Goal: Task Accomplishment & Management: Manage account settings

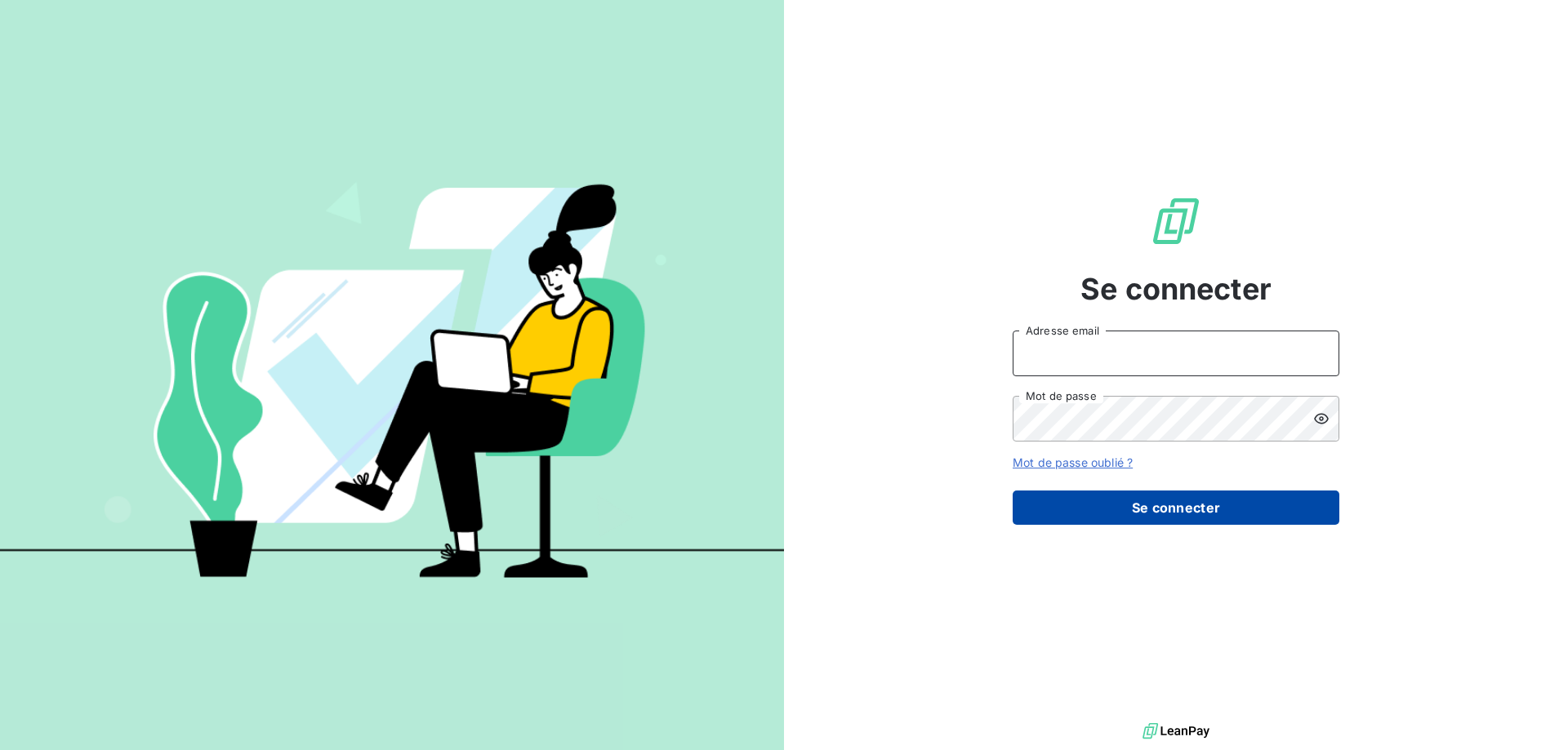
type input "[EMAIL_ADDRESS][DOMAIN_NAME]"
click at [1172, 512] on button "Se connecter" at bounding box center [1176, 508] width 327 height 34
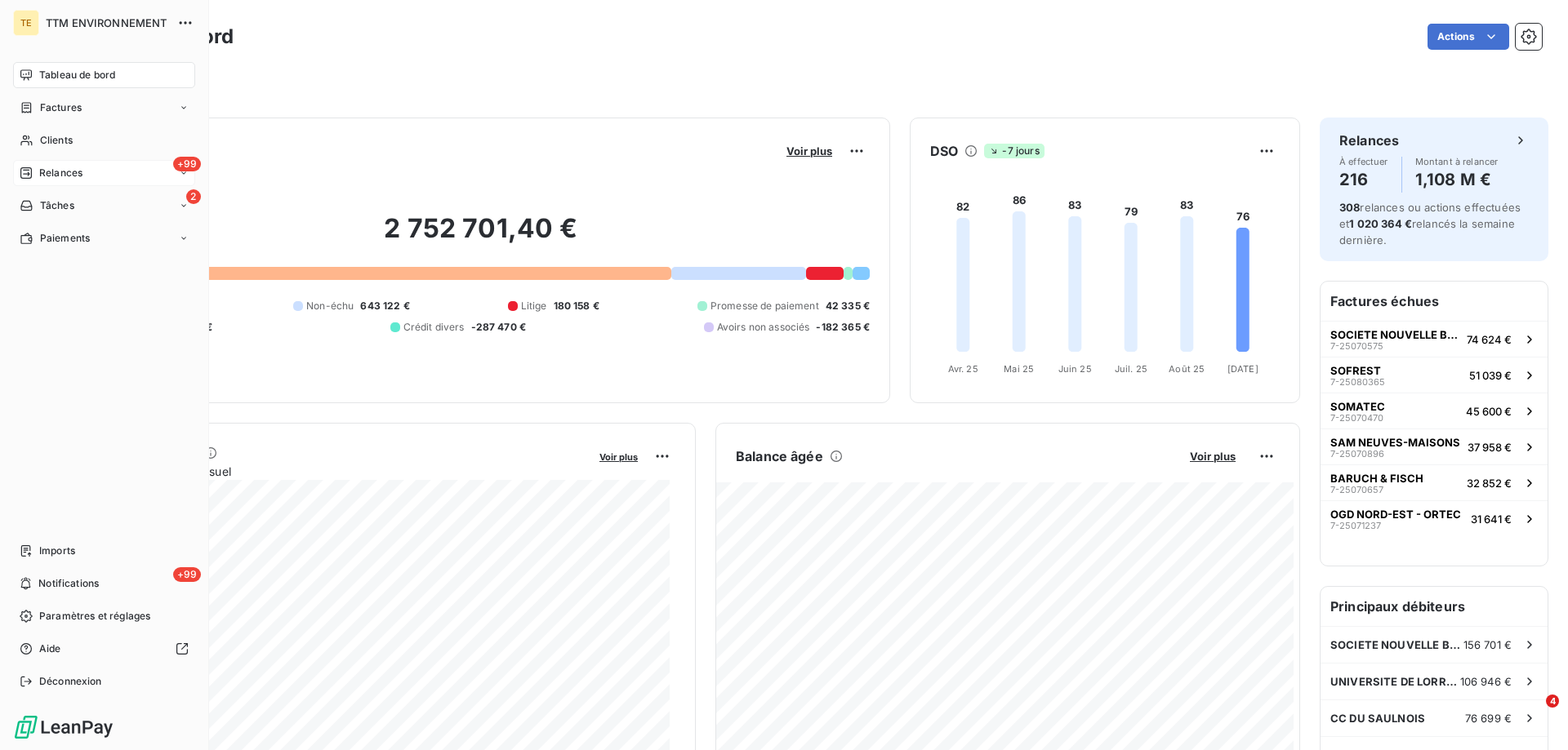
click at [48, 166] on span "Relances" at bounding box center [61, 173] width 43 height 15
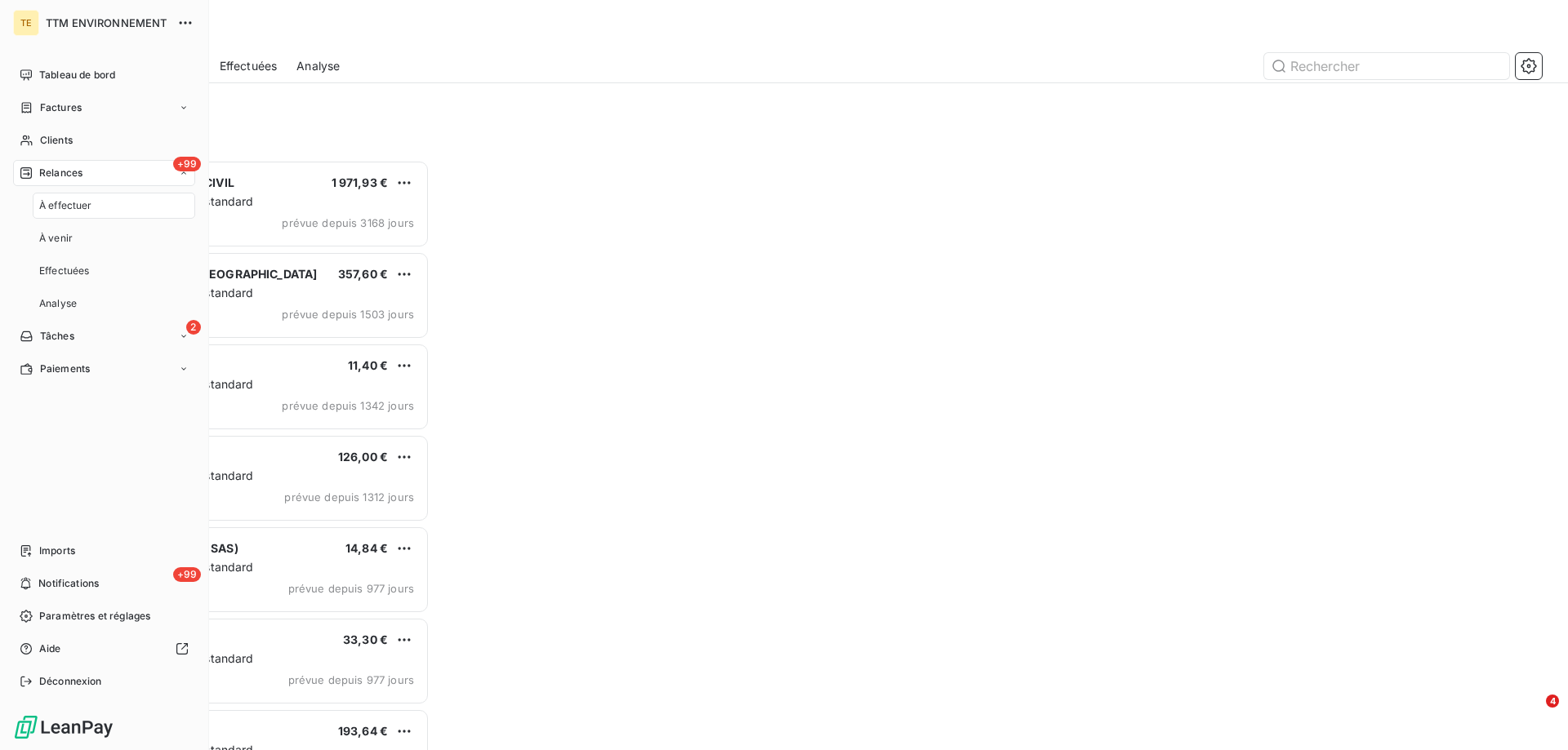
scroll to position [578, 339]
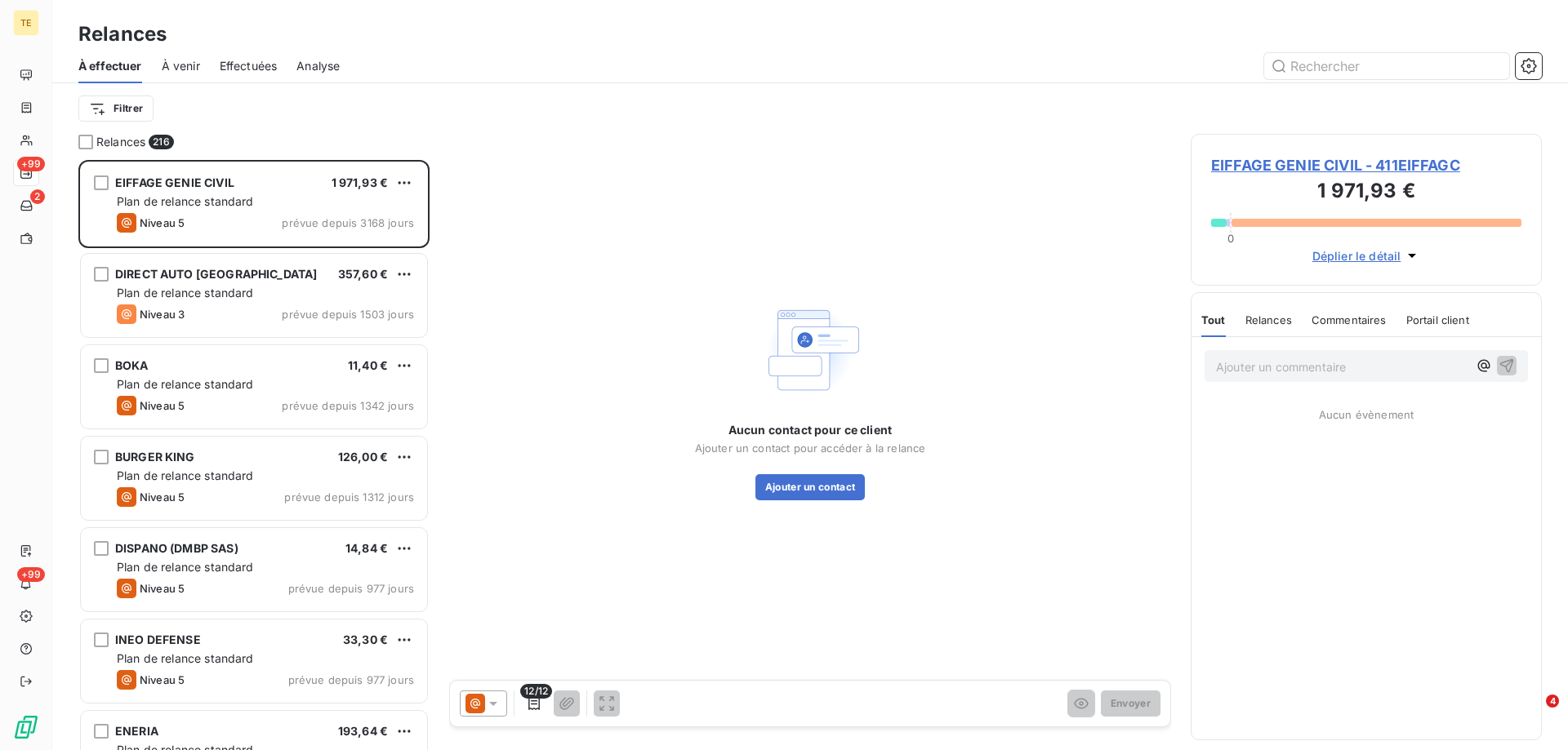
click at [264, 67] on span "Effectuées" at bounding box center [248, 66] width 58 height 17
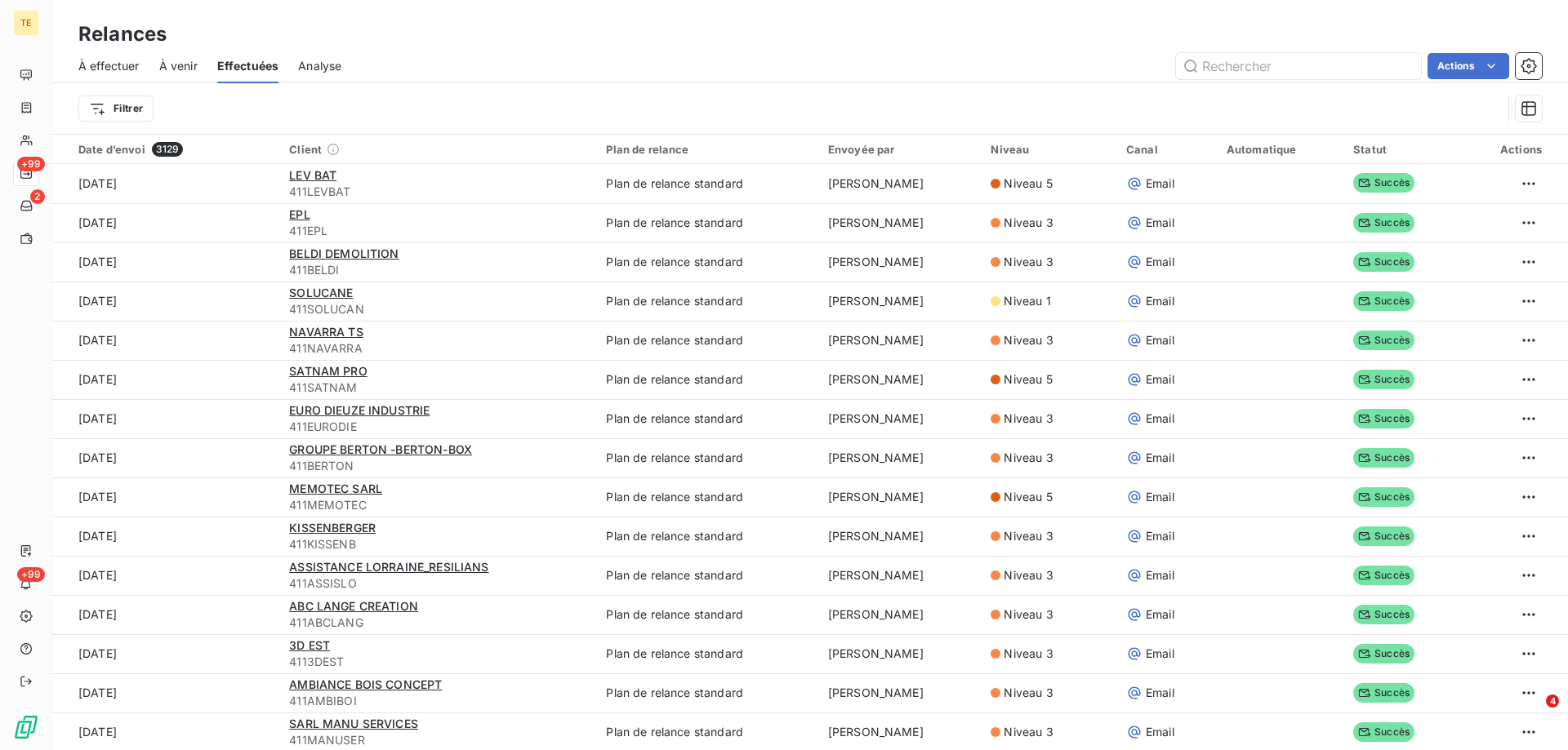
click at [170, 66] on span "À venir" at bounding box center [178, 66] width 38 height 17
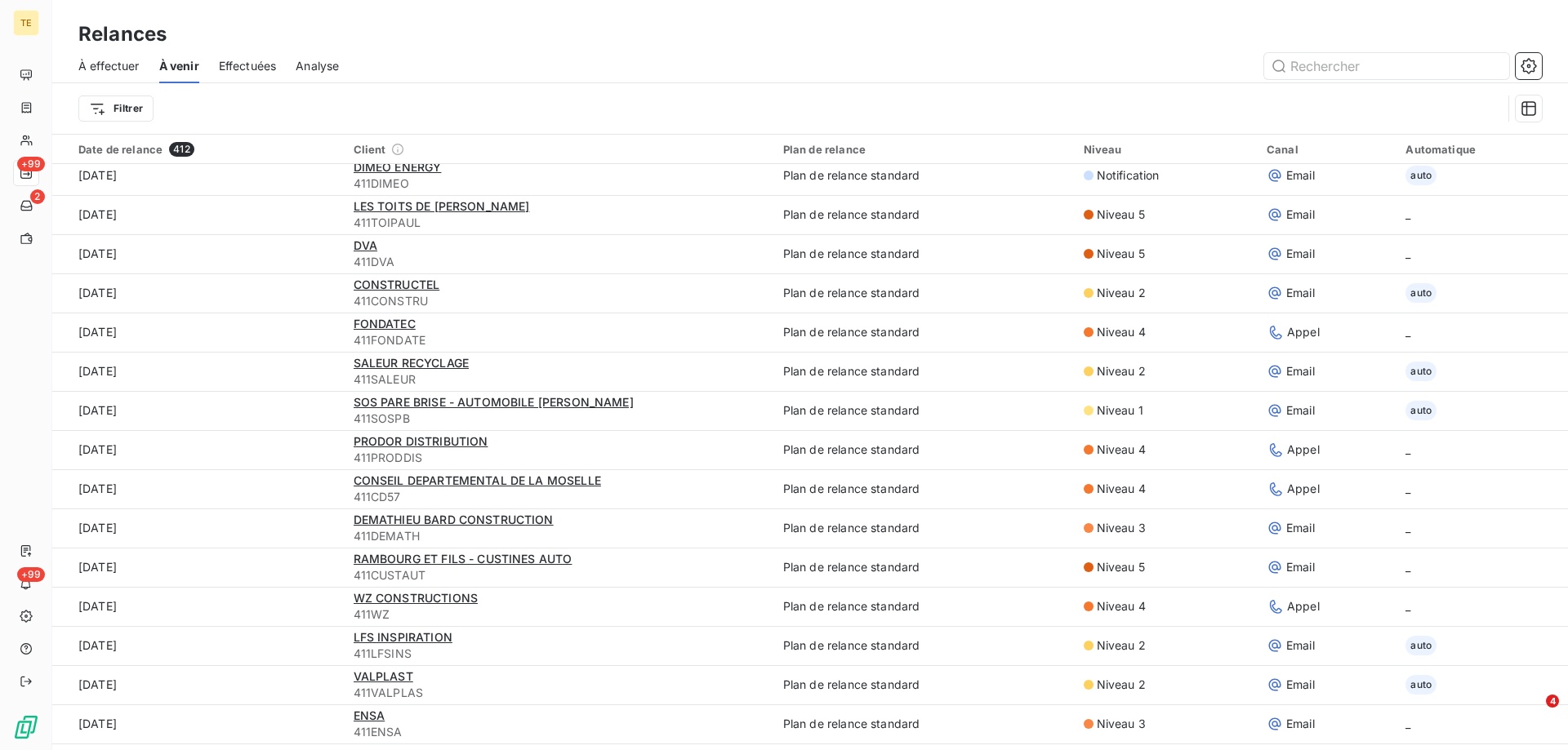
scroll to position [245, 0]
click at [1517, 62] on button "button" at bounding box center [1528, 65] width 26 height 26
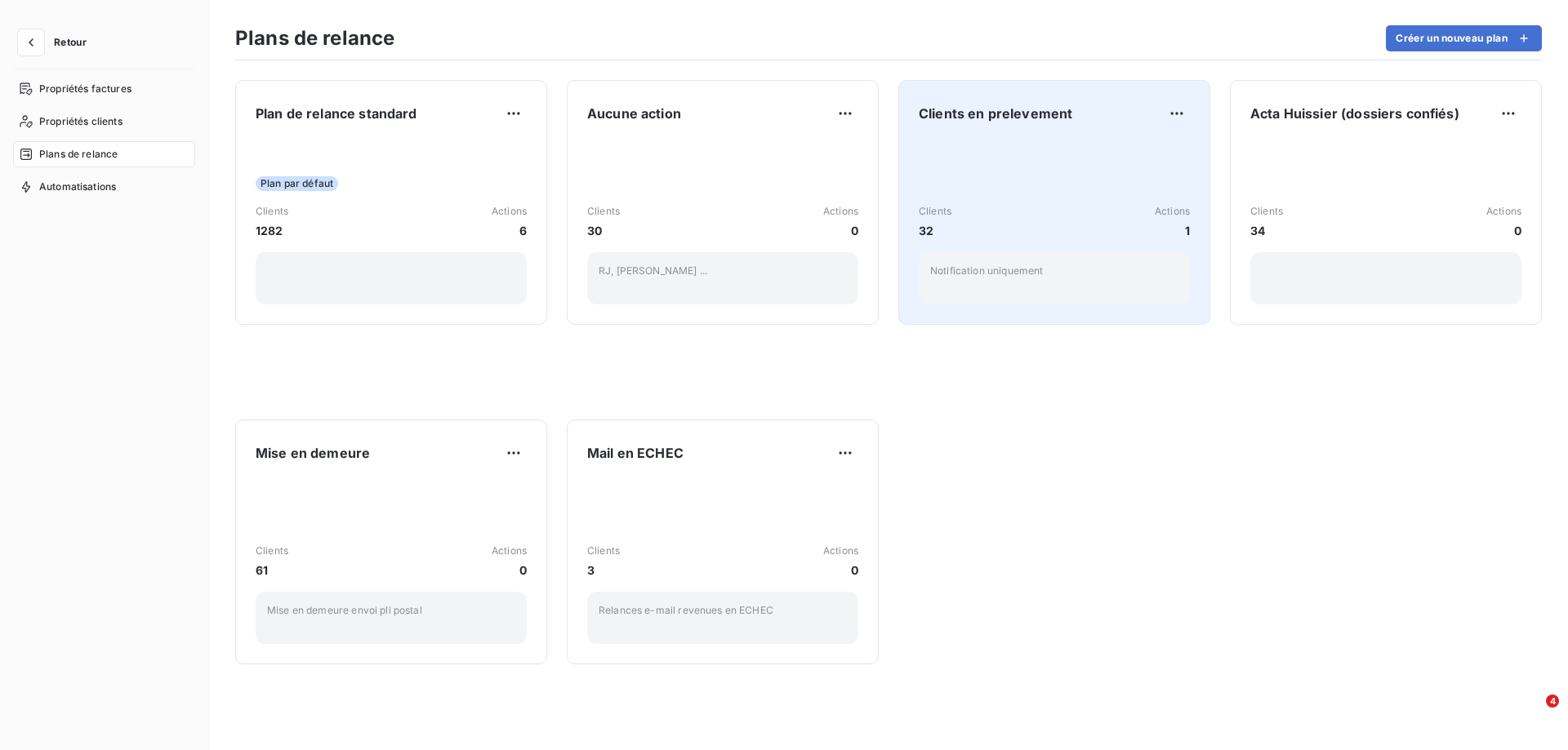
click at [1006, 107] on span "Clients en prelevement" at bounding box center [996, 113] width 154 height 19
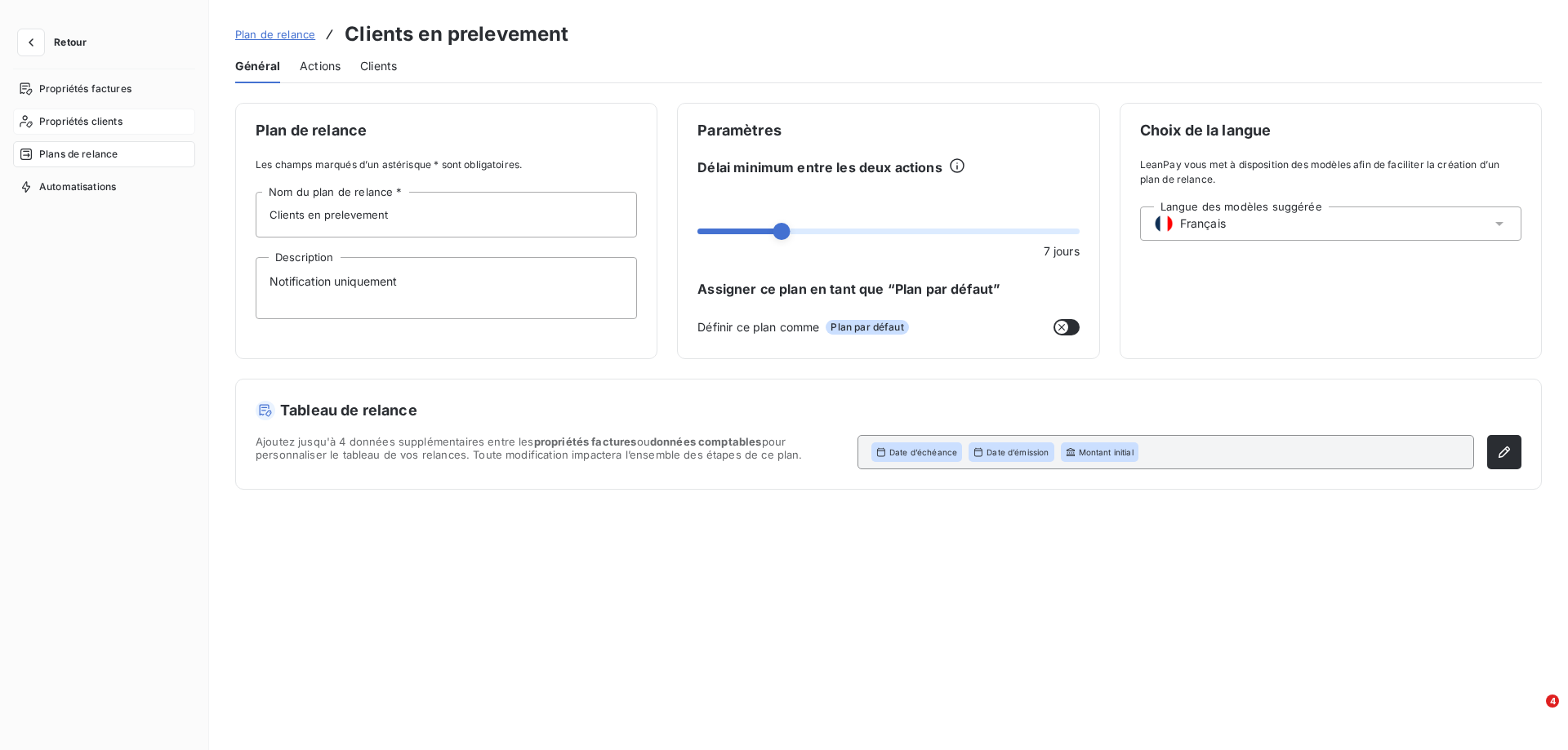
click at [64, 119] on span "Propriétés clients" at bounding box center [81, 122] width 84 height 15
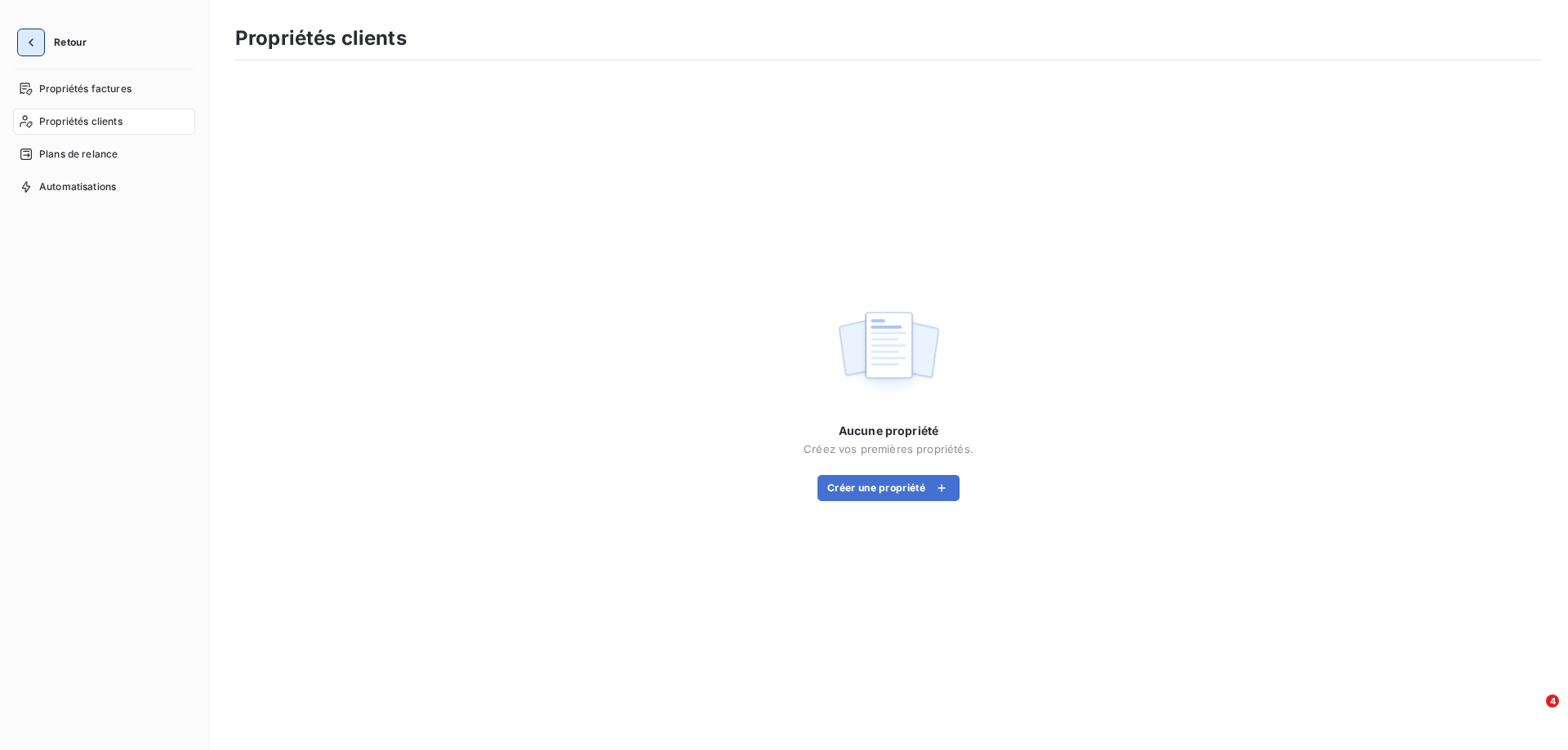
click at [28, 42] on icon "button" at bounding box center [31, 43] width 17 height 17
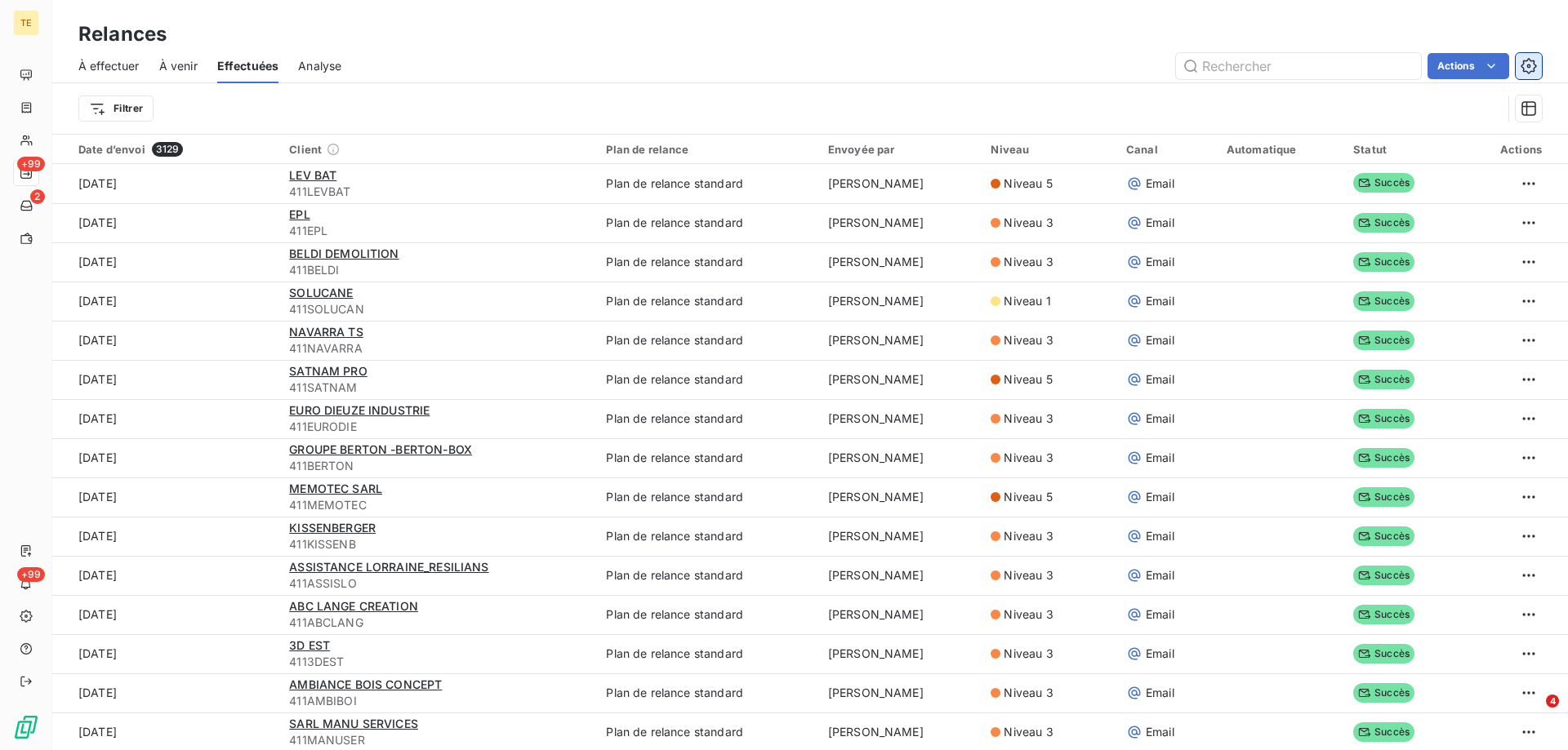
click at [1527, 67] on icon "button" at bounding box center [1529, 66] width 17 height 17
click at [1463, 68] on html "TE +99 2 +99 Relances À effectuer À venir Effectuées Analyse Actions Filtrer Da…" at bounding box center [784, 375] width 1568 height 750
click at [180, 69] on html "TE +99 2 +99 Relances À effectuer À venir Effectuées Analyse Actions Exporter l…" at bounding box center [784, 375] width 1568 height 750
click at [172, 61] on span "À venir" at bounding box center [178, 66] width 38 height 17
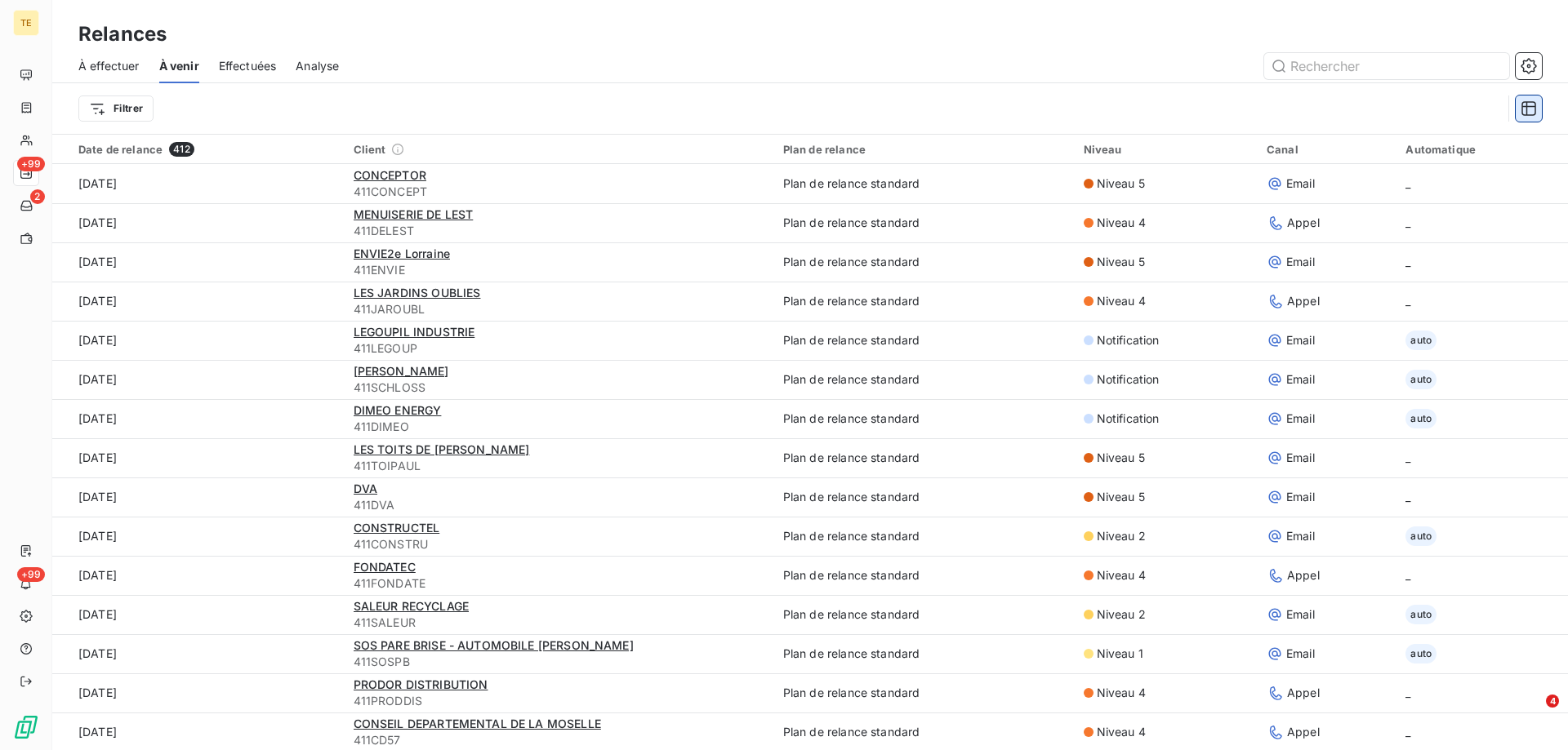
click at [1530, 111] on icon "button" at bounding box center [1529, 109] width 17 height 17
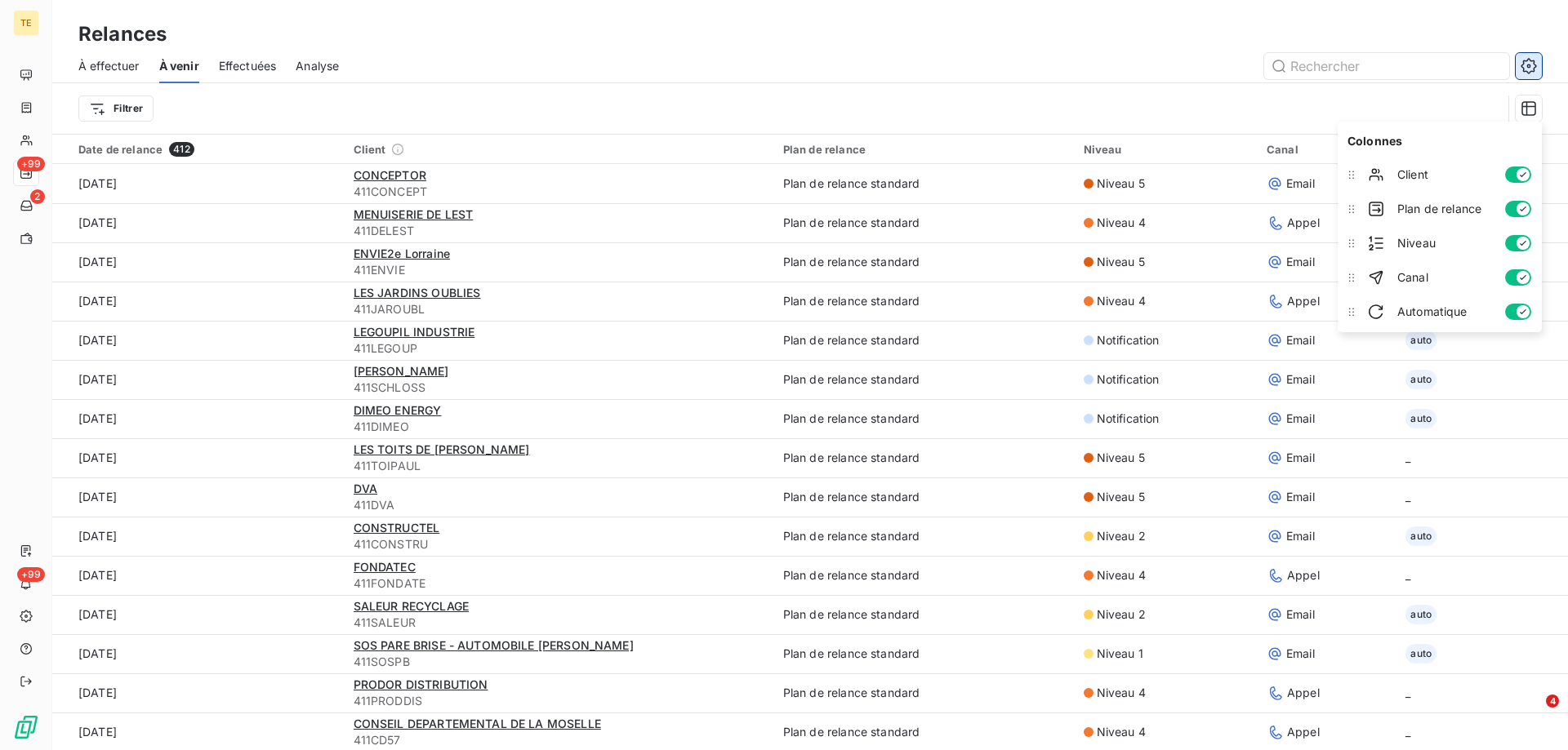
click at [1527, 59] on icon "button" at bounding box center [1528, 65] width 16 height 16
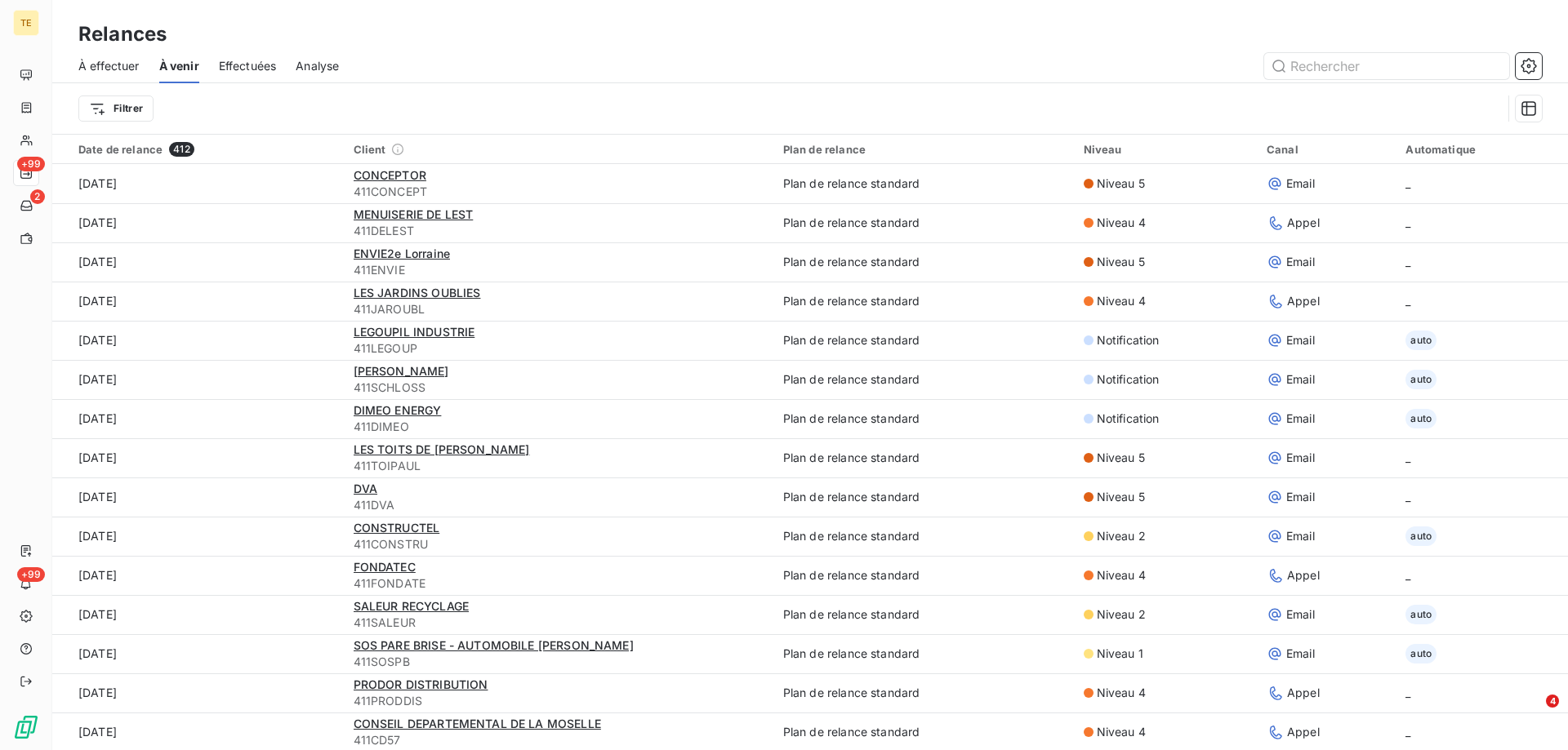
click at [111, 61] on span "À effectuer" at bounding box center [109, 66] width 61 height 17
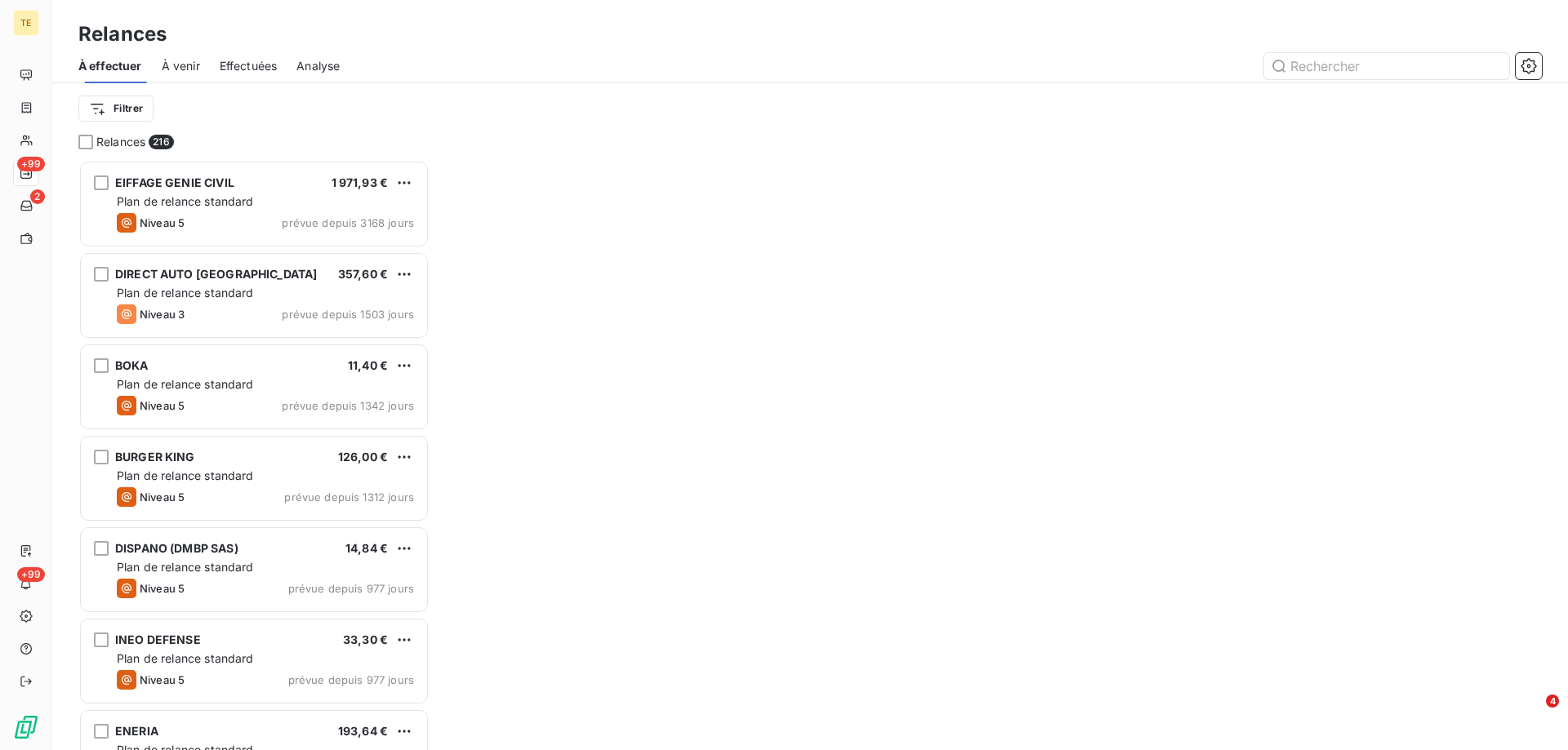
scroll to position [578, 339]
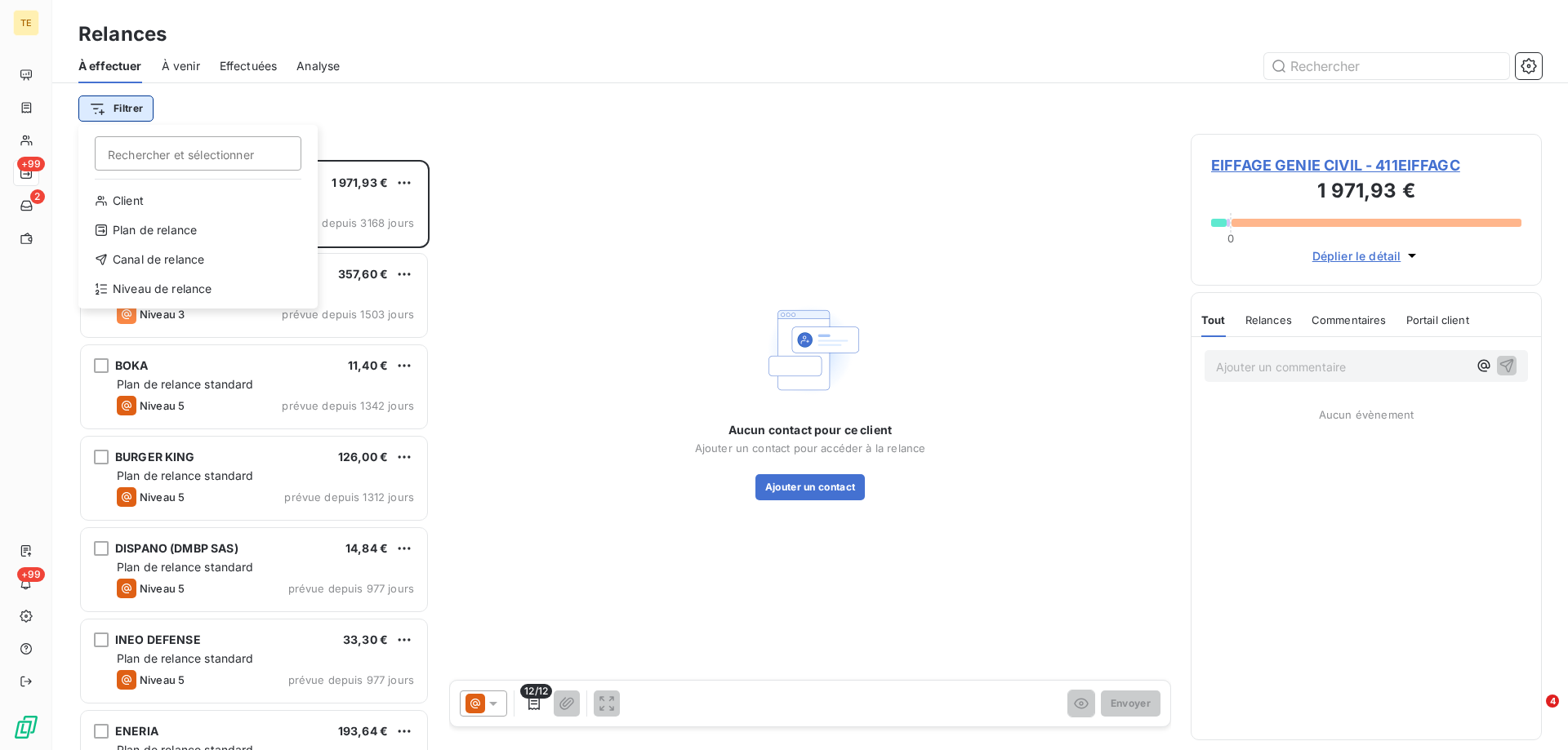
click at [129, 101] on html "TE +99 2 +99 Relances À effectuer À venir Effectuées Analyse Filtrer Rechercher…" at bounding box center [784, 375] width 1568 height 750
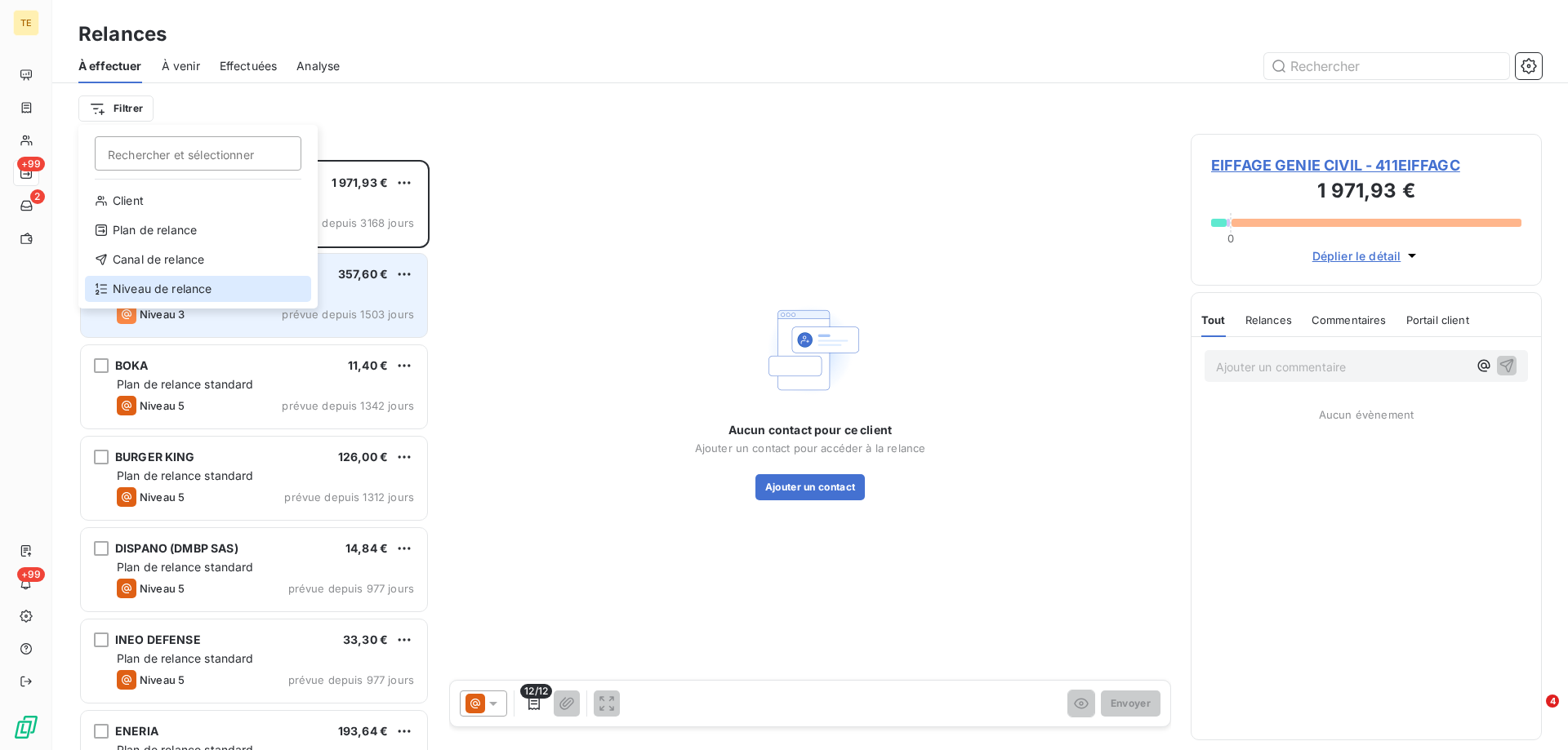
drag, startPoint x: 135, startPoint y: 288, endPoint x: 177, endPoint y: 262, distance: 49.4
click at [136, 287] on div "Niveau de relance" at bounding box center [198, 288] width 226 height 26
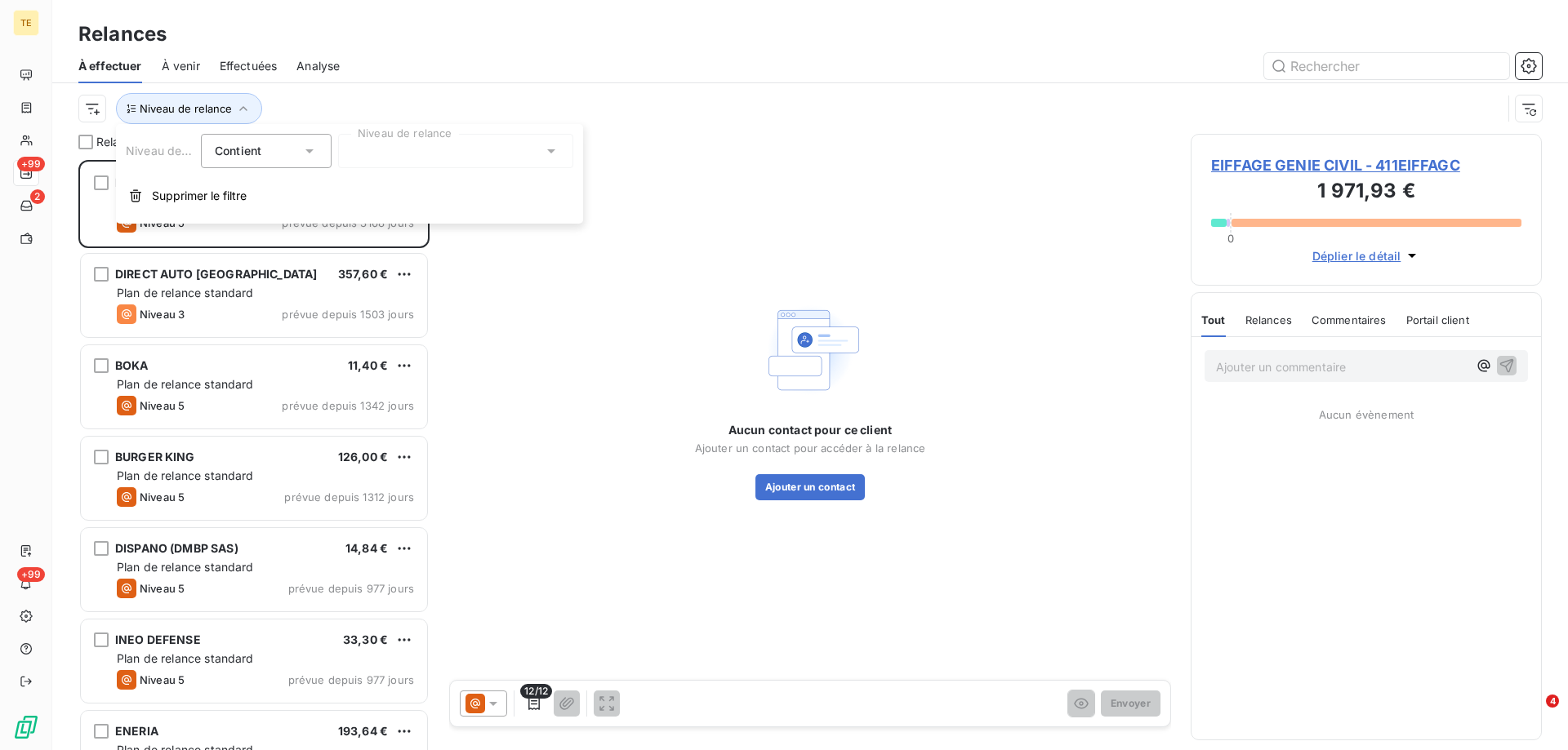
click at [413, 149] on div at bounding box center [455, 151] width 235 height 34
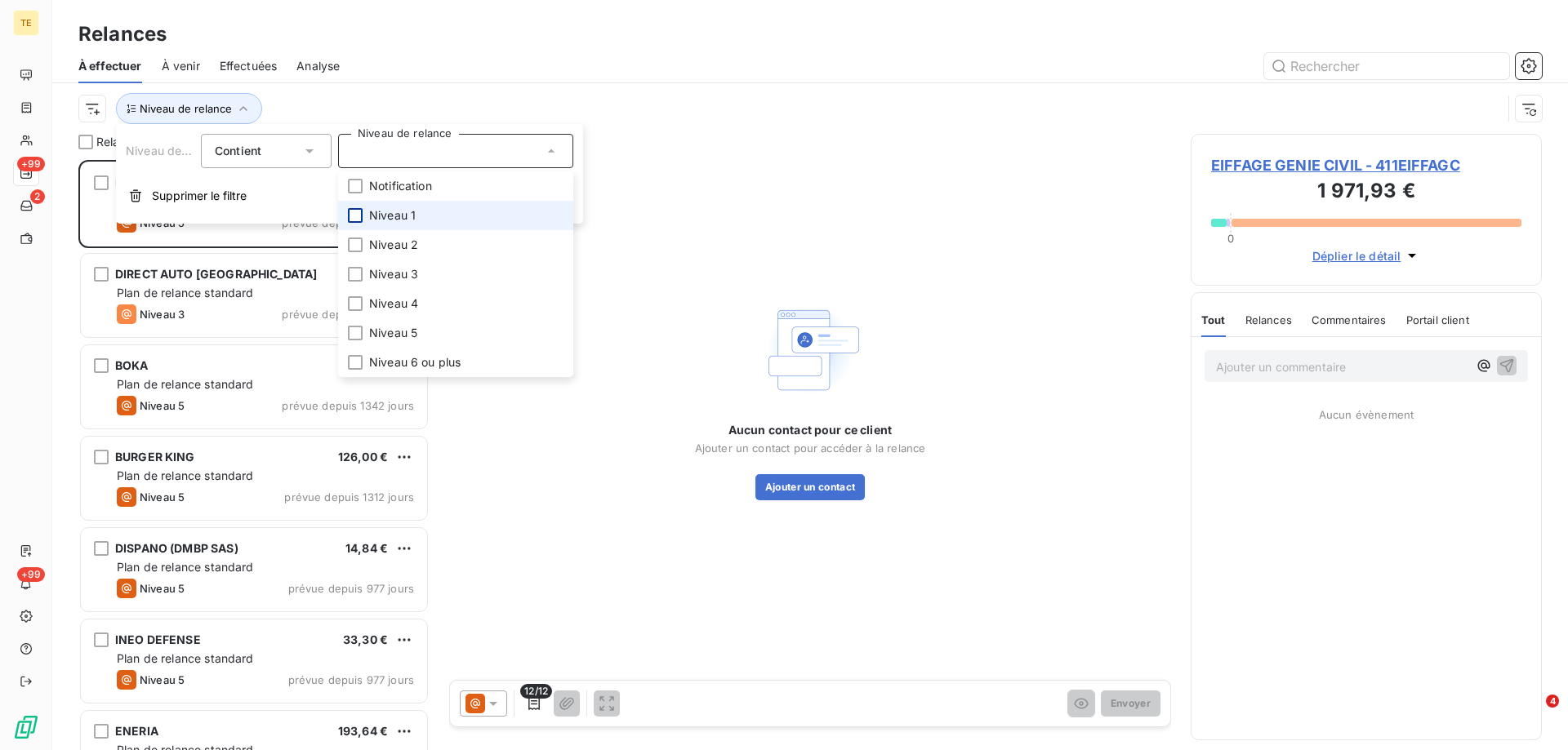
click at [356, 215] on div at bounding box center [355, 216] width 15 height 15
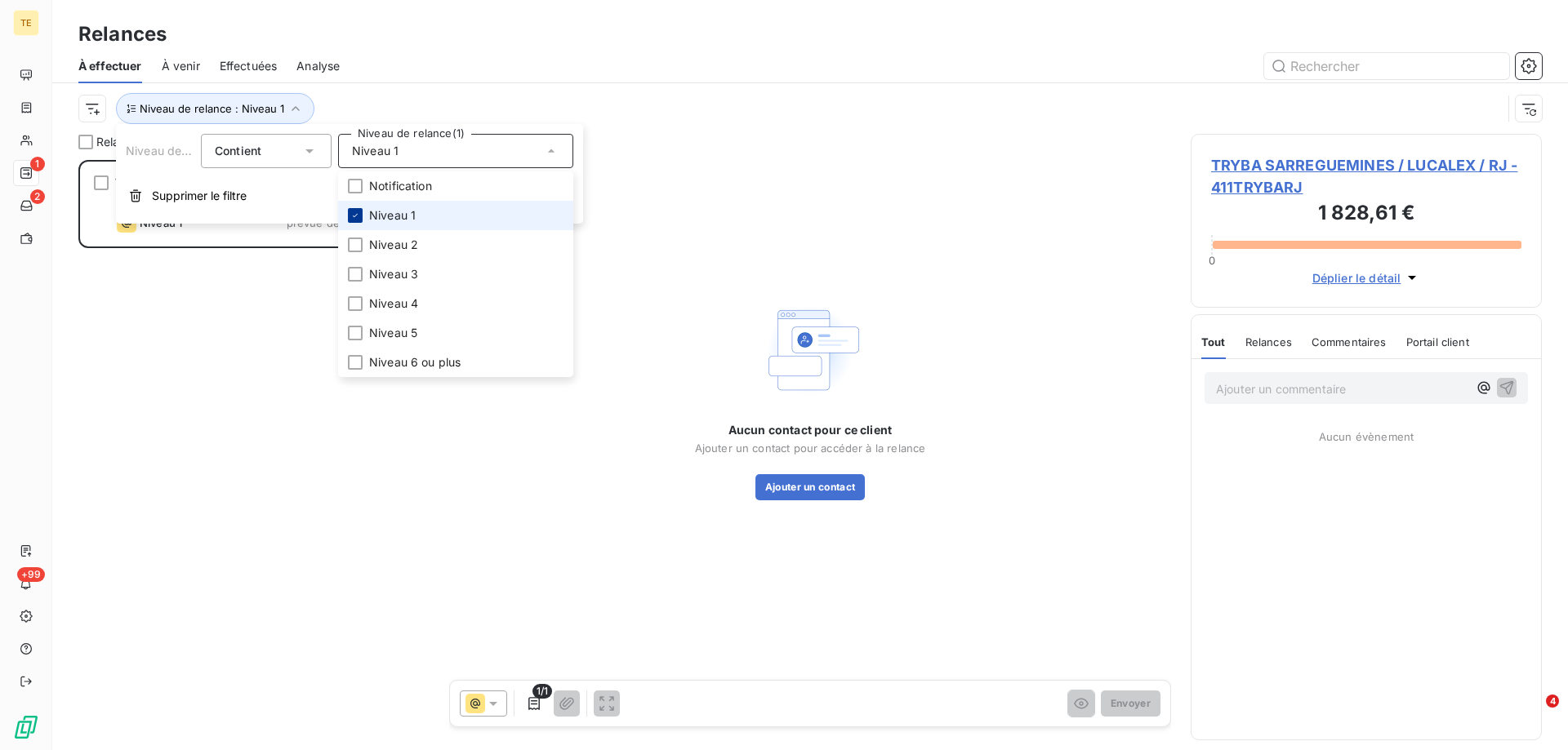
scroll to position [578, 339]
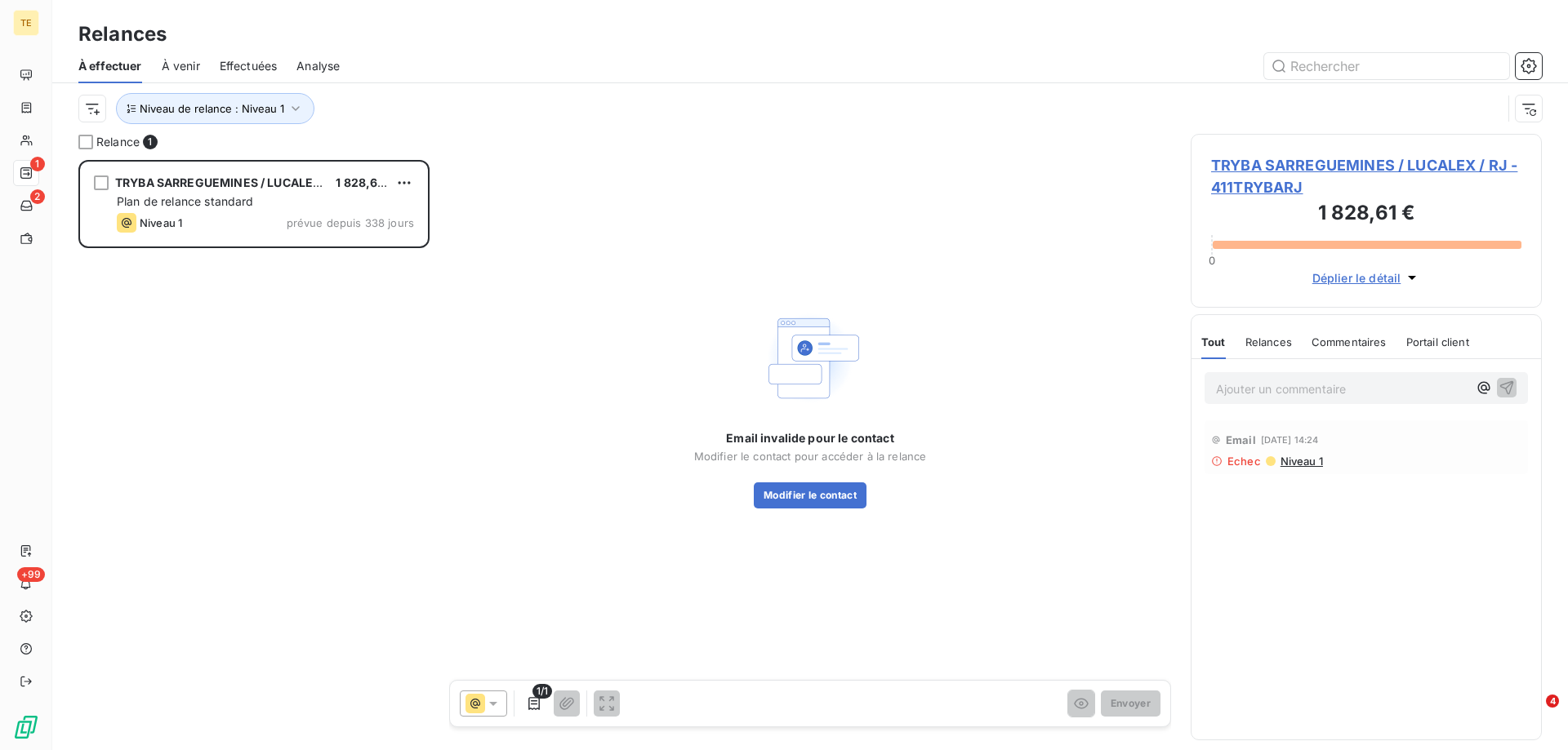
click at [240, 303] on div "TRYBA SARREGUEMINES / LUCALEX / RJ 1 828,61 € Plan de relance standard Niveau 1…" at bounding box center [254, 455] width 351 height 590
click at [297, 110] on icon "button" at bounding box center [296, 109] width 17 height 17
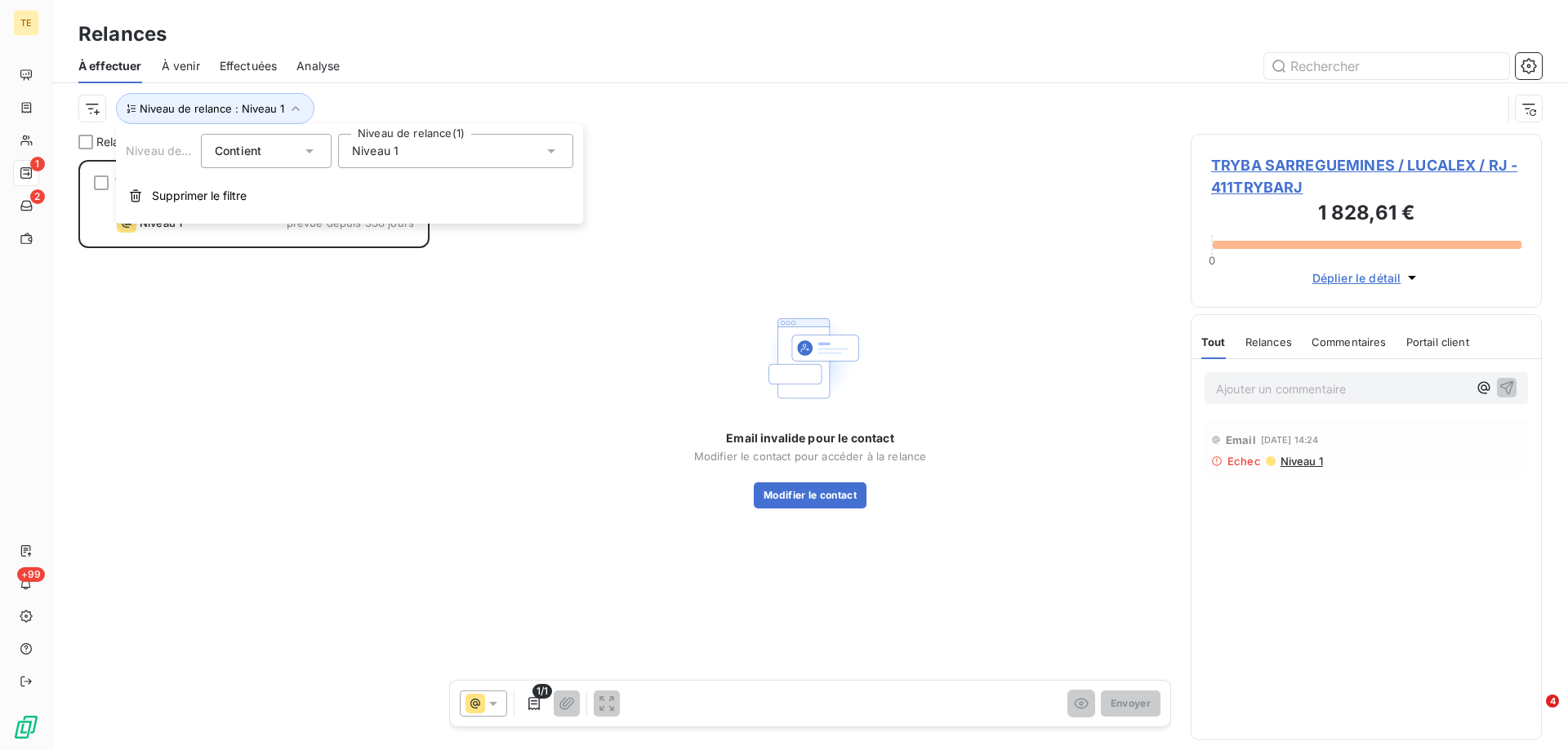
click at [370, 149] on span "Niveau 1" at bounding box center [375, 151] width 47 height 17
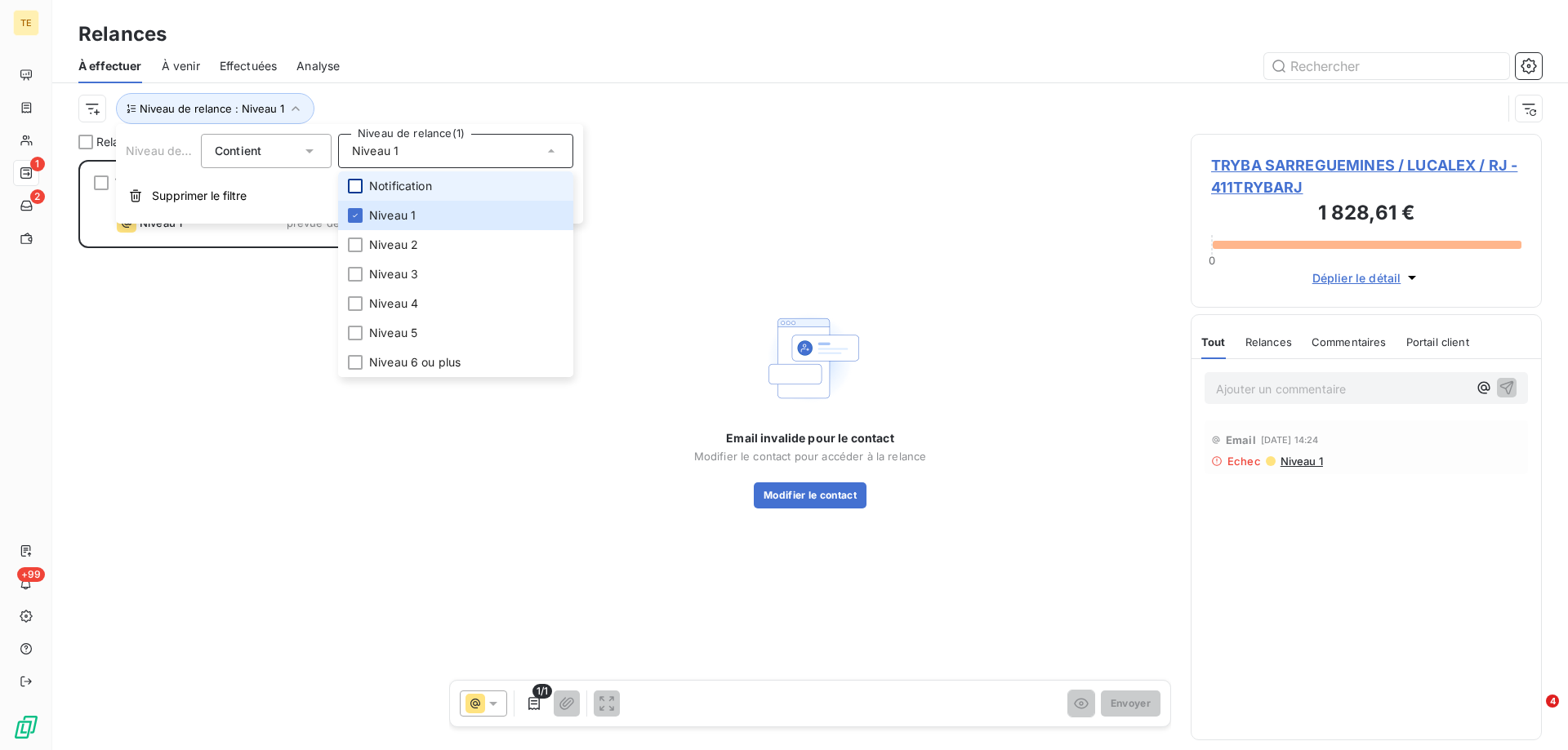
click at [354, 186] on div at bounding box center [355, 186] width 15 height 15
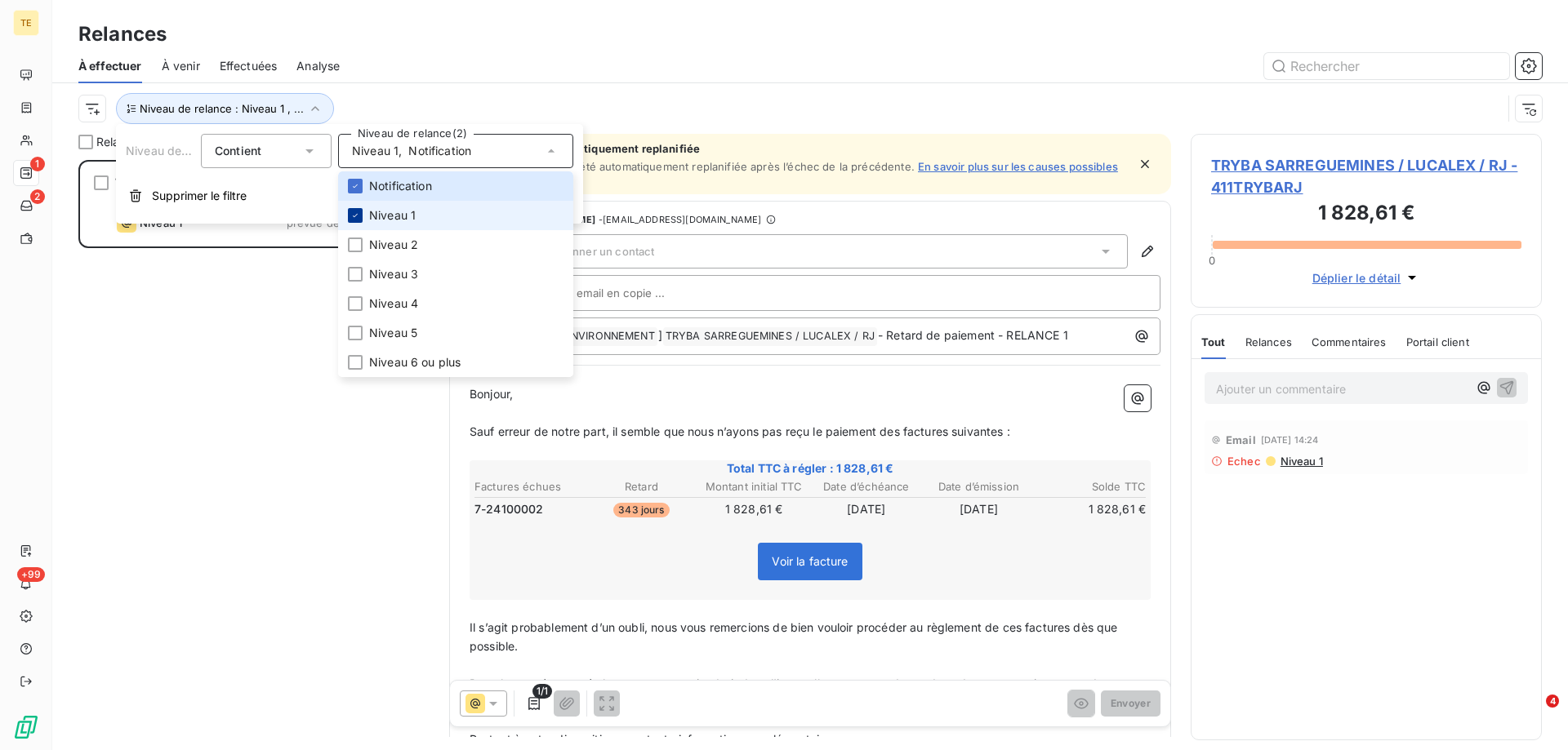
click at [353, 219] on icon at bounding box center [355, 216] width 10 height 10
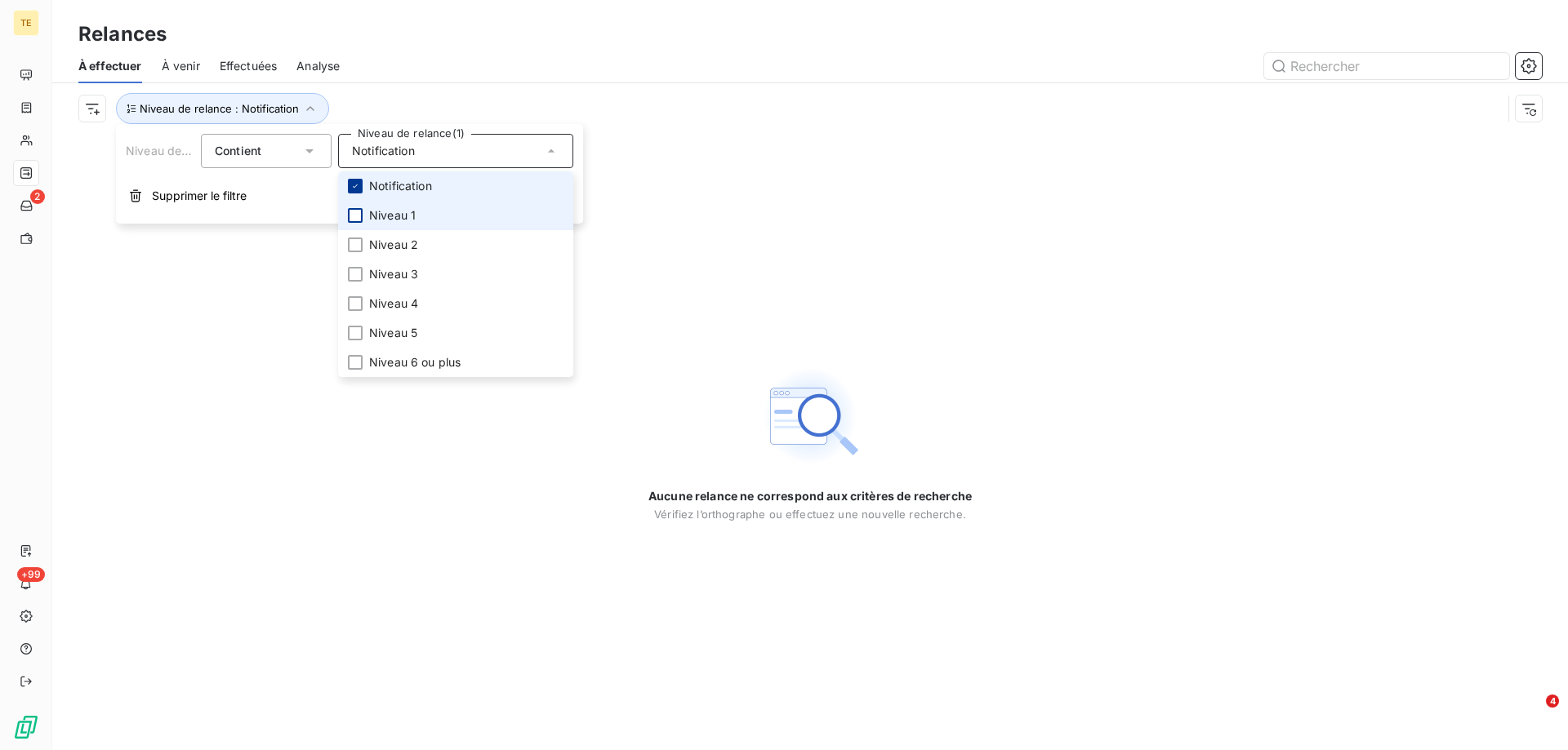
click at [354, 183] on icon at bounding box center [355, 186] width 10 height 10
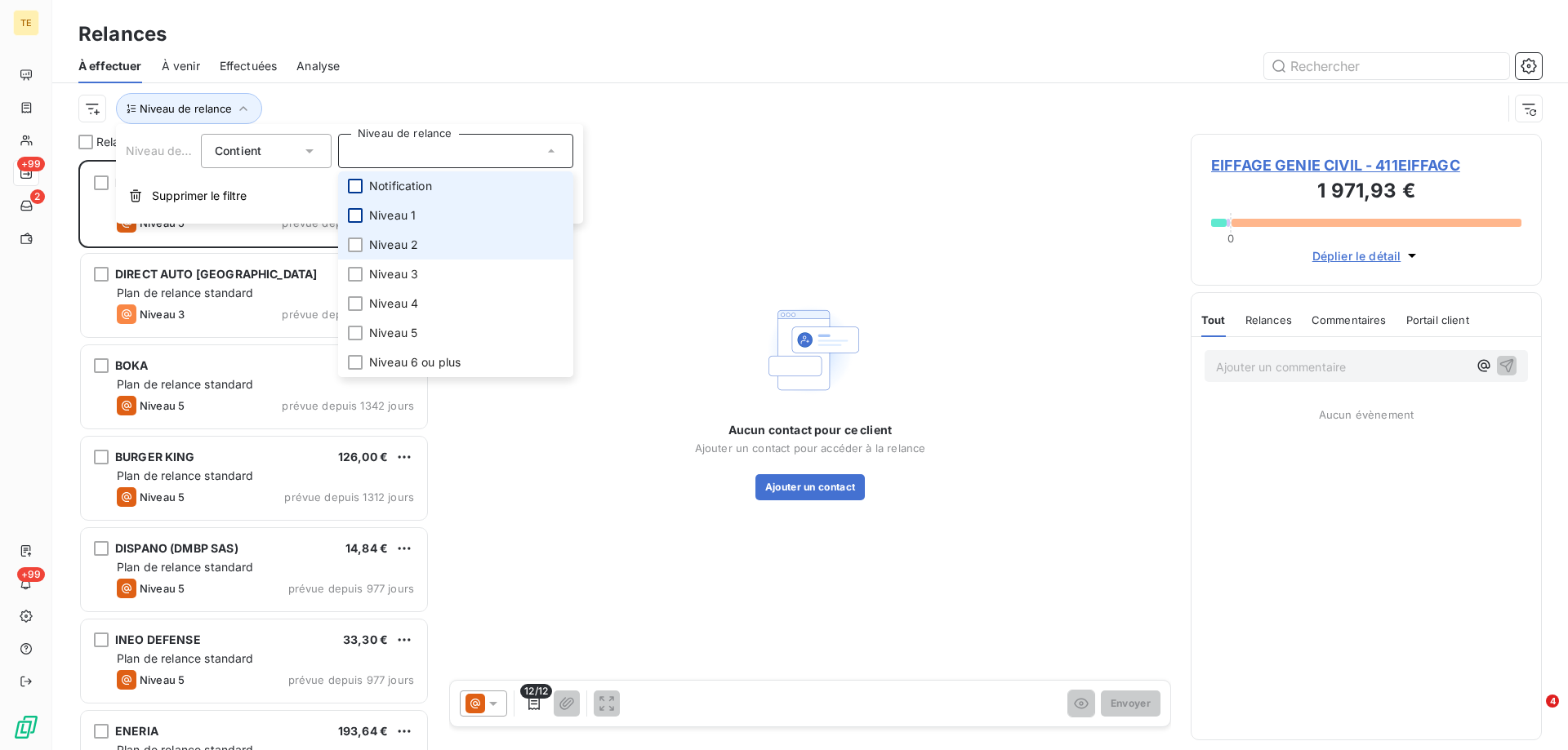
scroll to position [578, 339]
click at [350, 250] on div at bounding box center [355, 245] width 15 height 15
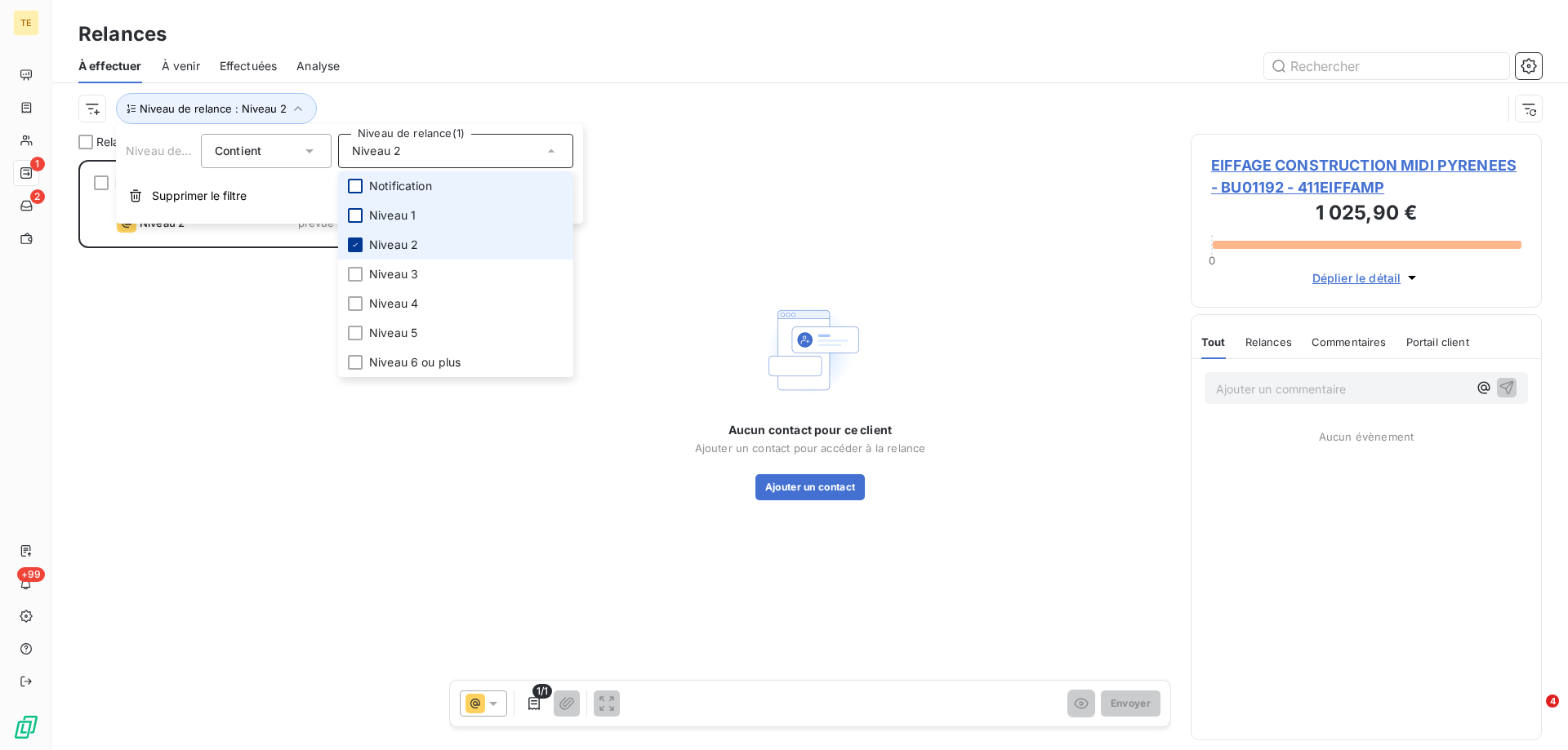
scroll to position [578, 339]
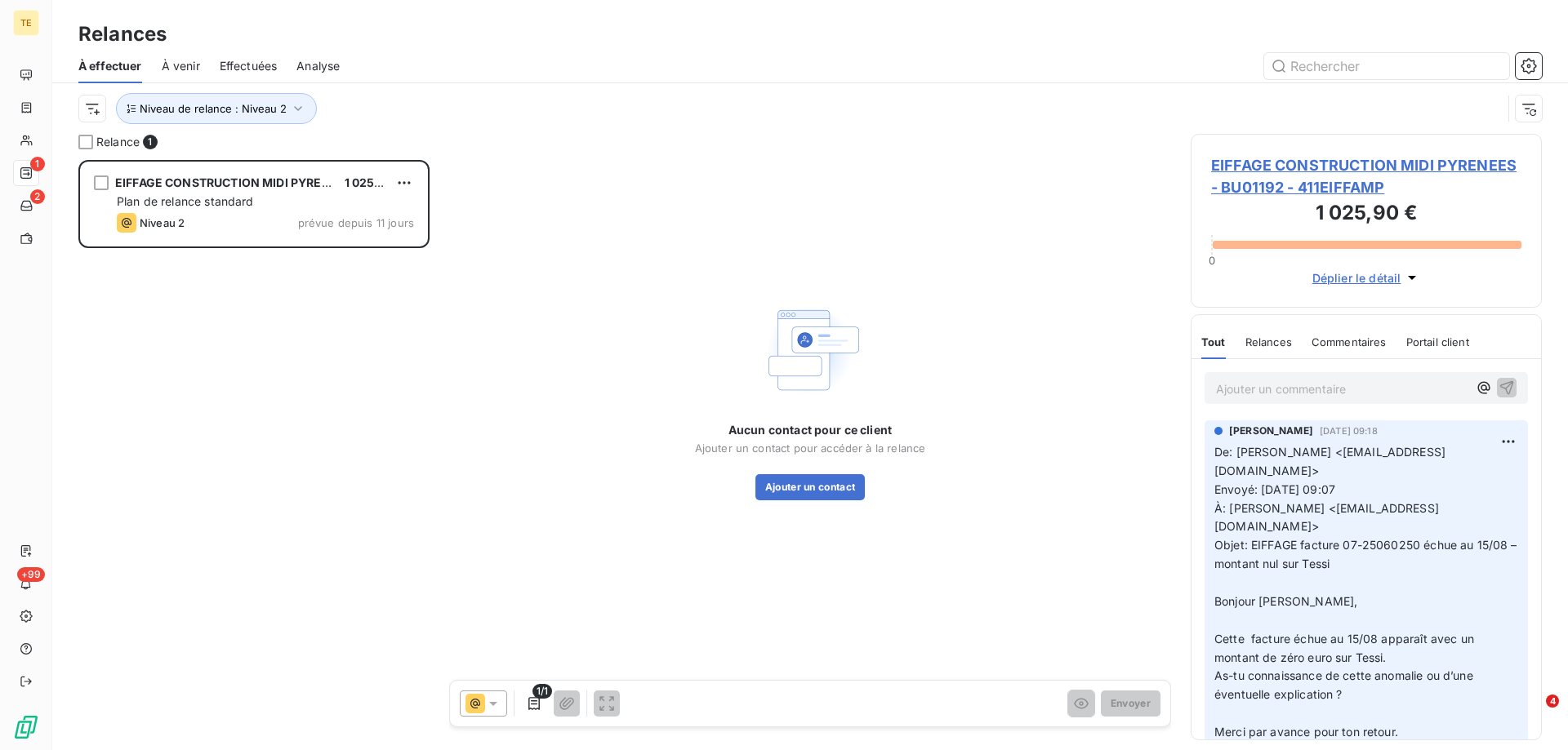
click at [261, 293] on div "EIFFAGE CONSTRUCTION MIDI PYRENEES - BU01192 1 025,90 € Plan de relance standar…" at bounding box center [254, 455] width 351 height 590
click at [298, 105] on icon "button" at bounding box center [299, 109] width 17 height 17
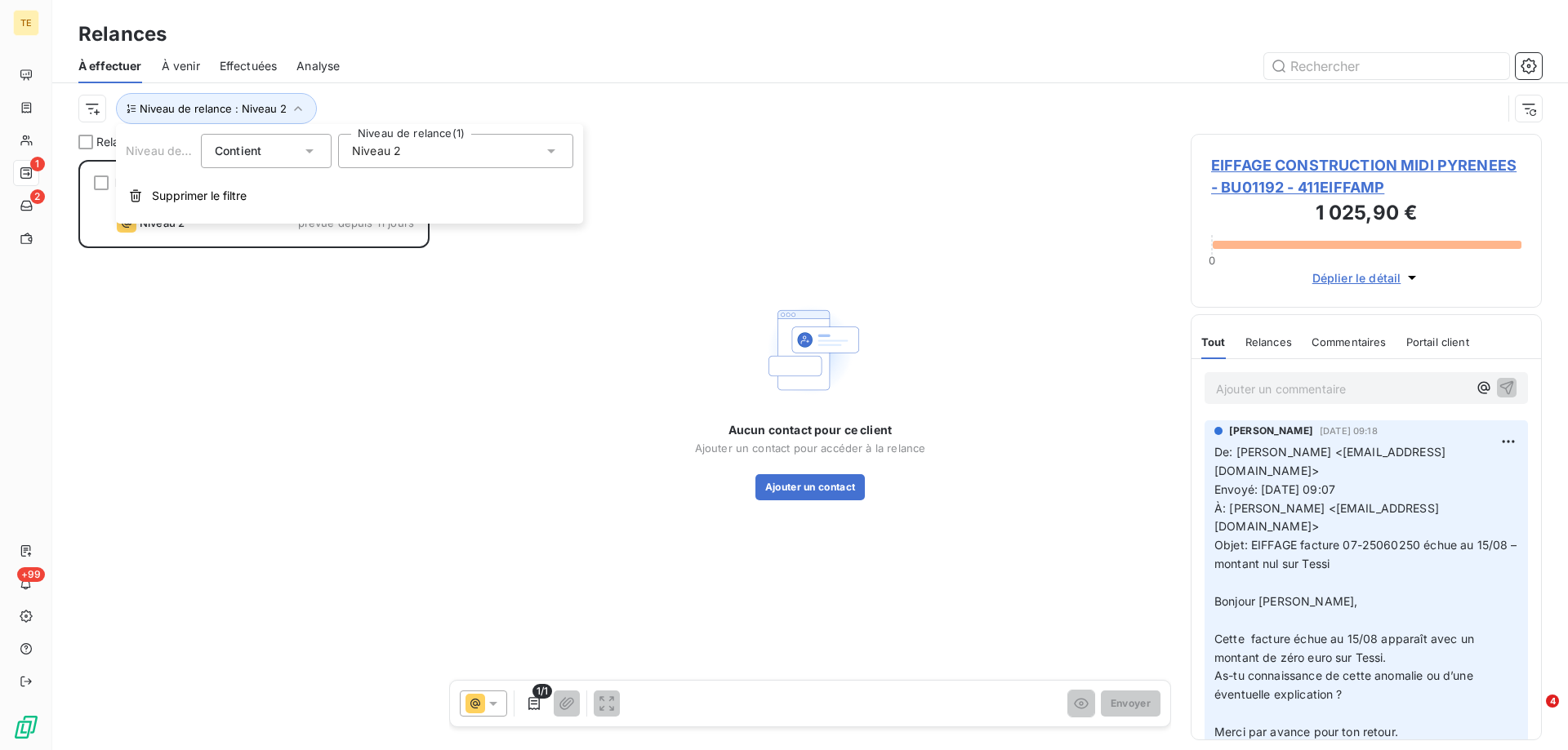
click at [361, 151] on span "Niveau 2" at bounding box center [376, 151] width 49 height 17
click at [355, 244] on icon at bounding box center [355, 245] width 10 height 10
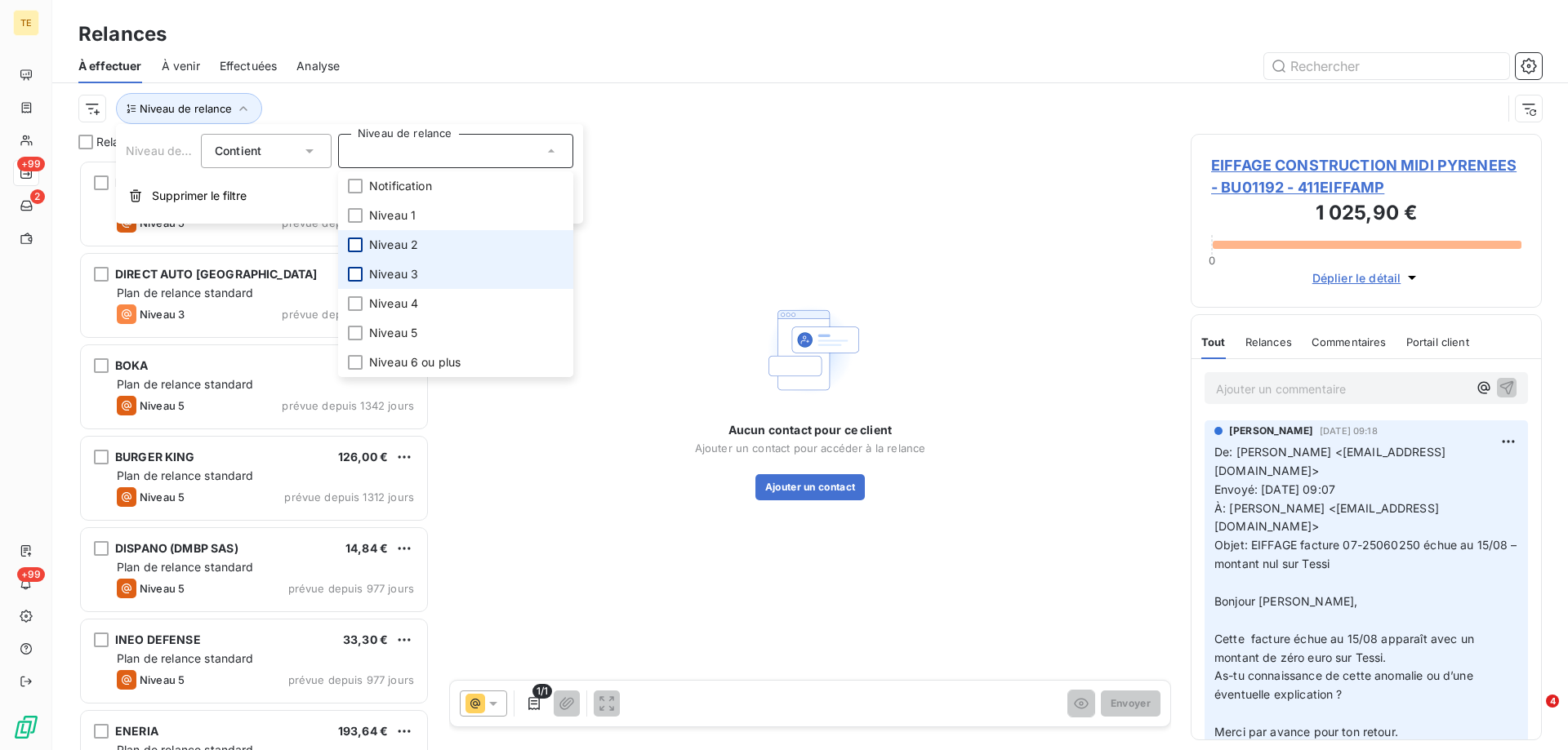
click at [360, 278] on div at bounding box center [355, 274] width 15 height 15
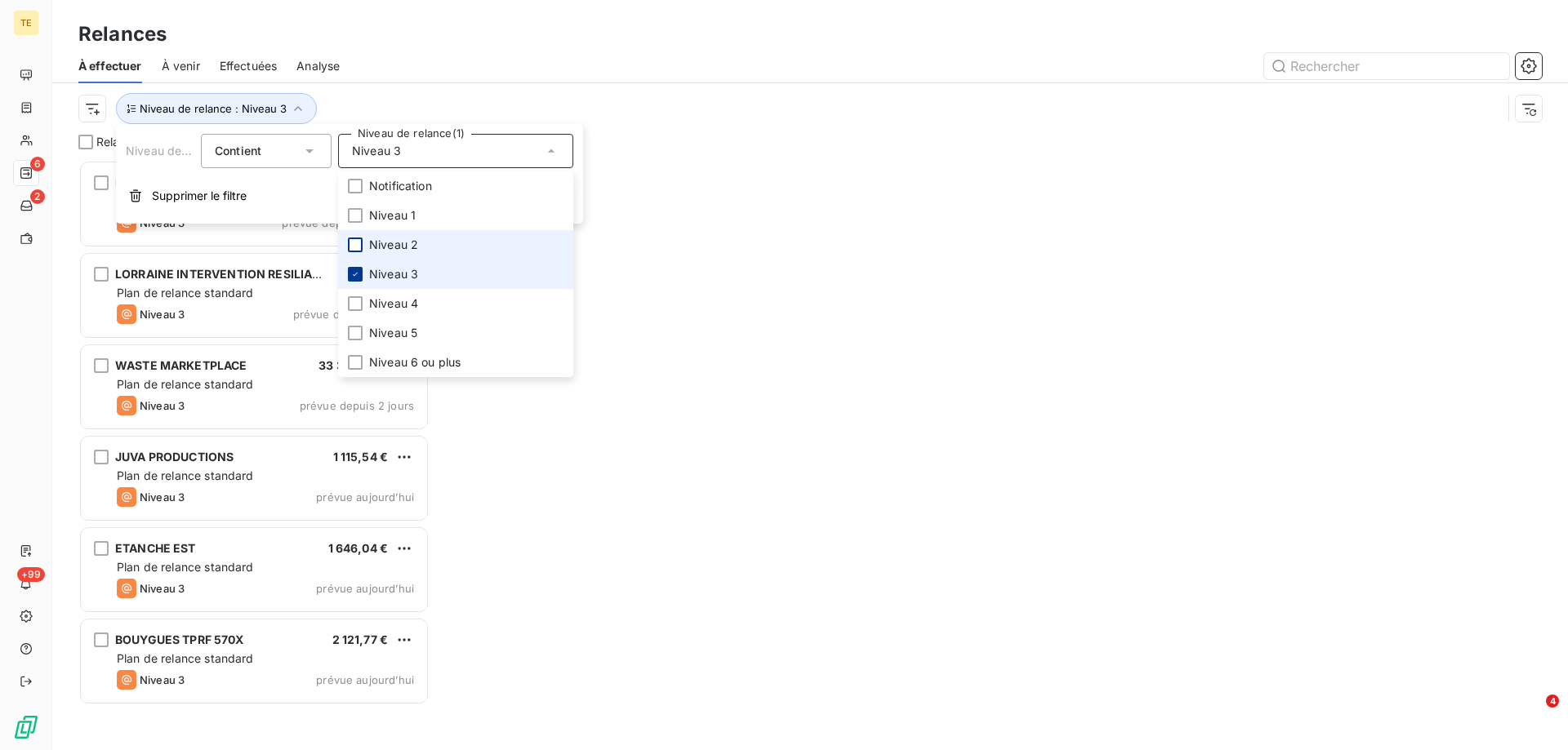
scroll to position [578, 339]
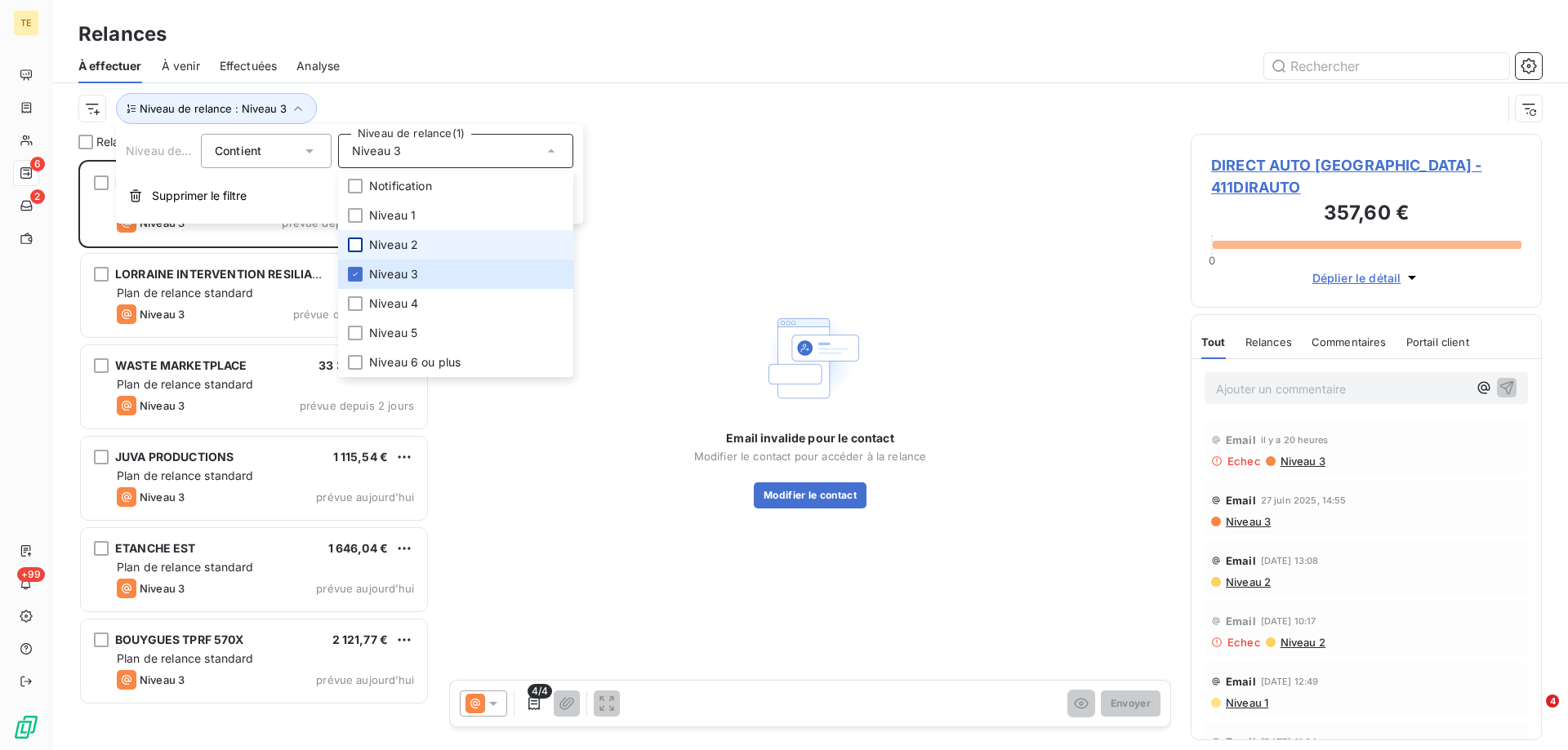
click at [461, 64] on div at bounding box center [951, 65] width 1182 height 26
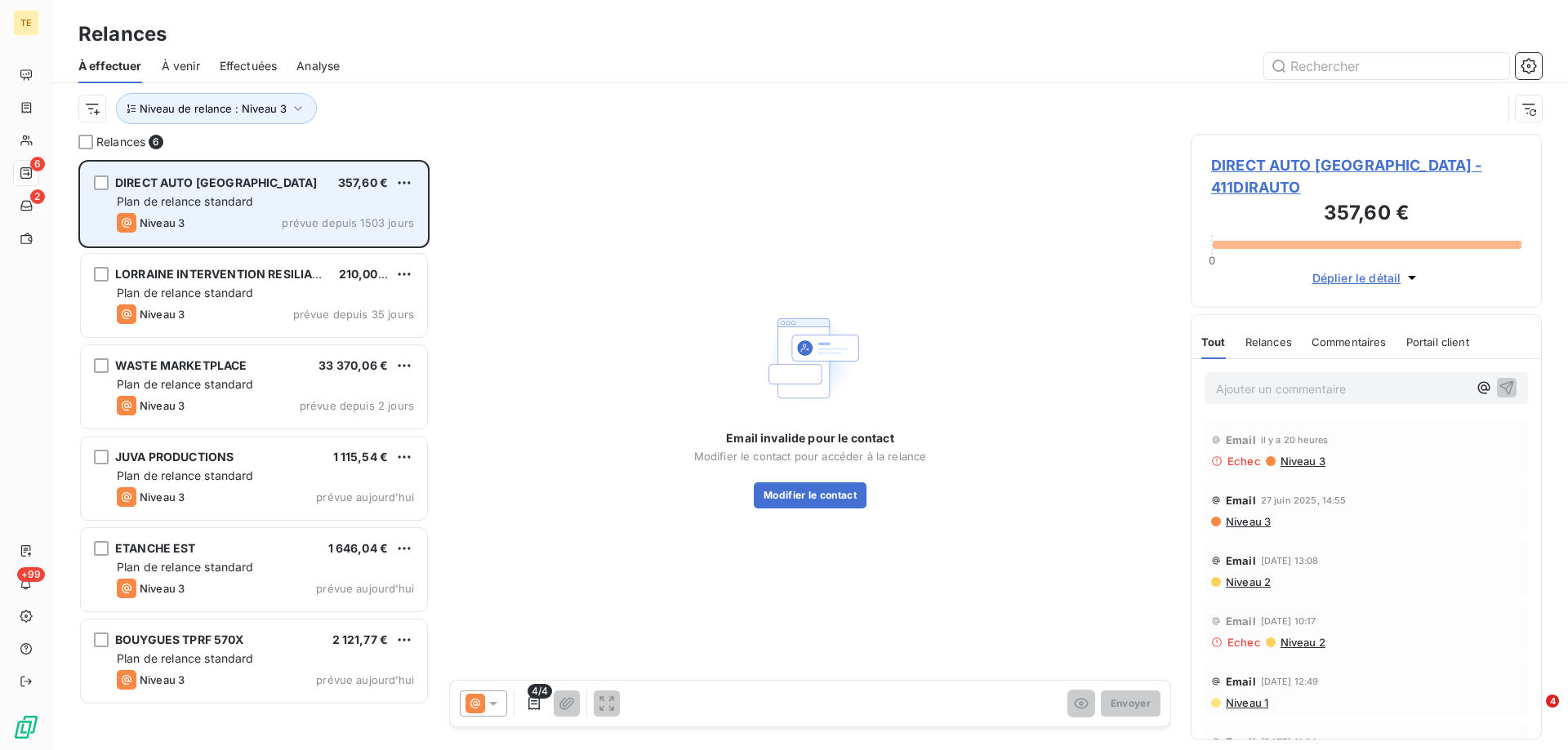
click at [341, 214] on div "Niveau 3 prévue depuis 1503 jours" at bounding box center [265, 222] width 297 height 19
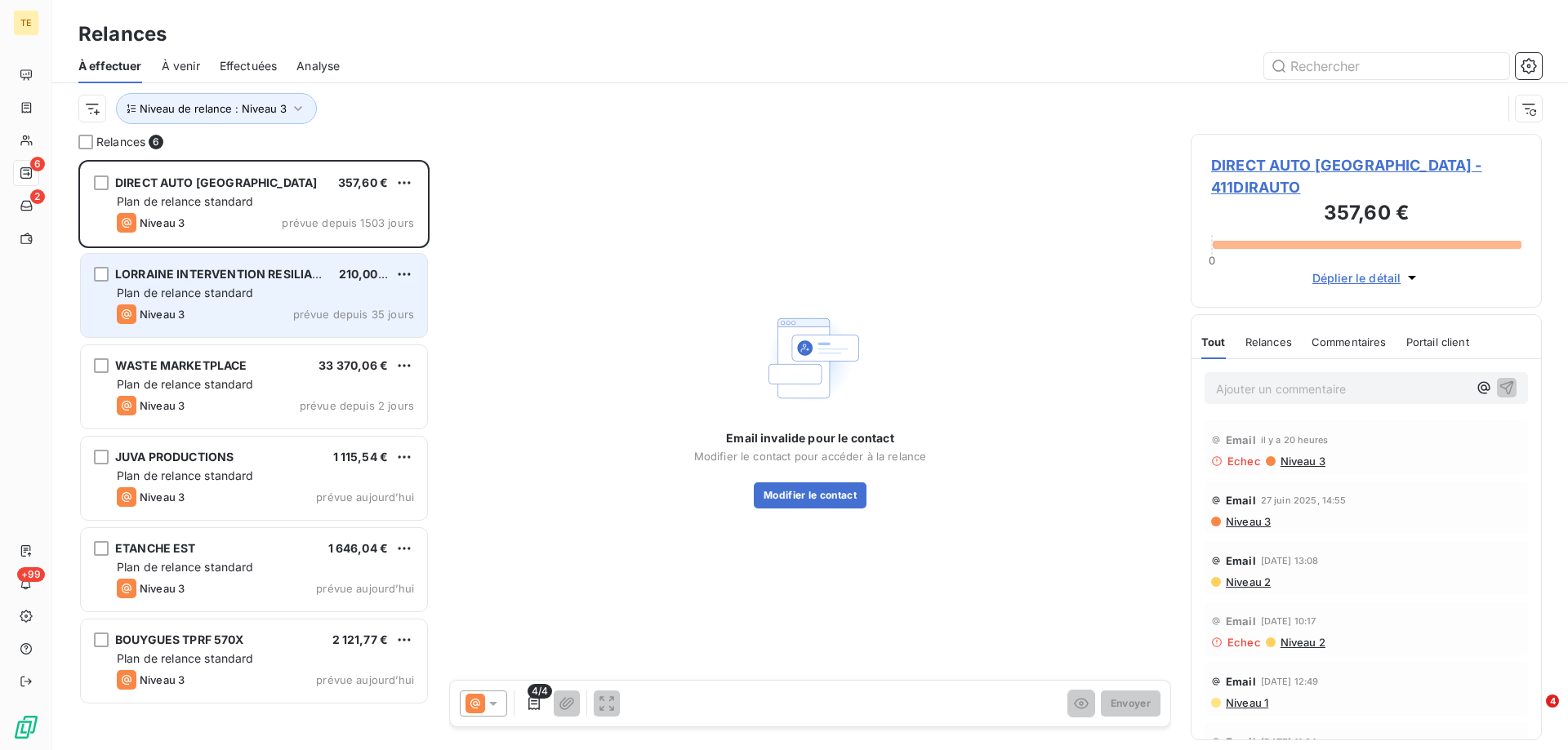
click at [298, 298] on div "Plan de relance standard" at bounding box center [265, 293] width 297 height 17
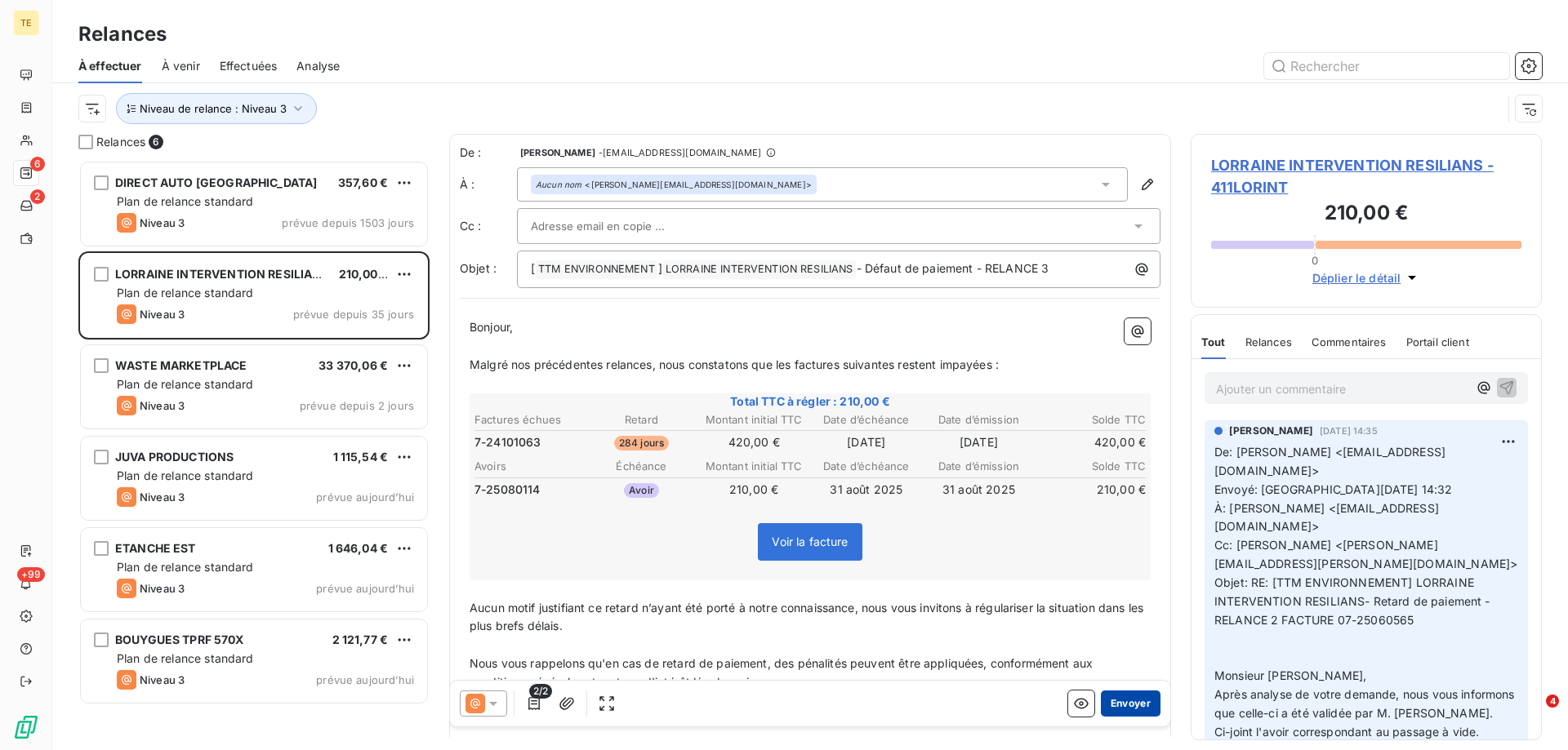
click at [1106, 704] on button "Envoyer" at bounding box center [1130, 703] width 59 height 26
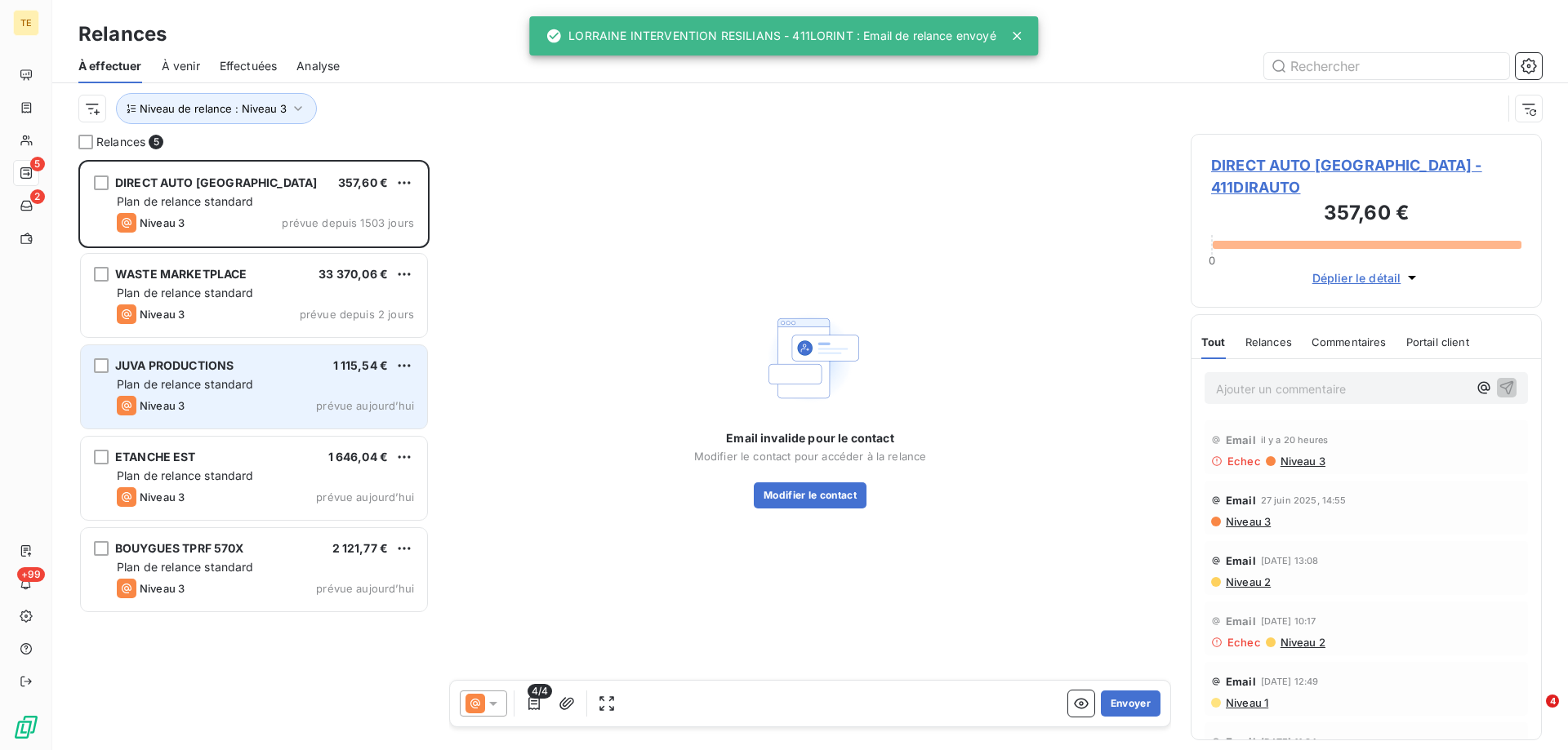
click at [222, 391] on div "Plan de relance standard" at bounding box center [265, 385] width 297 height 17
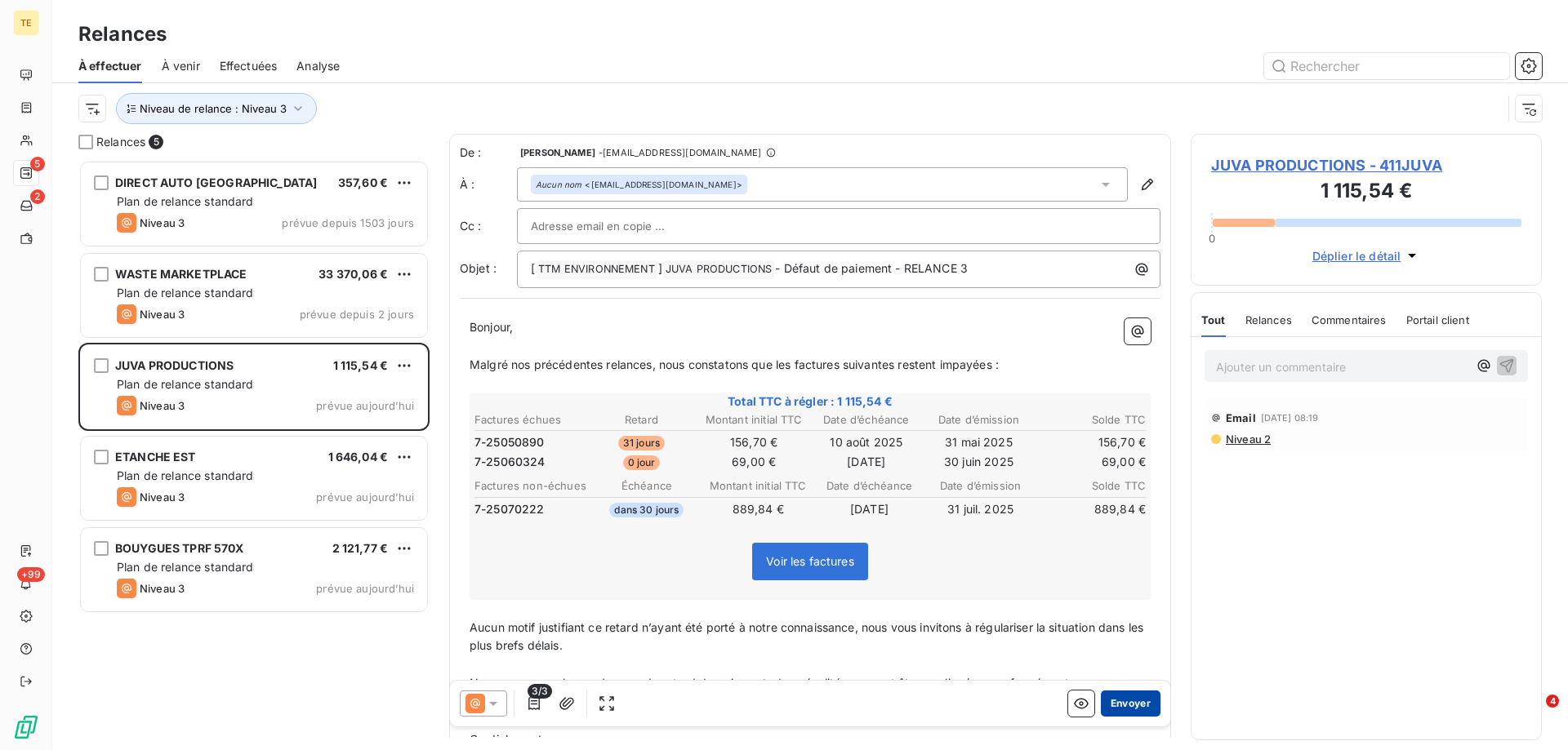
click at [1126, 700] on button "Envoyer" at bounding box center [1130, 703] width 59 height 26
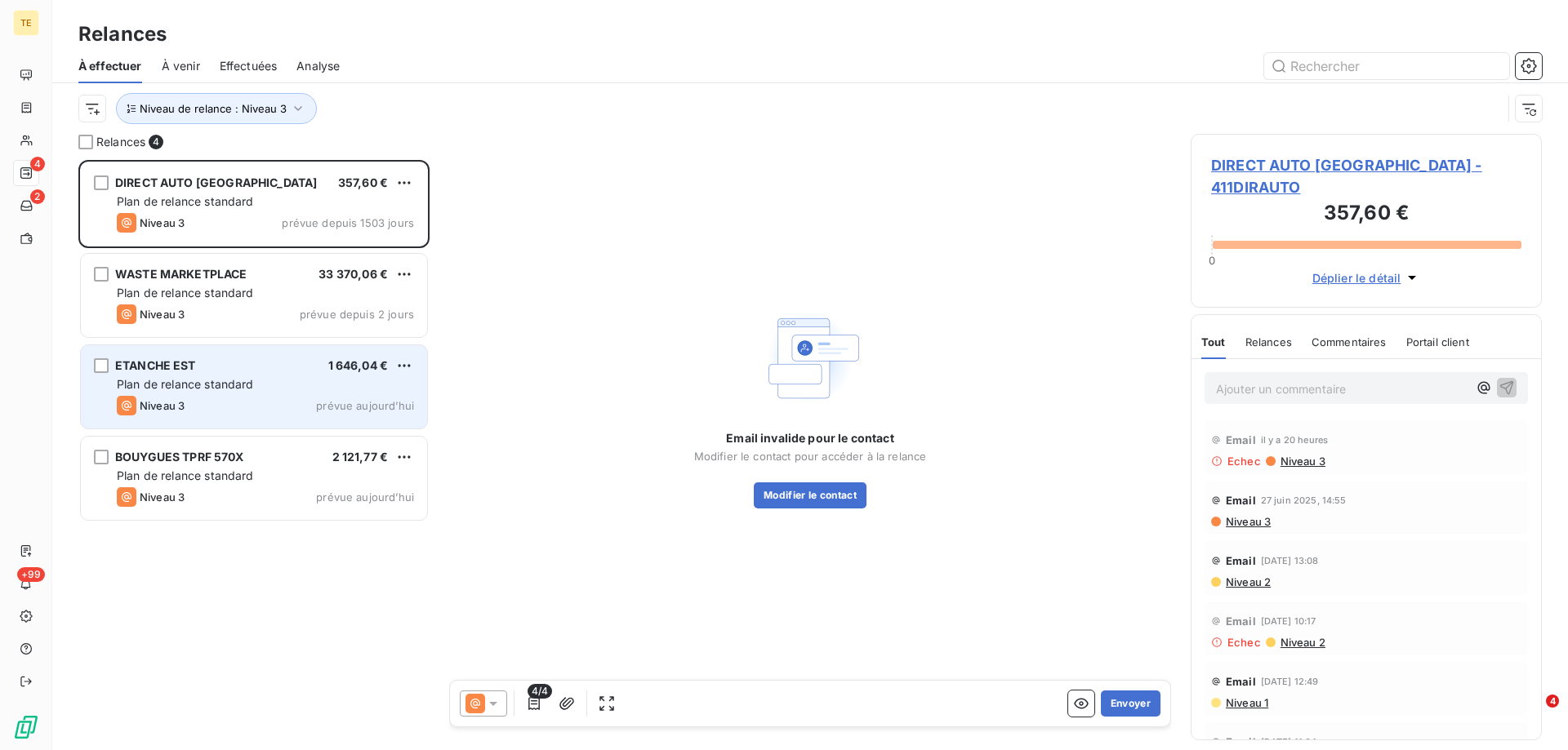
click at [317, 386] on div "Plan de relance standard" at bounding box center [265, 385] width 297 height 17
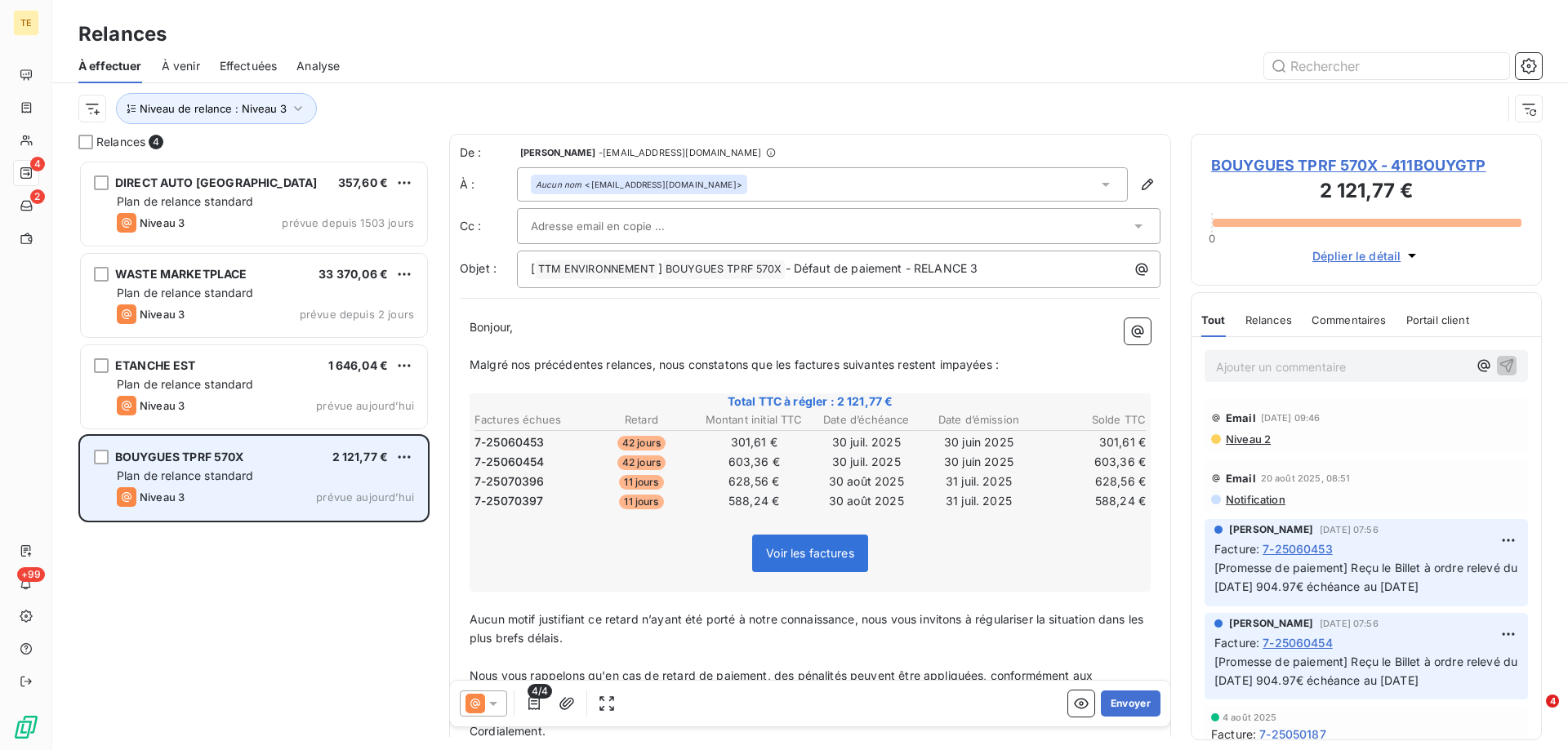
click at [250, 478] on span "Plan de relance standard" at bounding box center [186, 475] width 137 height 14
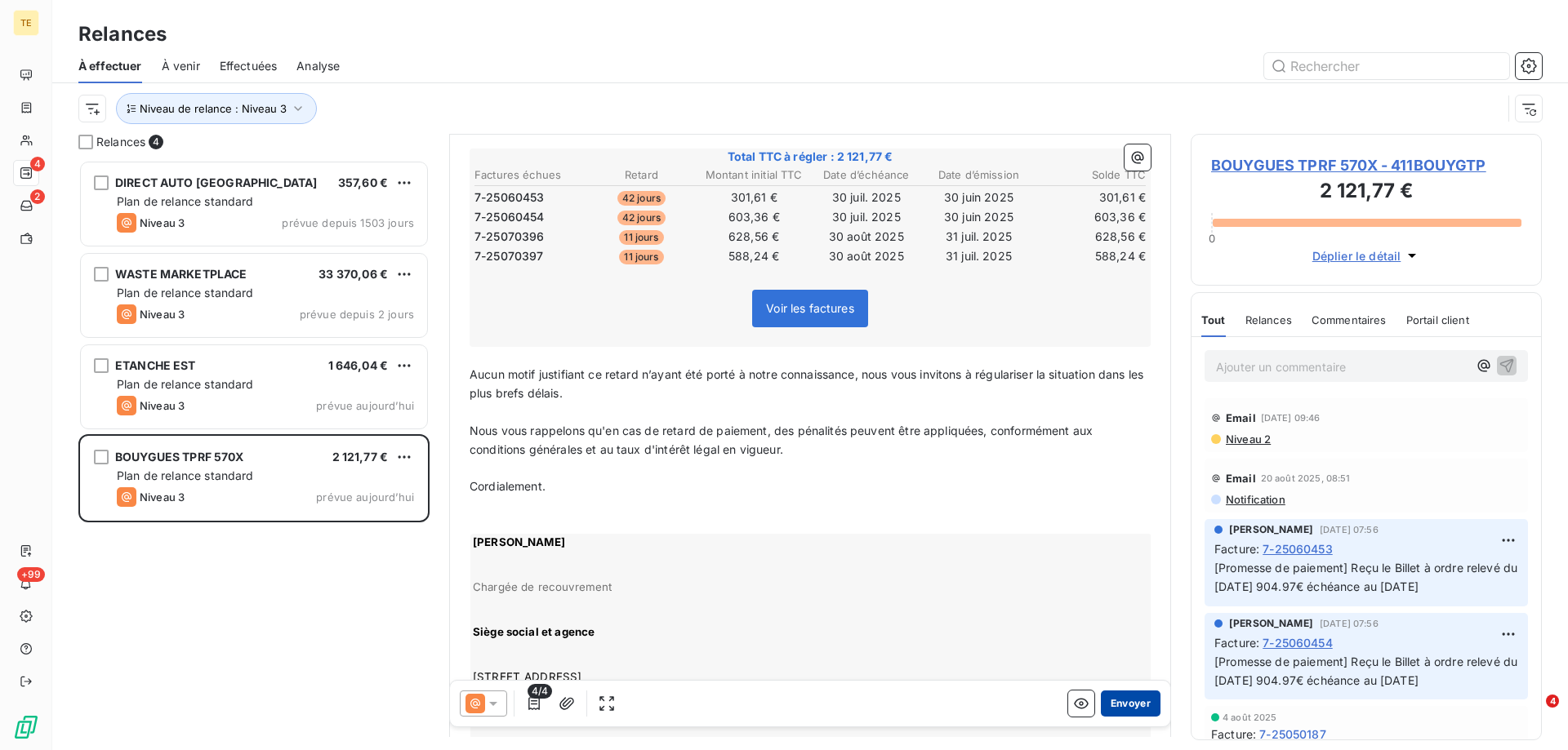
click at [1109, 702] on button "Envoyer" at bounding box center [1130, 703] width 59 height 26
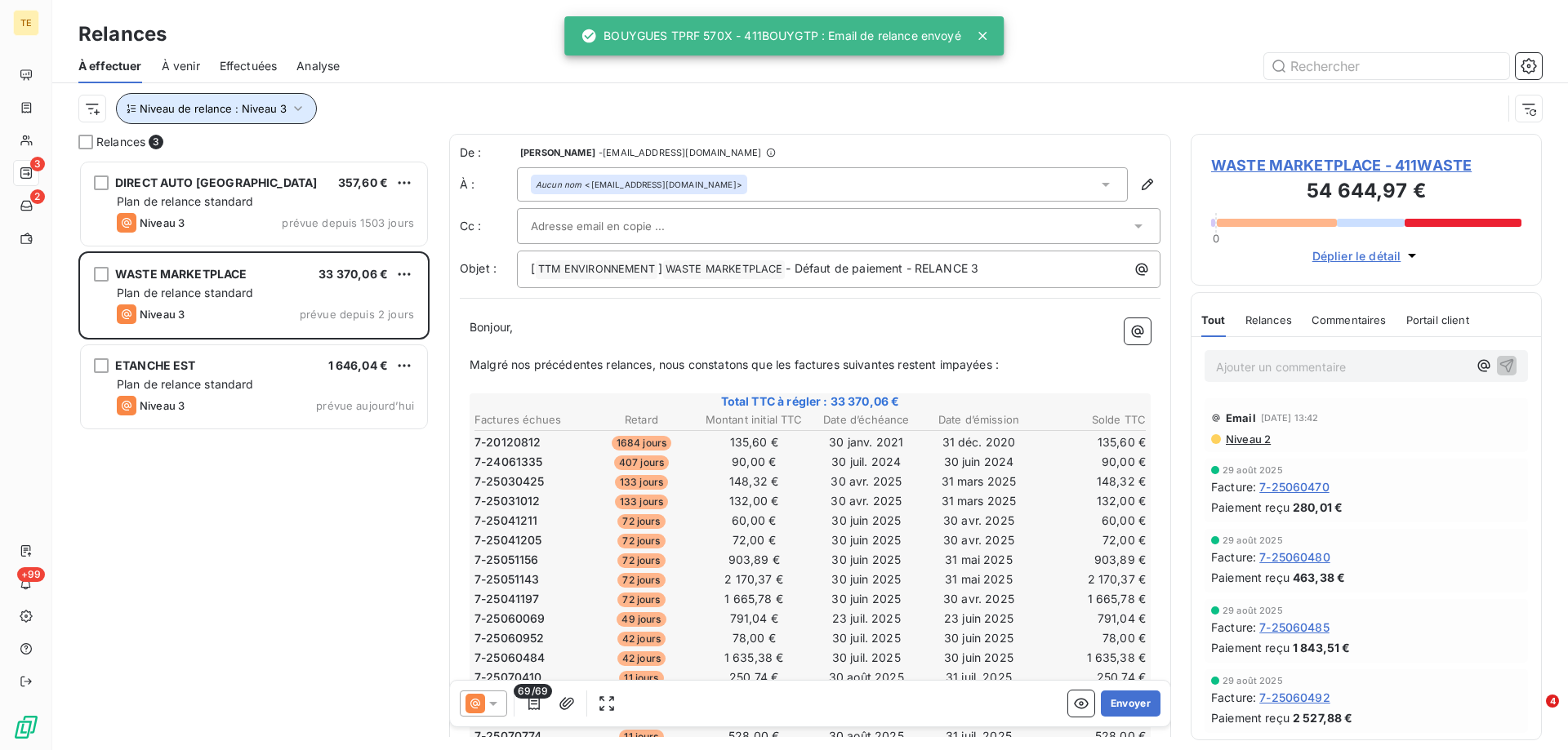
click at [294, 105] on icon "button" at bounding box center [299, 109] width 17 height 17
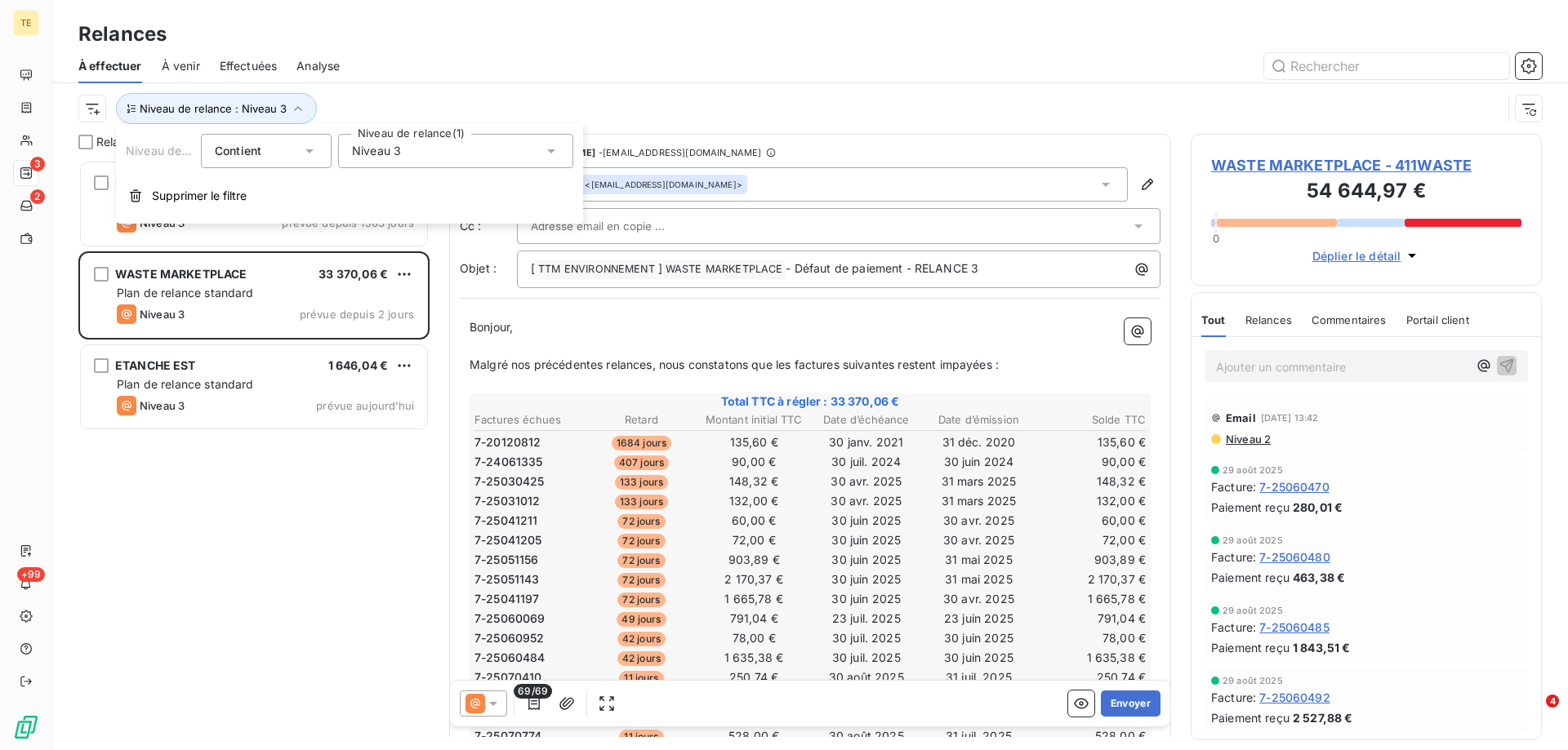
click at [419, 151] on div "Niveau 3" at bounding box center [455, 151] width 235 height 34
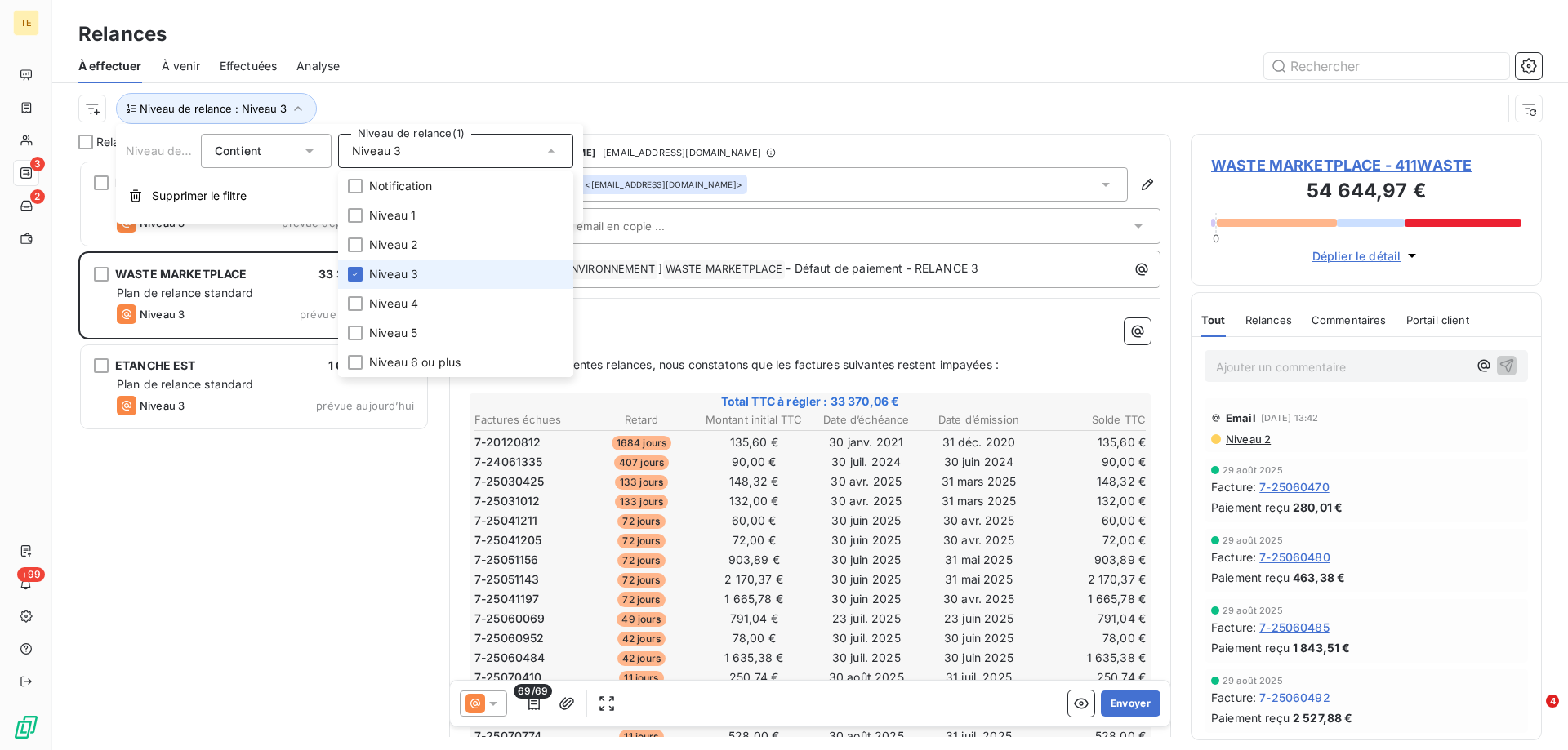
click at [372, 273] on span "Niveau 3" at bounding box center [393, 274] width 49 height 17
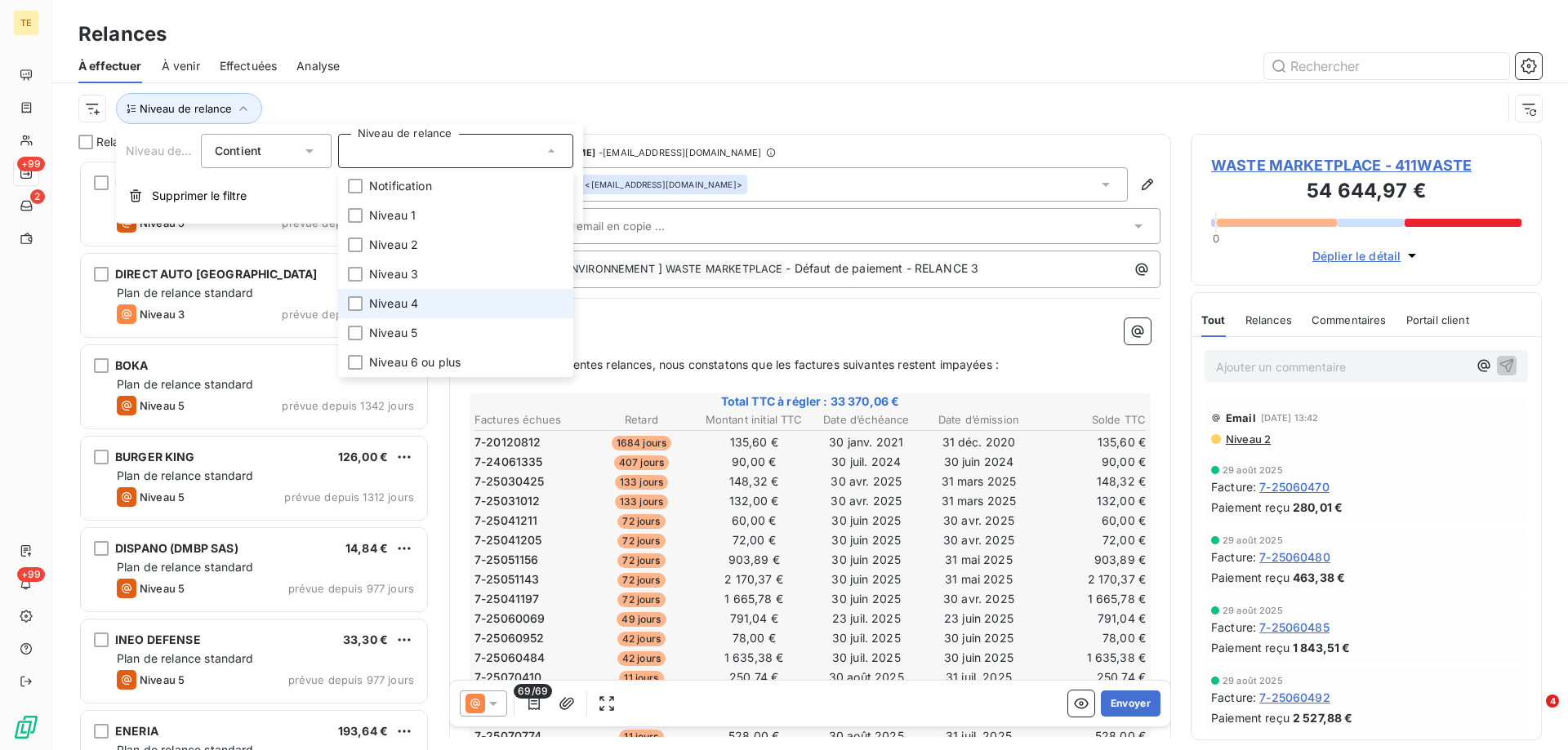
click at [373, 304] on span "Niveau 4" at bounding box center [393, 304] width 49 height 17
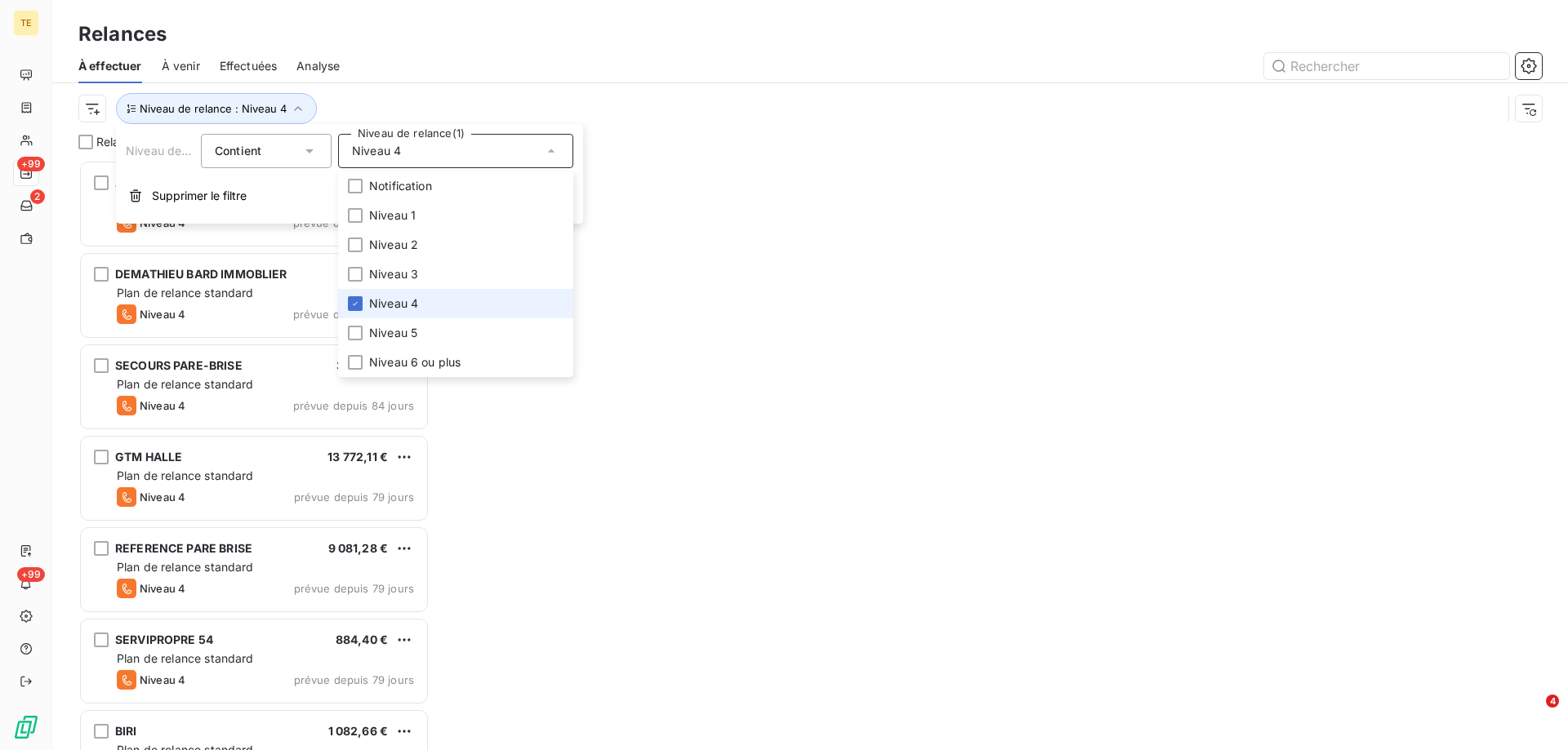
scroll to position [578, 339]
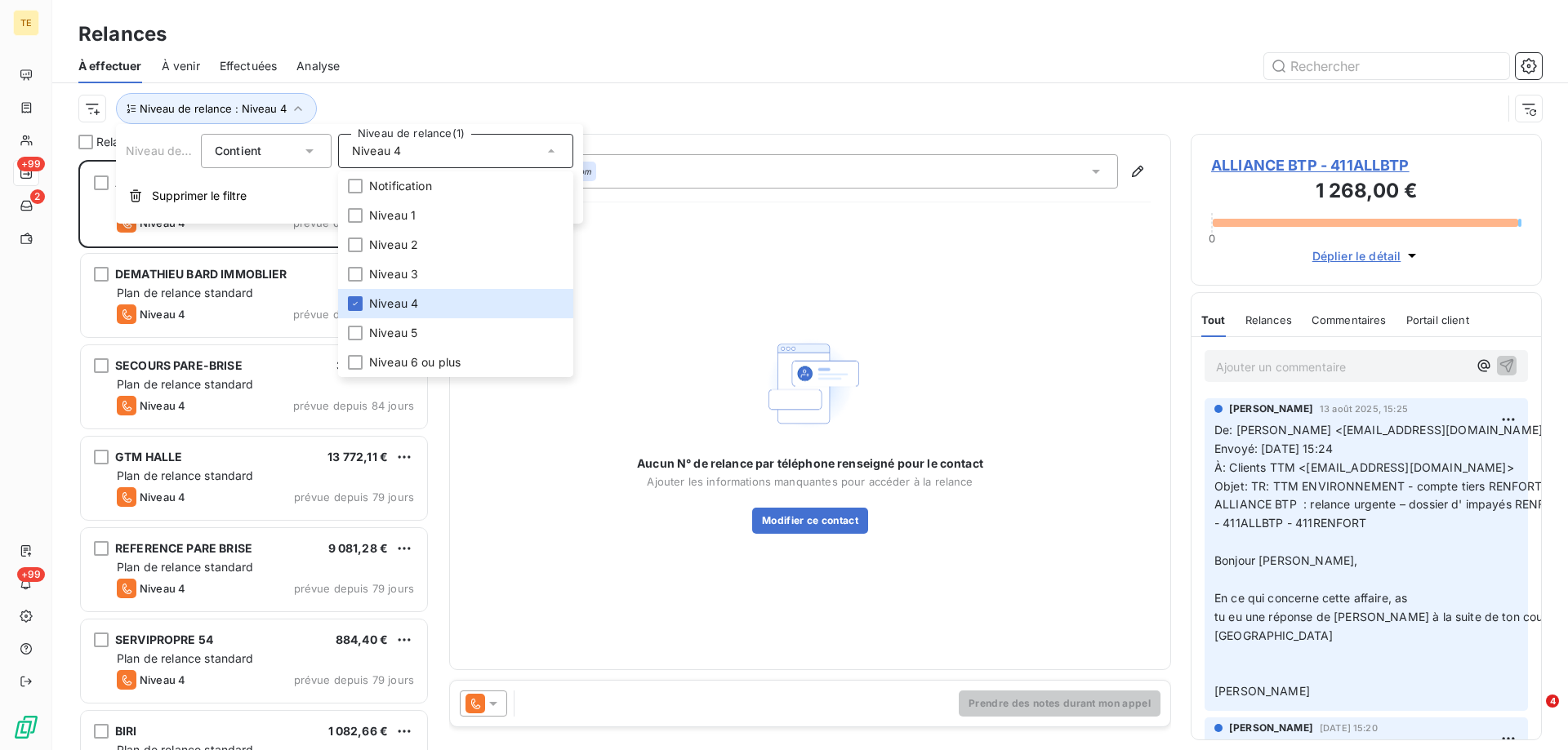
click at [517, 69] on div at bounding box center [951, 65] width 1182 height 26
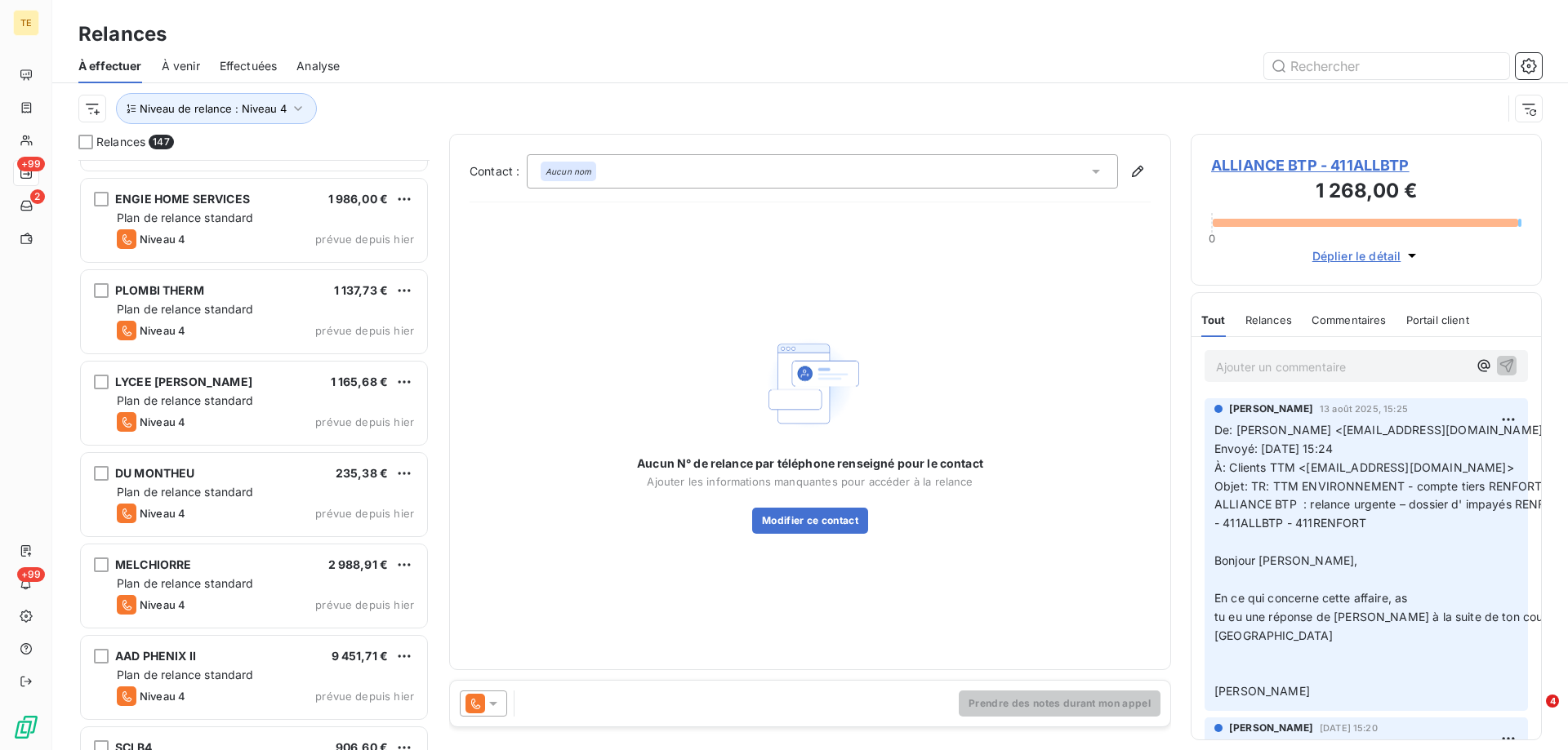
scroll to position [12852, 0]
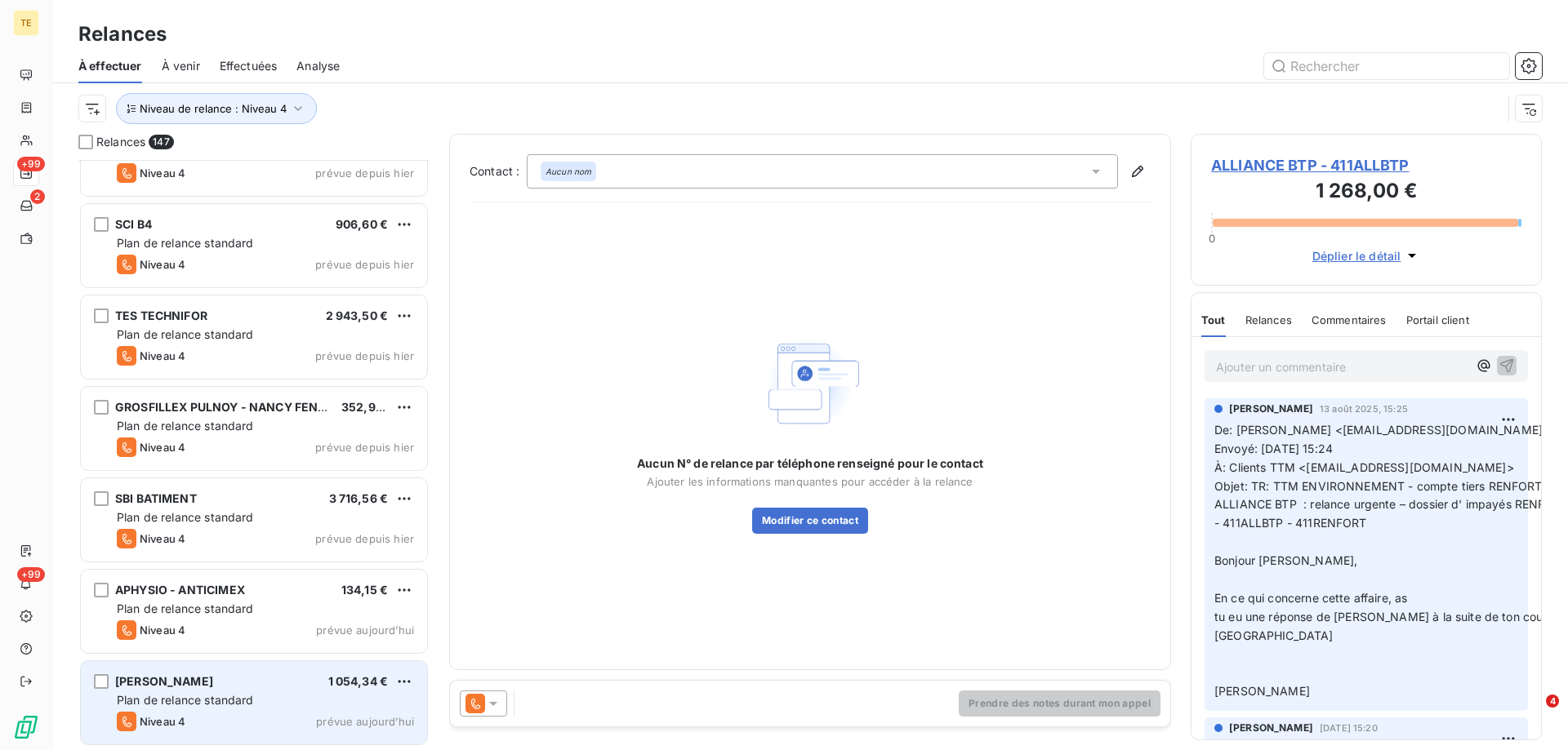
click at [222, 710] on div "[PERSON_NAME] FILS 1 054,34 € Plan de relance standard Niveau 4 prévue [DATE]" at bounding box center [254, 703] width 346 height 84
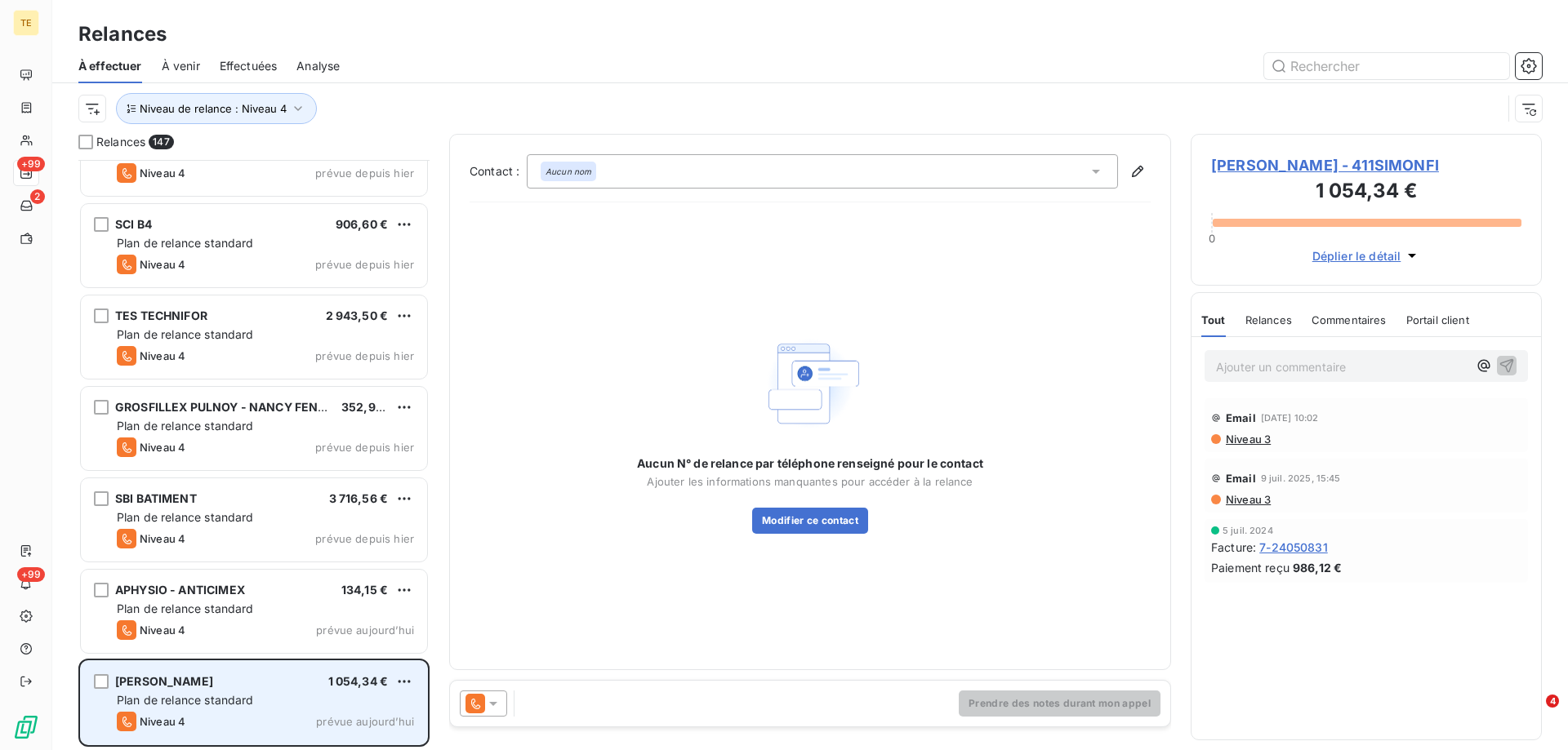
click at [333, 691] on div "[PERSON_NAME] FILS 1 054,34 € Plan de relance standard Niveau 4 prévue [DATE]" at bounding box center [254, 703] width 346 height 84
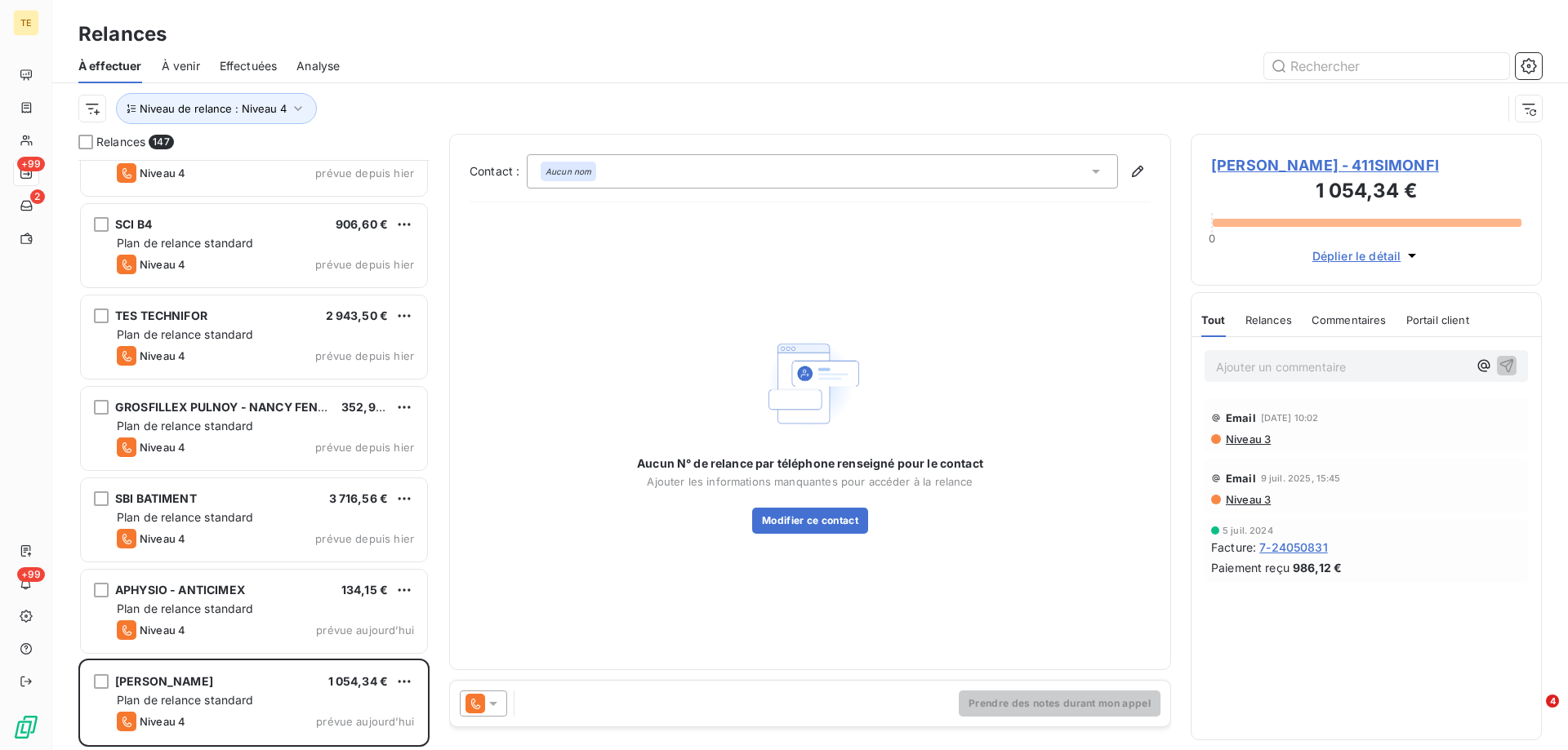
click at [1255, 433] on span "Niveau 3" at bounding box center [1248, 440] width 47 height 13
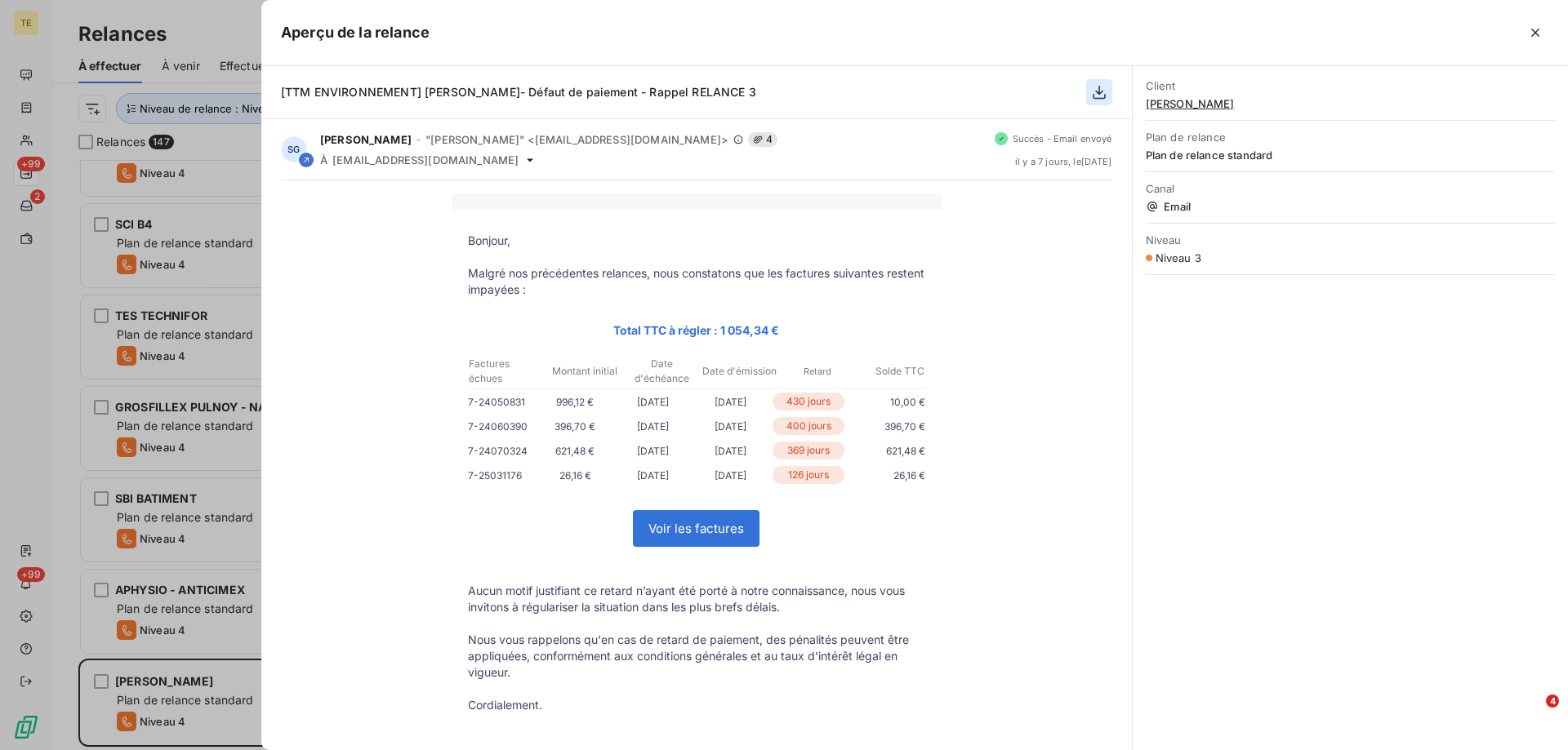
click at [1092, 92] on icon "button" at bounding box center [1100, 93] width 17 height 17
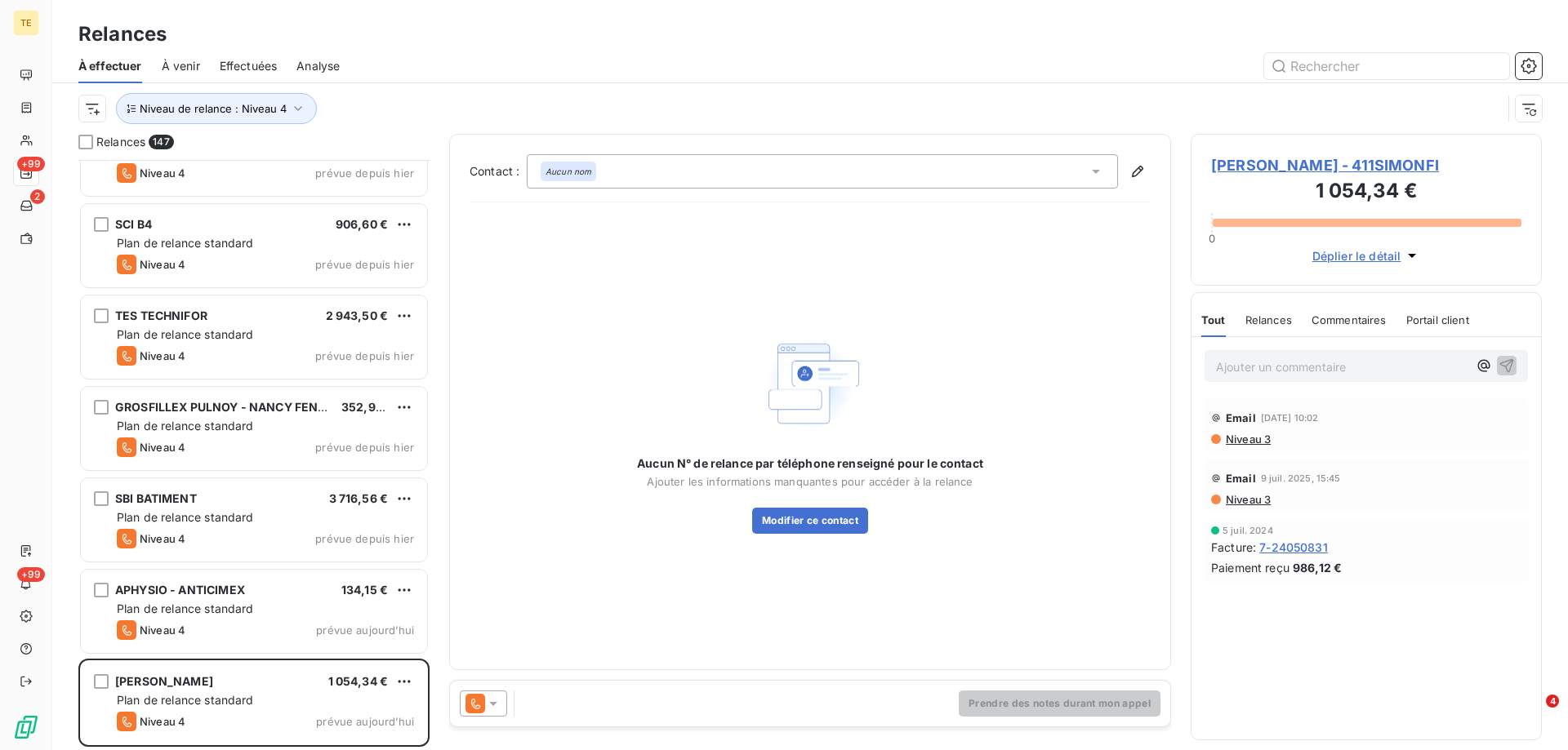
click at [1242, 366] on p "Ajouter un commentaire ﻿" at bounding box center [1341, 367] width 252 height 20
drag, startPoint x: 1321, startPoint y: 362, endPoint x: 1199, endPoint y: 363, distance: 122.0
click at [1199, 363] on div "Envoi ^par courrier la relance N3" at bounding box center [1366, 365] width 350 height 56
click at [1261, 364] on span "Envoi âr courrier la relance N3" at bounding box center [1300, 365] width 168 height 14
click at [1407, 365] on p "Envoi par courrier la relance N3" at bounding box center [1341, 366] width 252 height 18
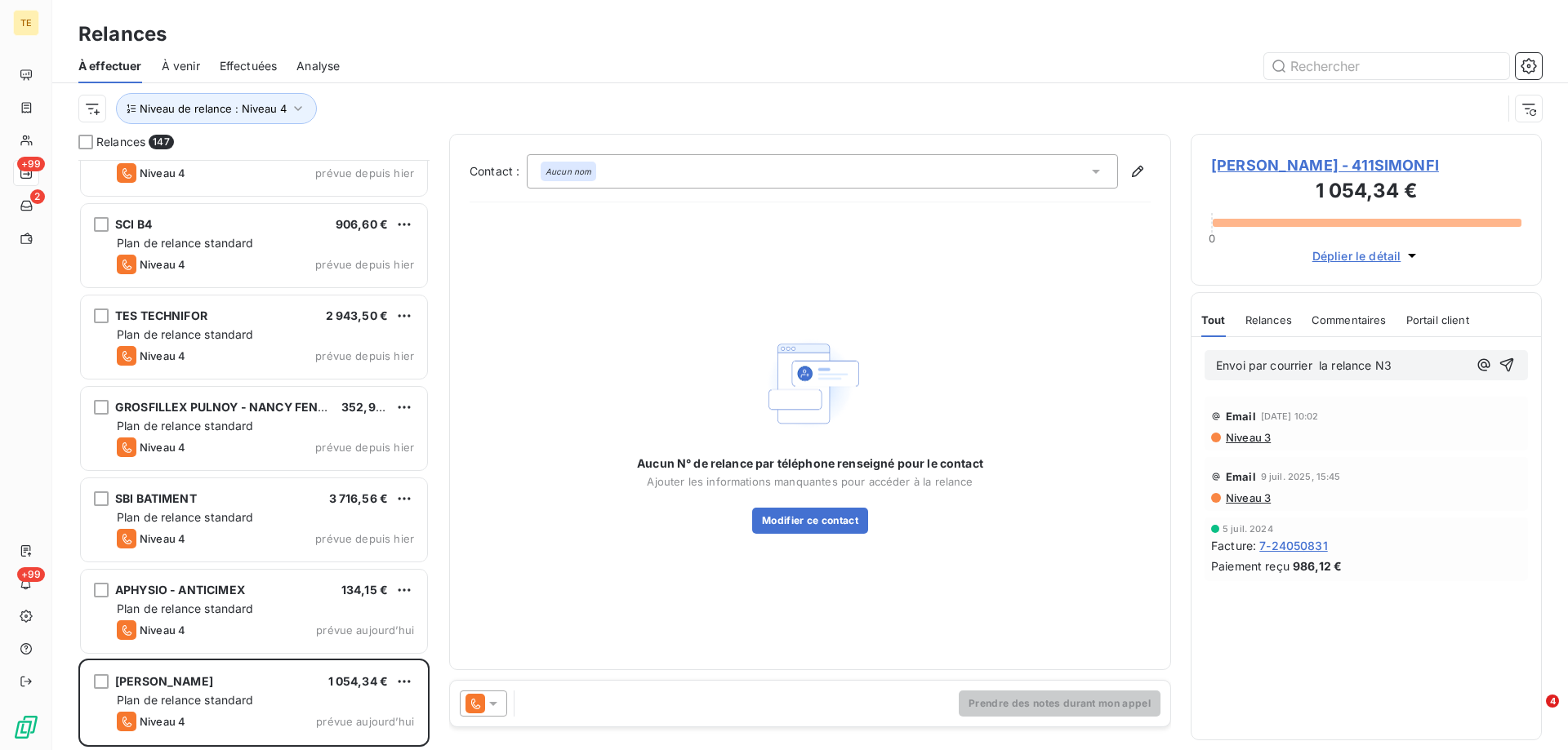
click at [1317, 360] on span "Envoi par courrier la relance N3" at bounding box center [1304, 365] width 176 height 14
drag, startPoint x: 1509, startPoint y: 366, endPoint x: 1431, endPoint y: 375, distance: 78.5
click at [1452, 385] on div "Envoi par courrier LA POSTE la relance N3" at bounding box center [1366, 365] width 350 height 56
click at [1219, 371] on span "Envoi par courrier LA POSTE la relance N3" at bounding box center [1333, 365] width 235 height 14
click at [1509, 365] on icon "button" at bounding box center [1507, 365] width 17 height 17
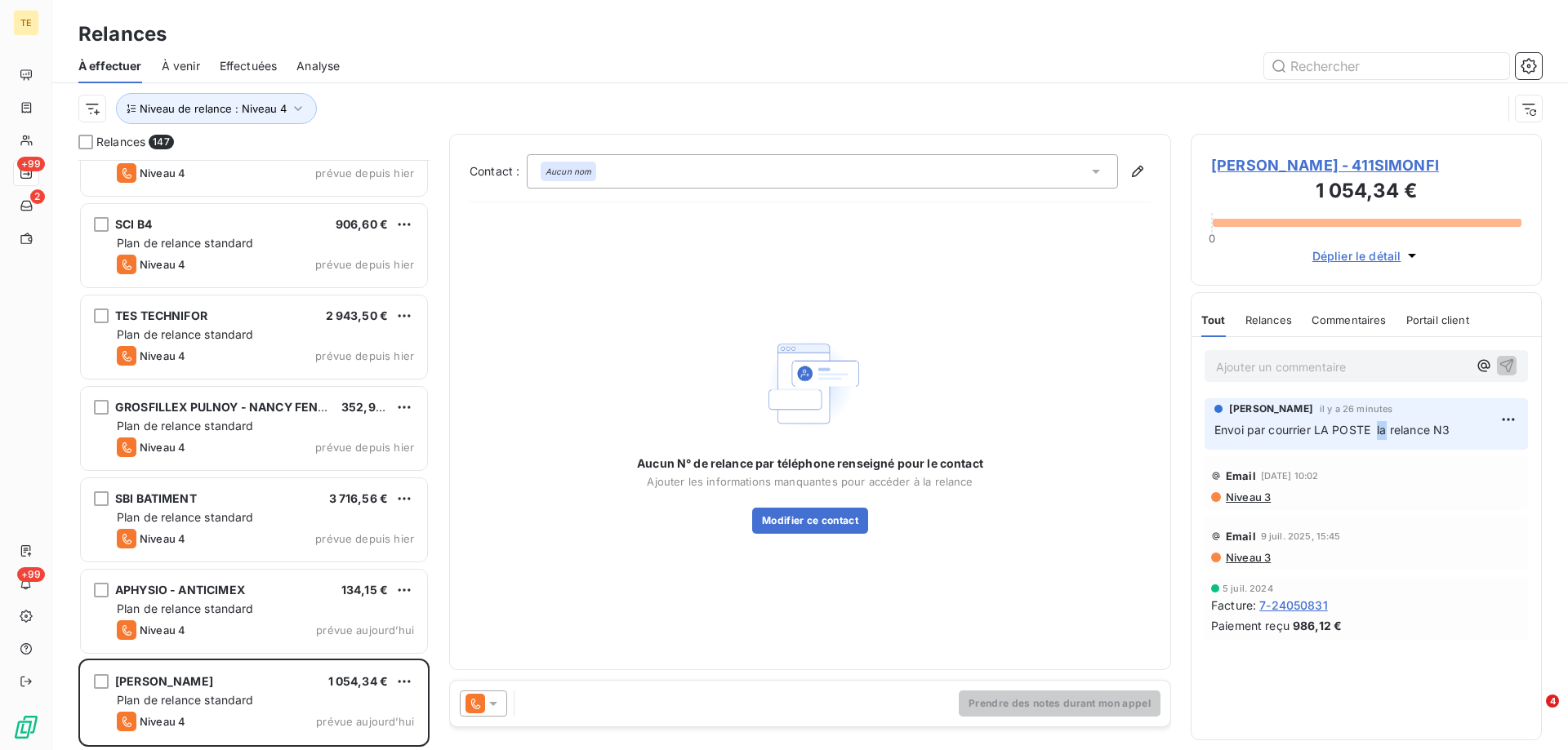
drag, startPoint x: 1390, startPoint y: 427, endPoint x: 1379, endPoint y: 430, distance: 11.4
click at [1379, 430] on span "Envoi par courrier LA POSTE la relance N3" at bounding box center [1331, 430] width 235 height 14
click at [1387, 431] on span "Envoi par courrier LA POSTE la relance N3" at bounding box center [1331, 430] width 235 height 14
click at [1404, 527] on div "Email [DATE] 15:45" at bounding box center [1366, 536] width 310 height 26
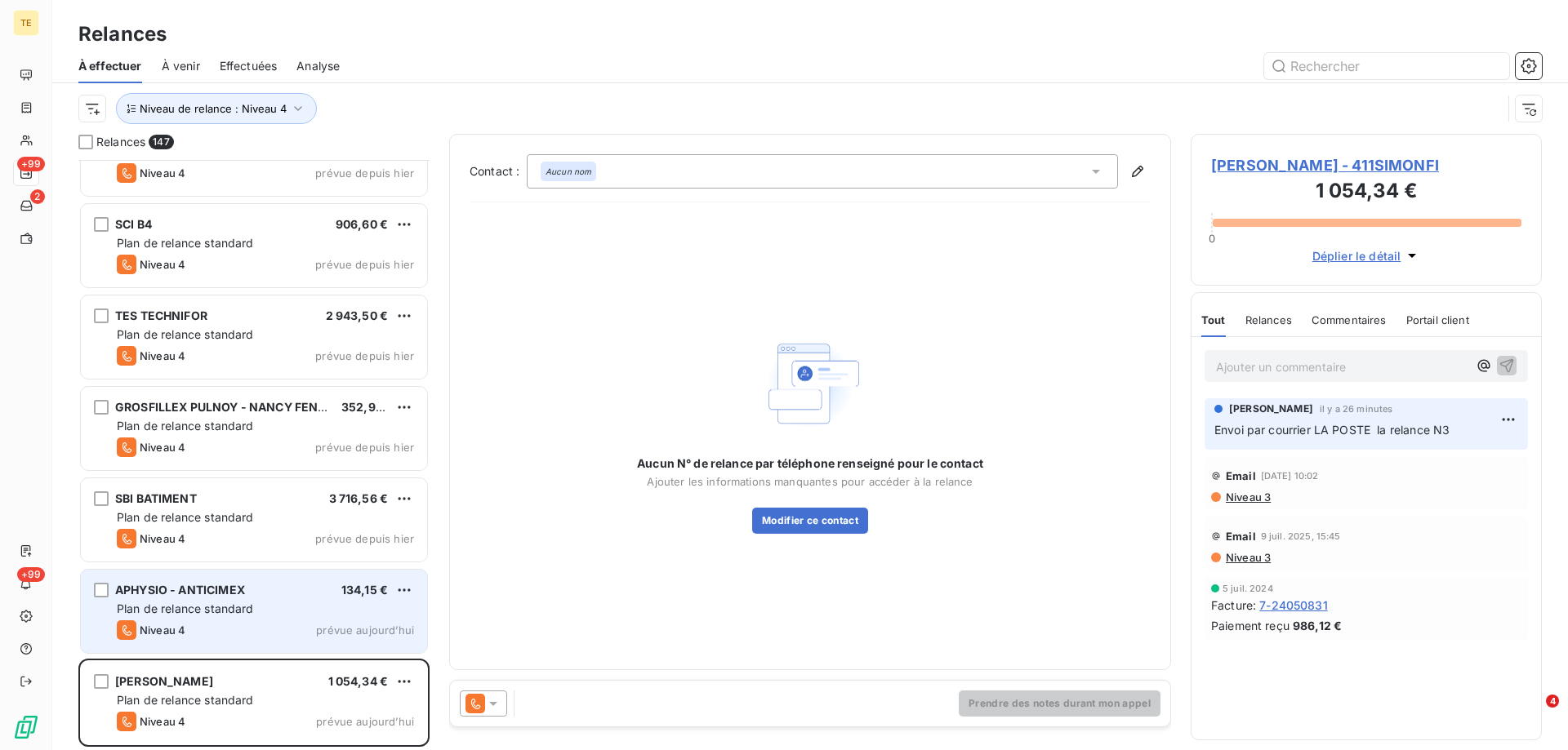
click at [185, 604] on span "Plan de relance standard" at bounding box center [186, 609] width 137 height 14
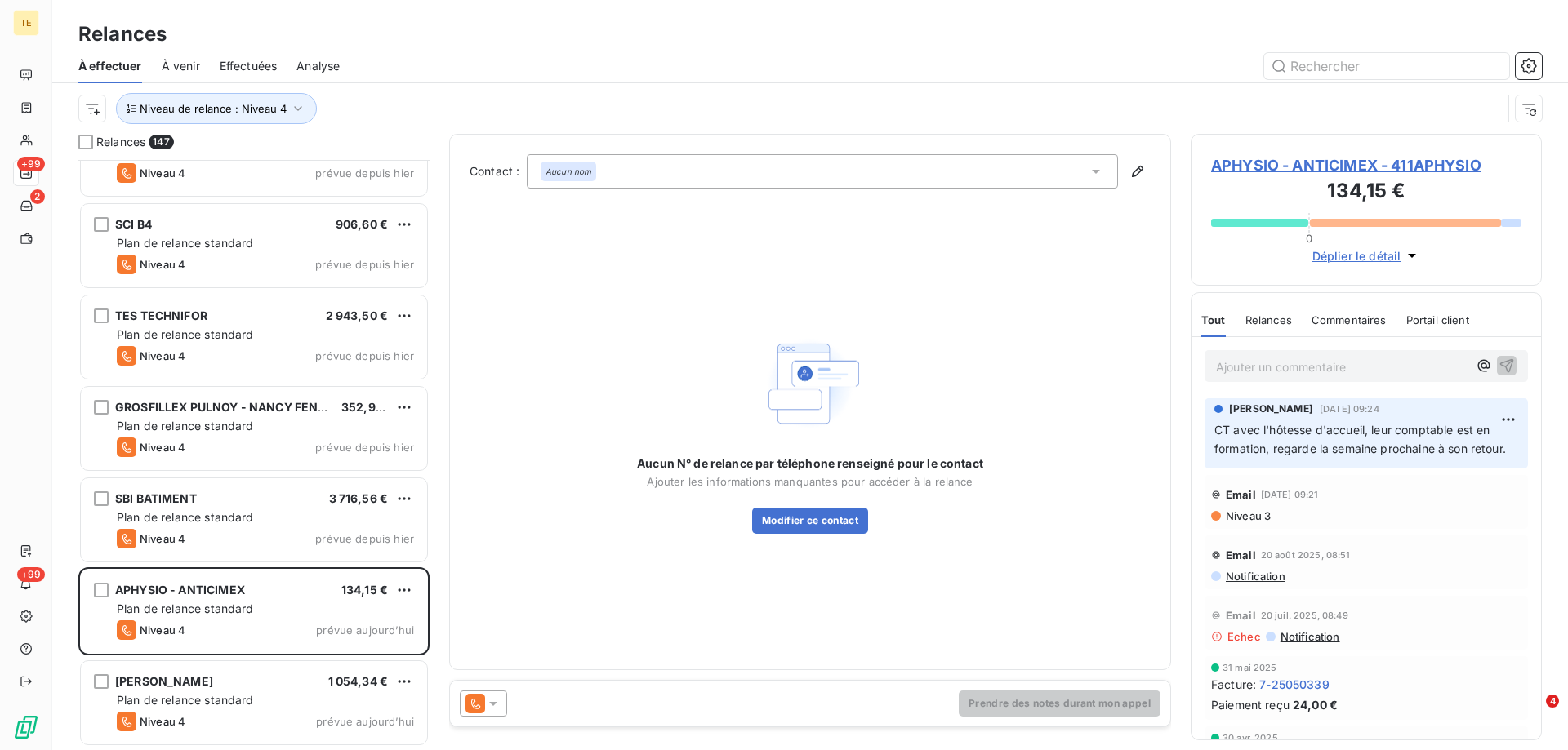
click at [1249, 523] on span "Niveau 3" at bounding box center [1248, 516] width 47 height 13
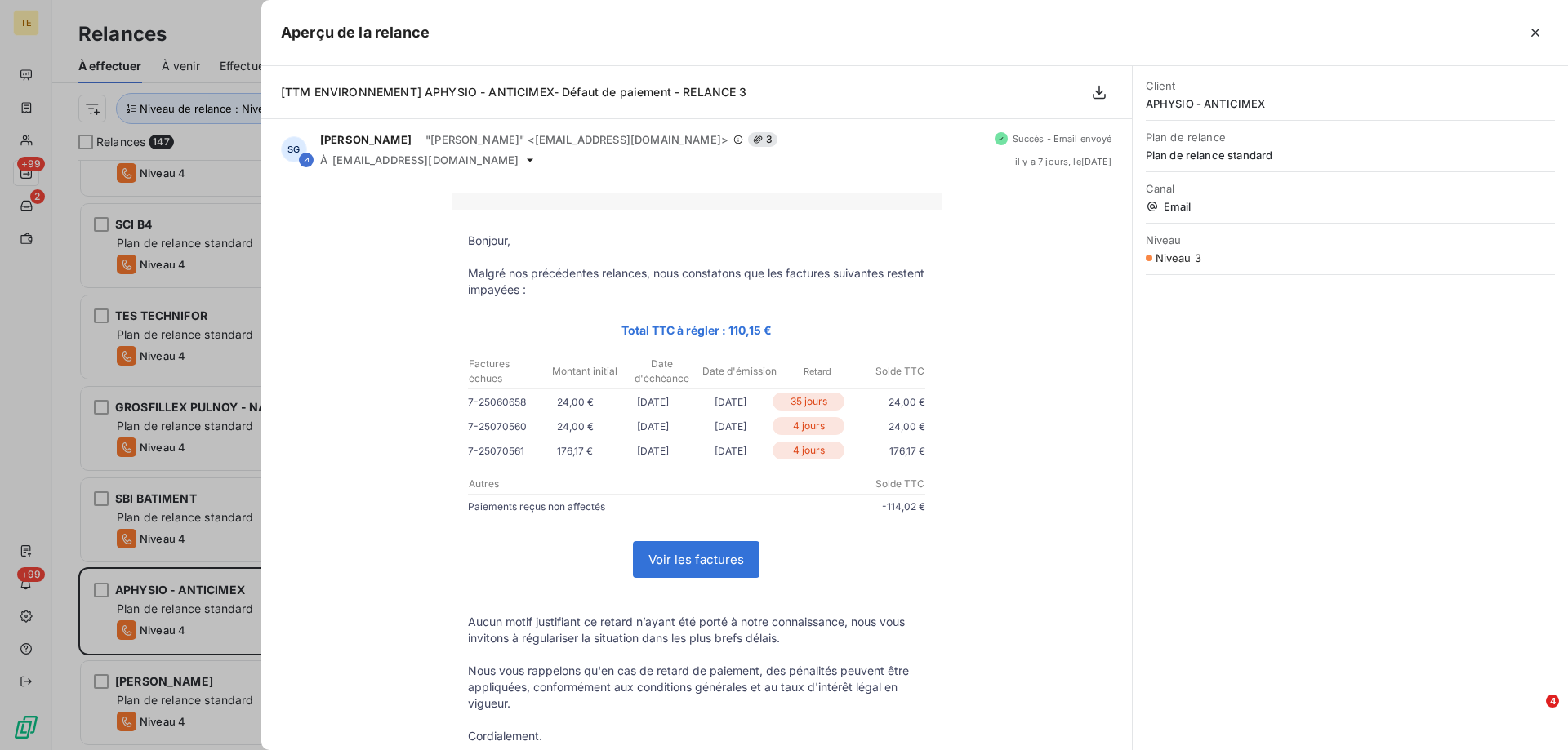
scroll to position [578, 339]
click at [1539, 32] on icon "button" at bounding box center [1535, 33] width 17 height 17
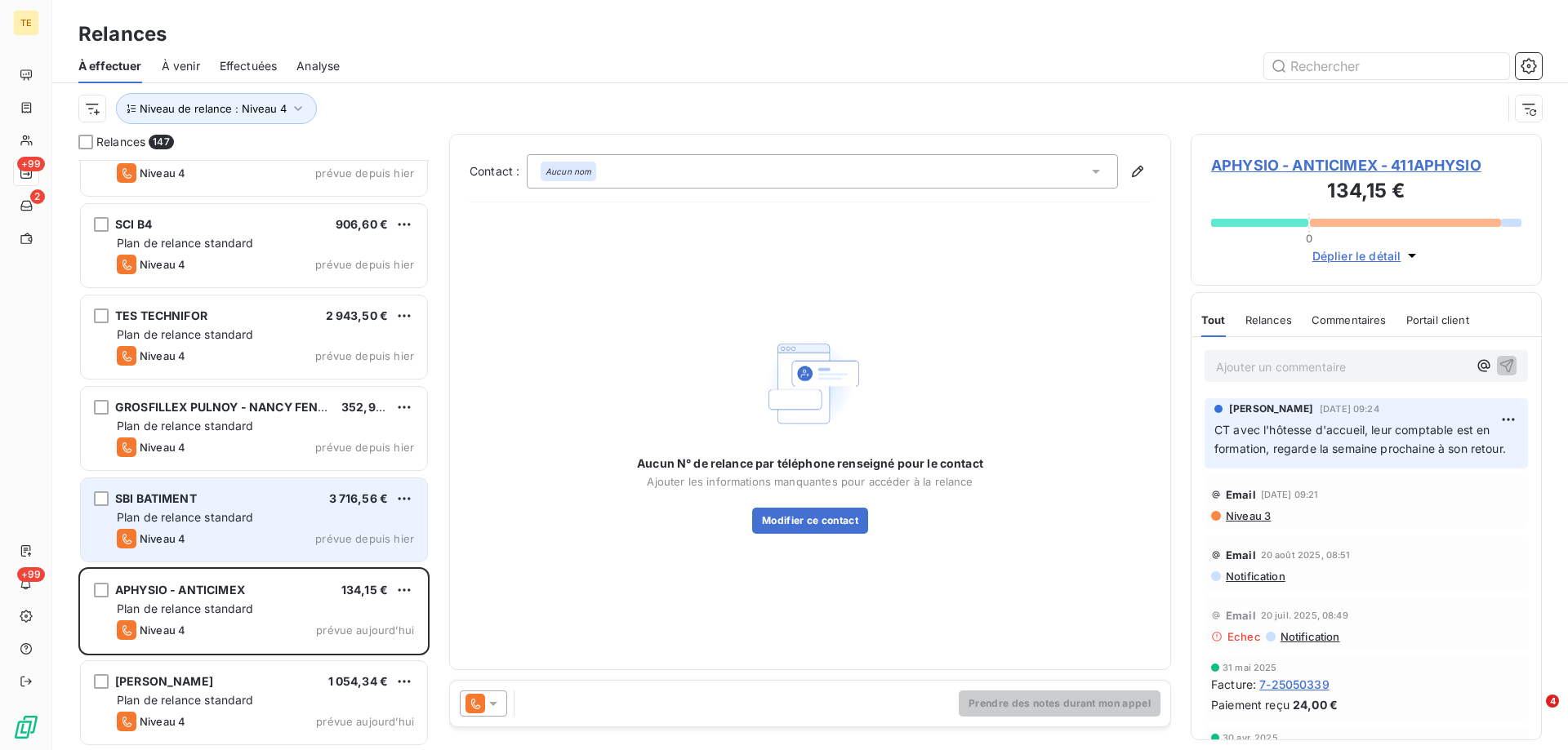
click at [306, 509] on div "Plan de relance standard" at bounding box center [265, 518] width 297 height 17
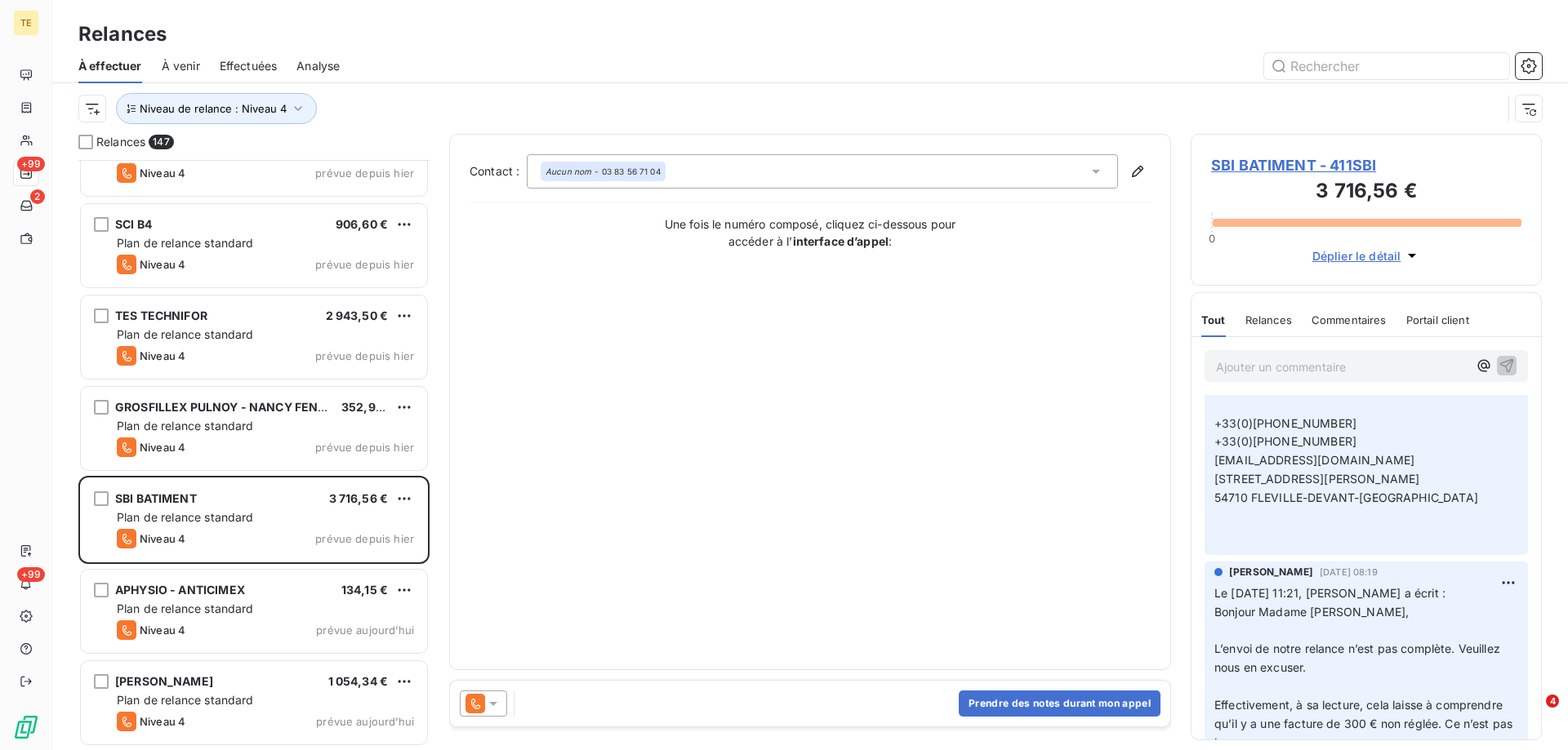
scroll to position [735, 0]
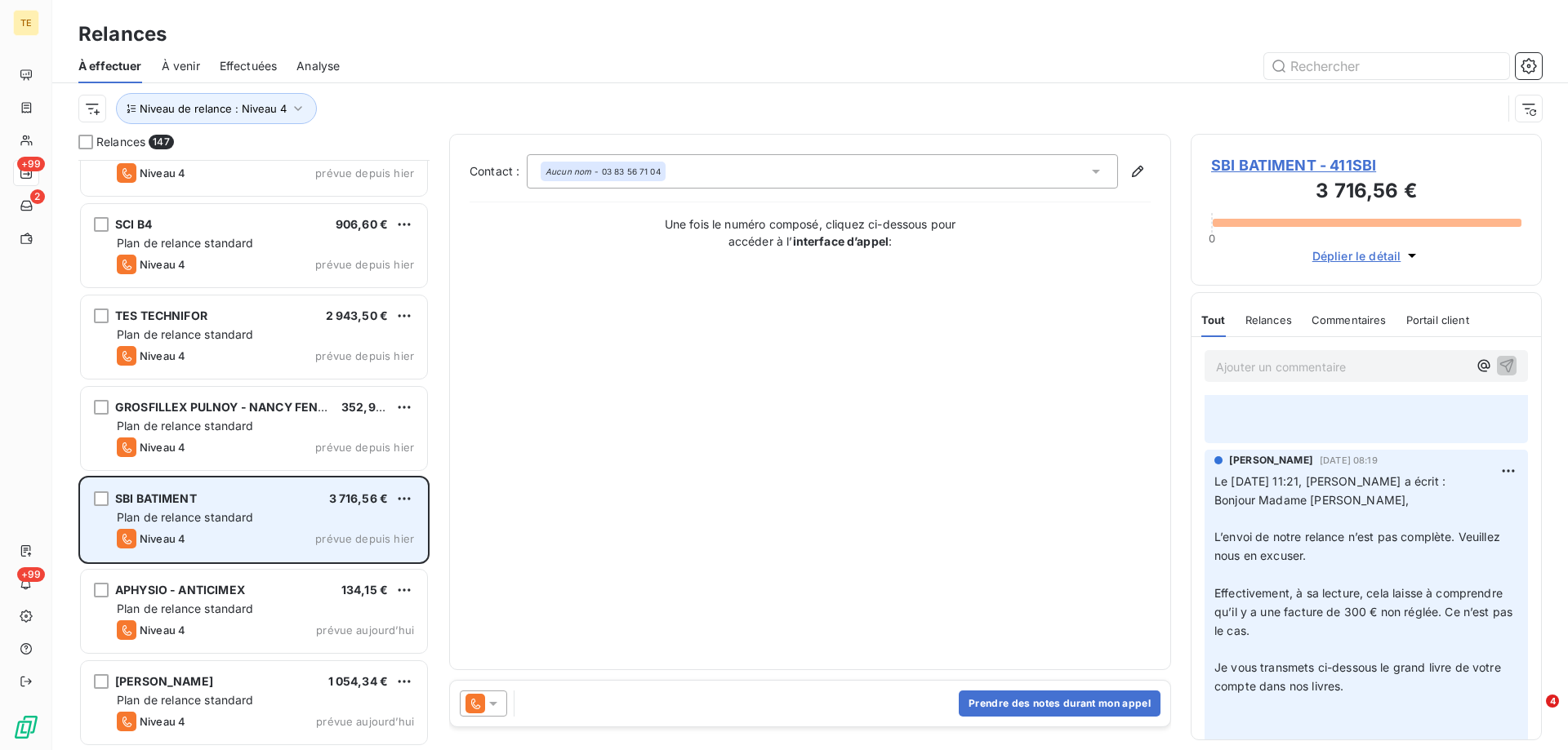
click at [276, 522] on div "Plan de relance standard" at bounding box center [265, 518] width 297 height 17
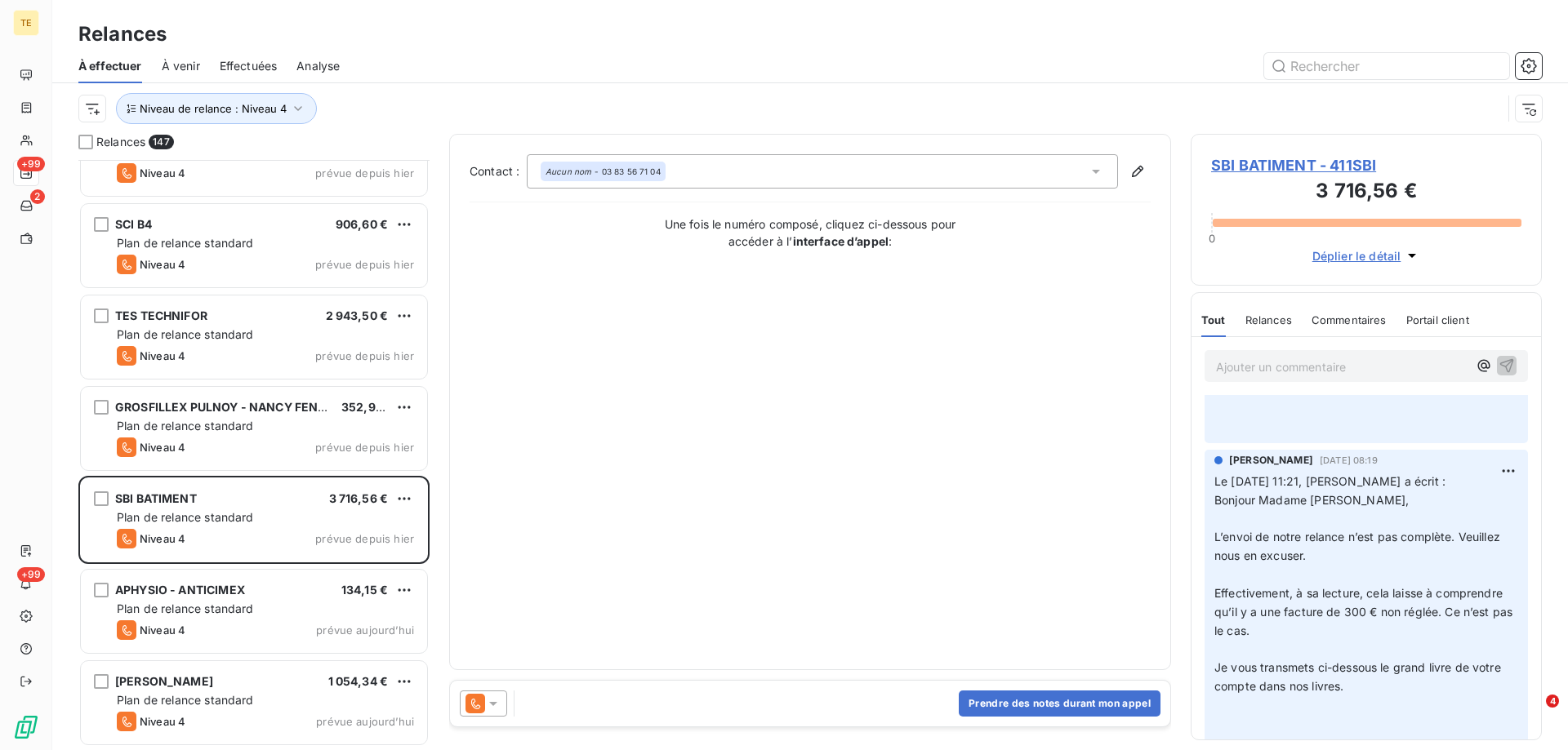
click at [1305, 163] on span "SBI BATIMENT - 411SBI" at bounding box center [1366, 166] width 310 height 22
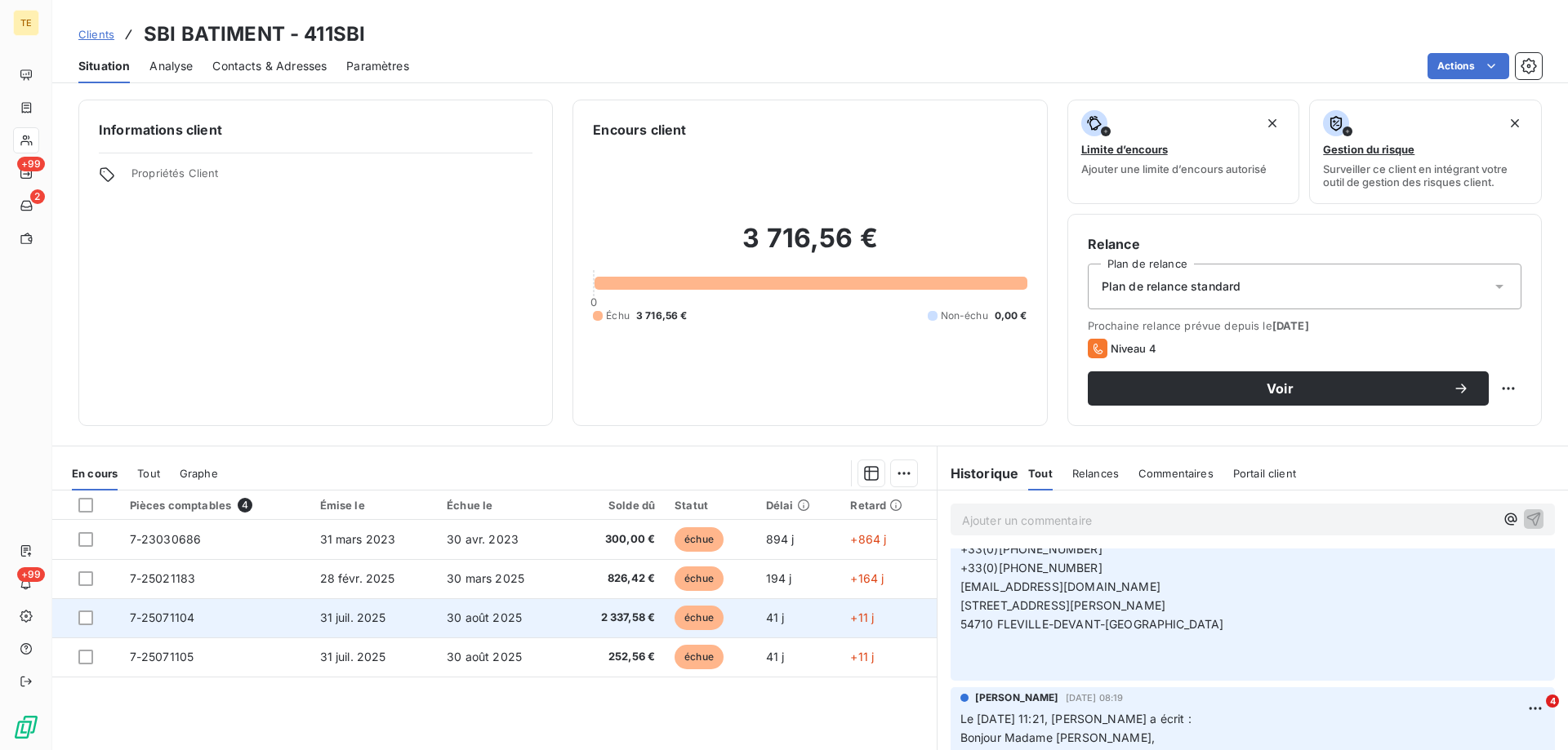
scroll to position [490, 0]
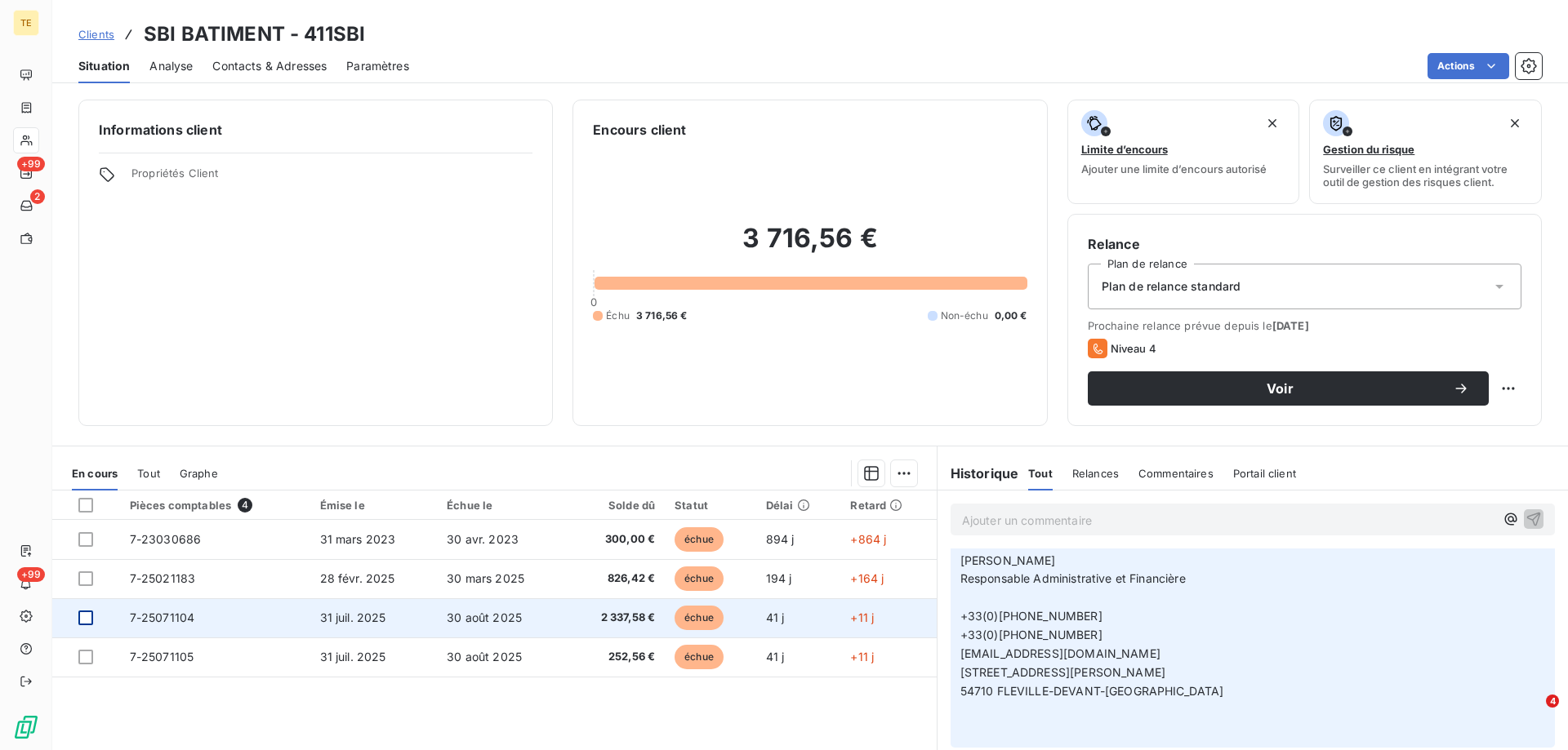
click at [87, 622] on div at bounding box center [86, 618] width 15 height 15
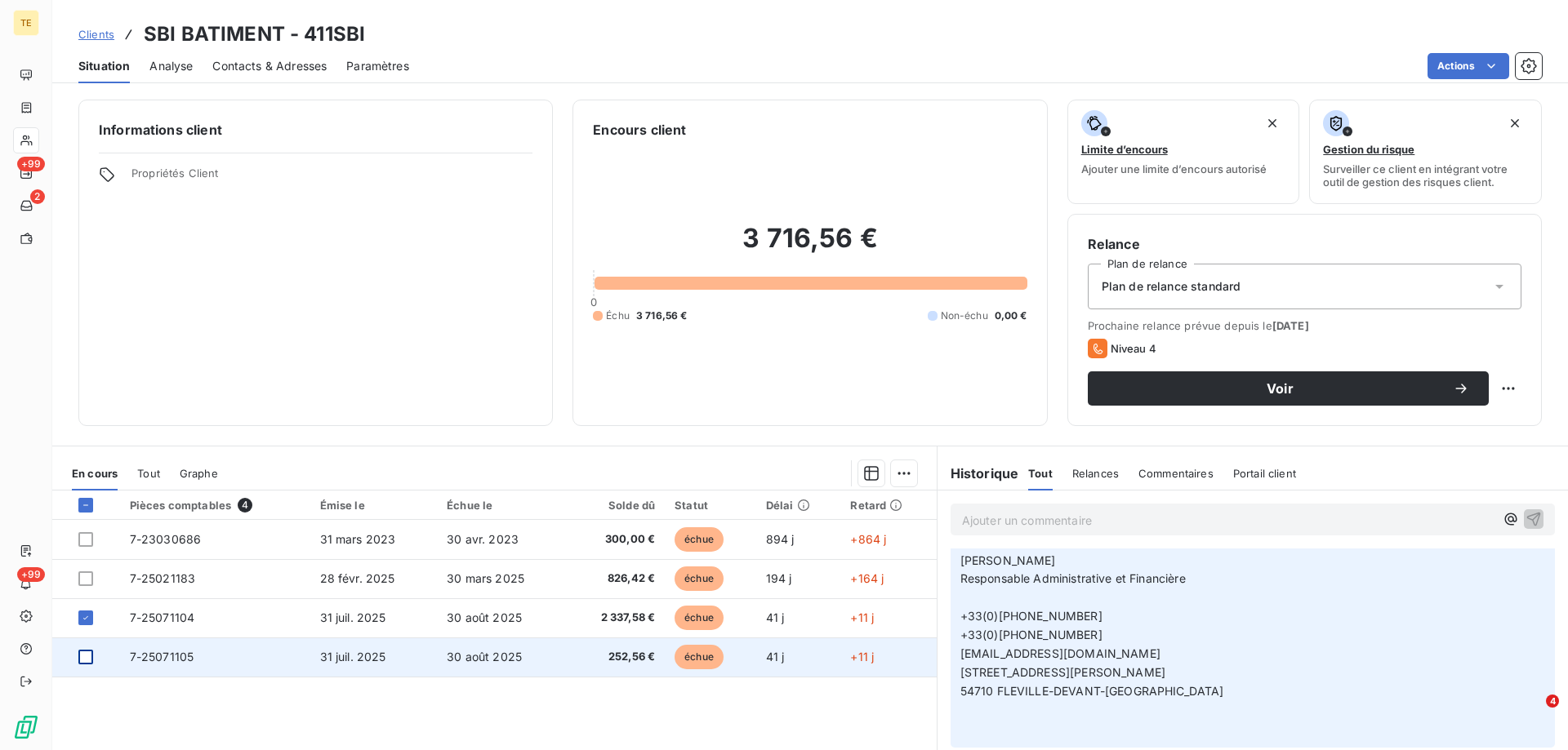
click at [83, 656] on div at bounding box center [86, 657] width 15 height 15
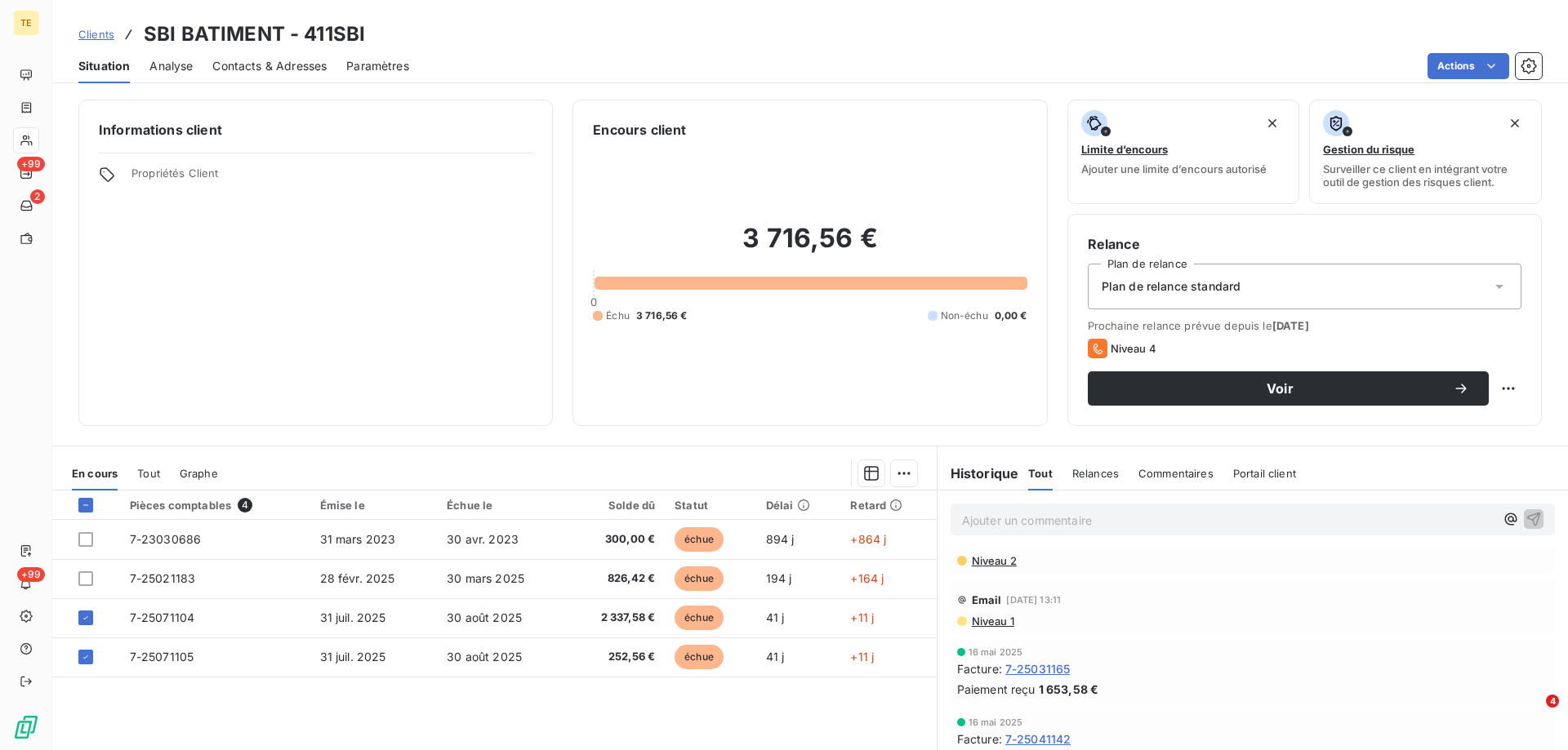
scroll to position [1388, 0]
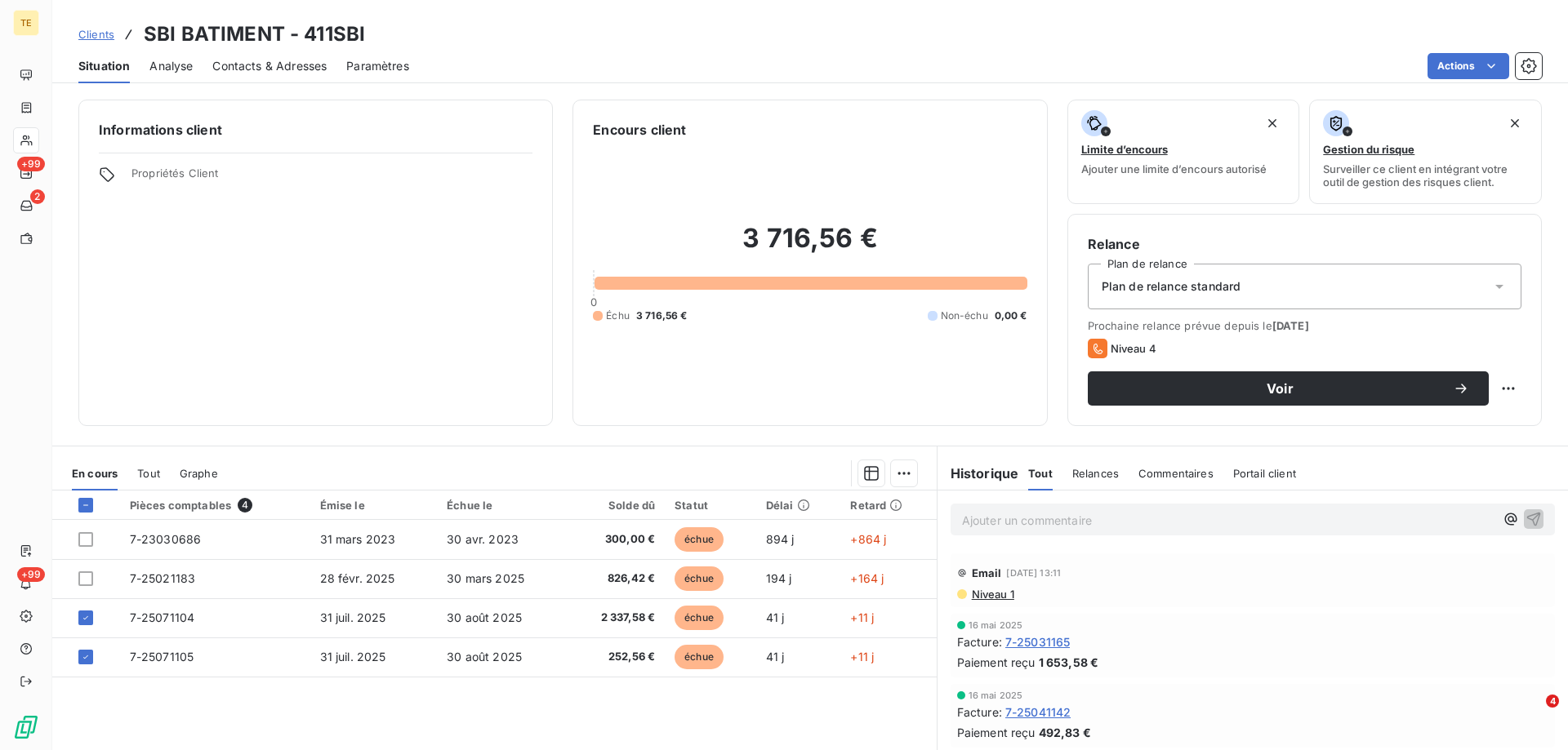
click at [980, 588] on span "Niveau 1" at bounding box center [992, 594] width 44 height 13
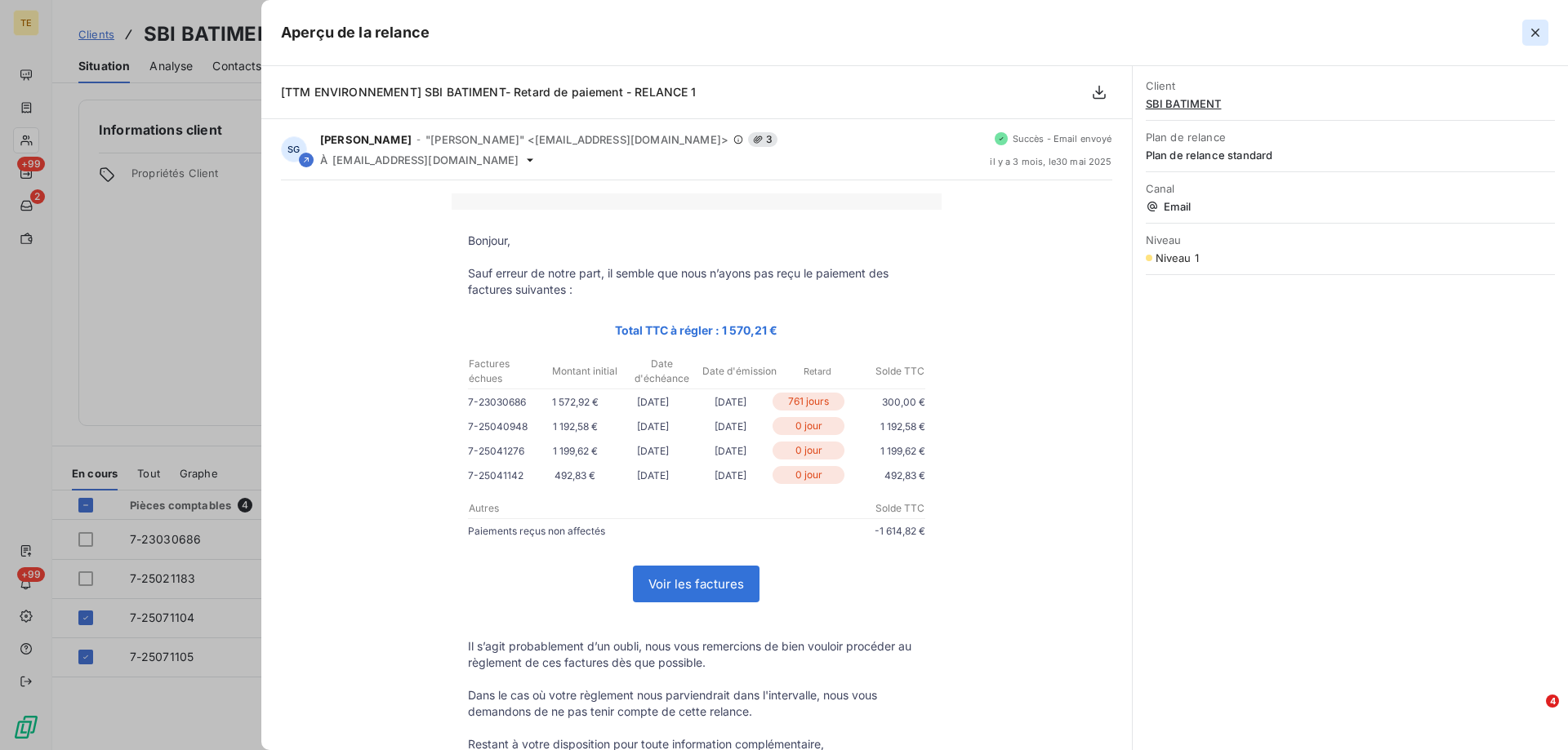
click at [1532, 33] on icon "button" at bounding box center [1535, 33] width 17 height 17
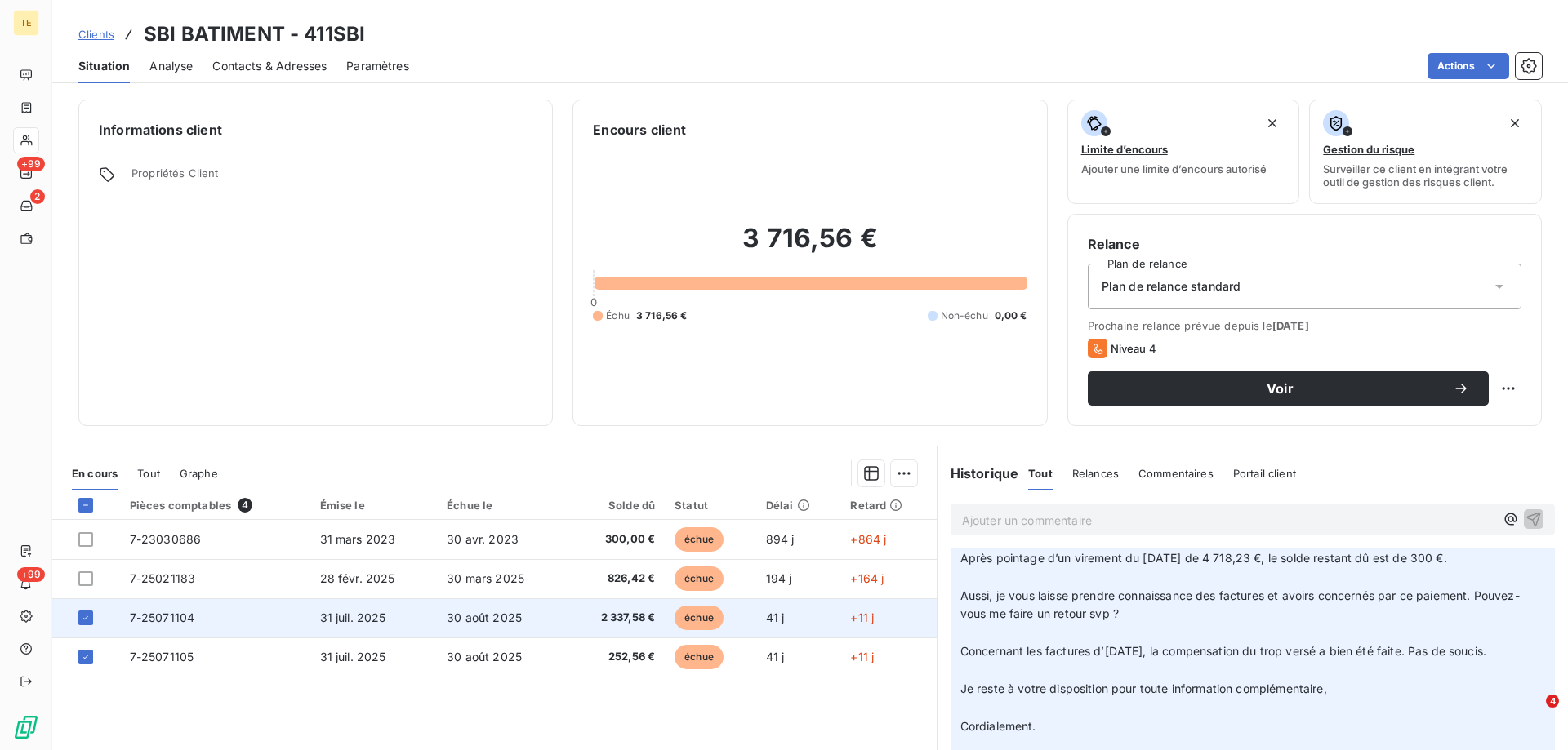
scroll to position [898, 0]
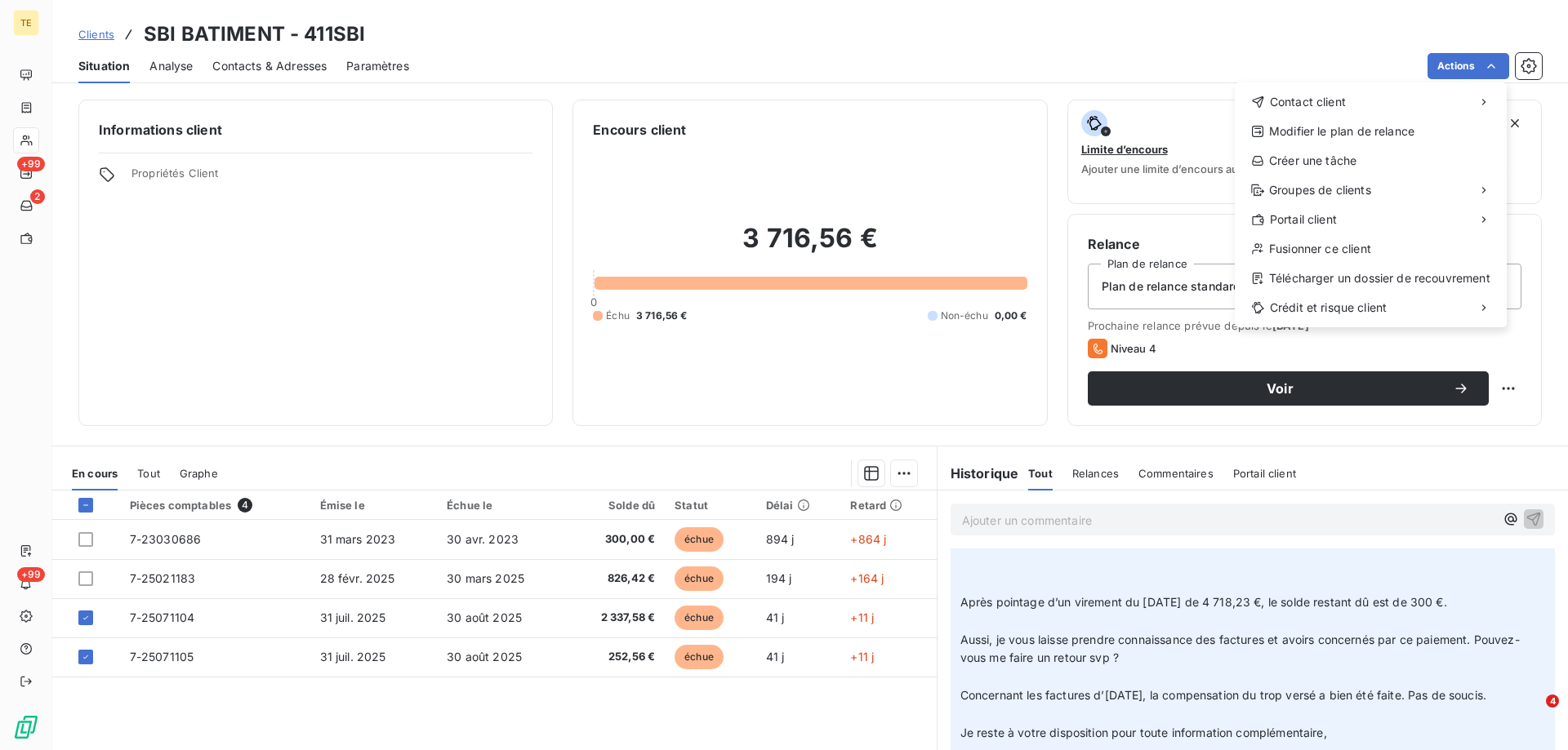
click at [257, 247] on html "TE +99 2 +99 Clients SBI BATIMENT - 411SBI Situation Analyse Contacts & Adresse…" at bounding box center [784, 375] width 1568 height 750
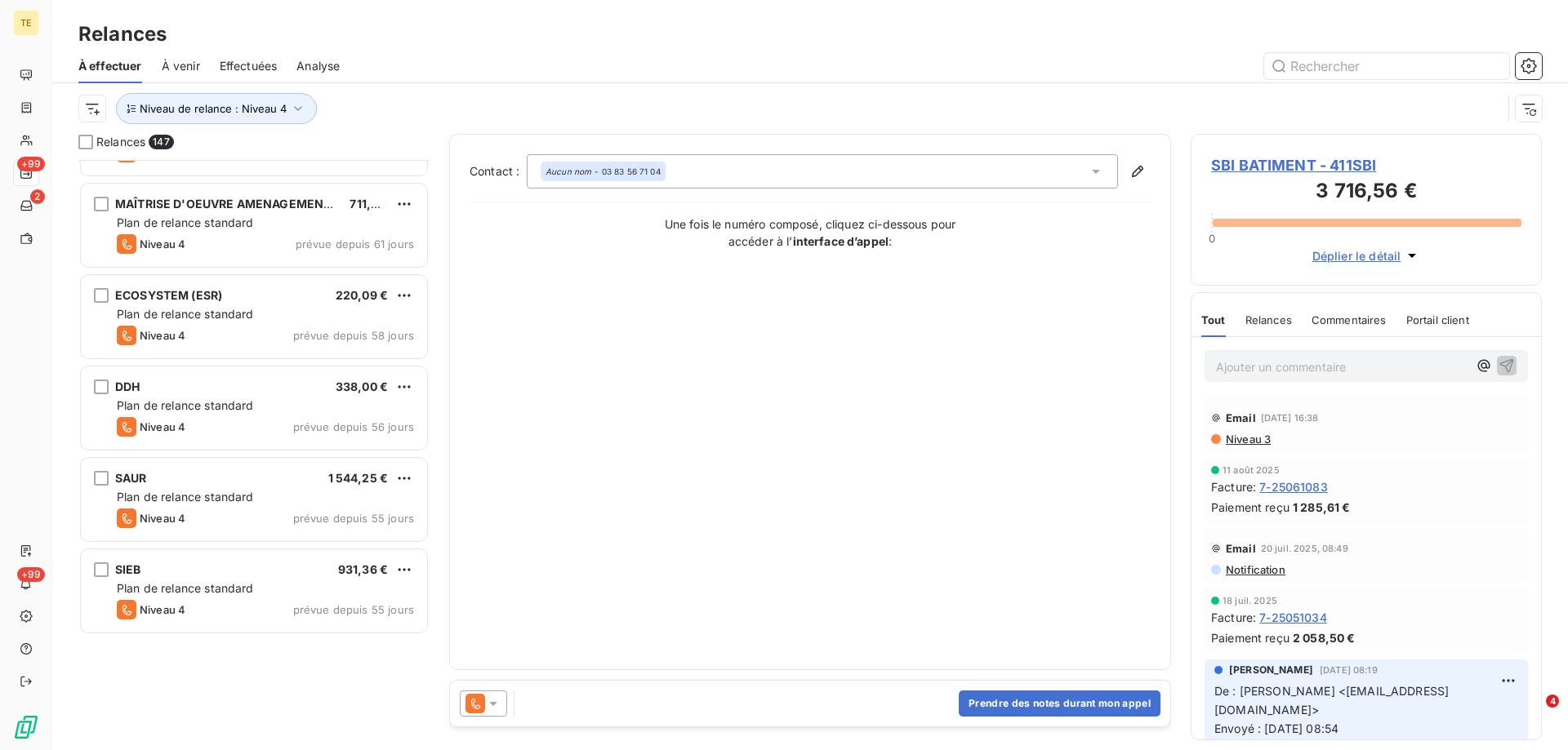
scroll to position [2695, 0]
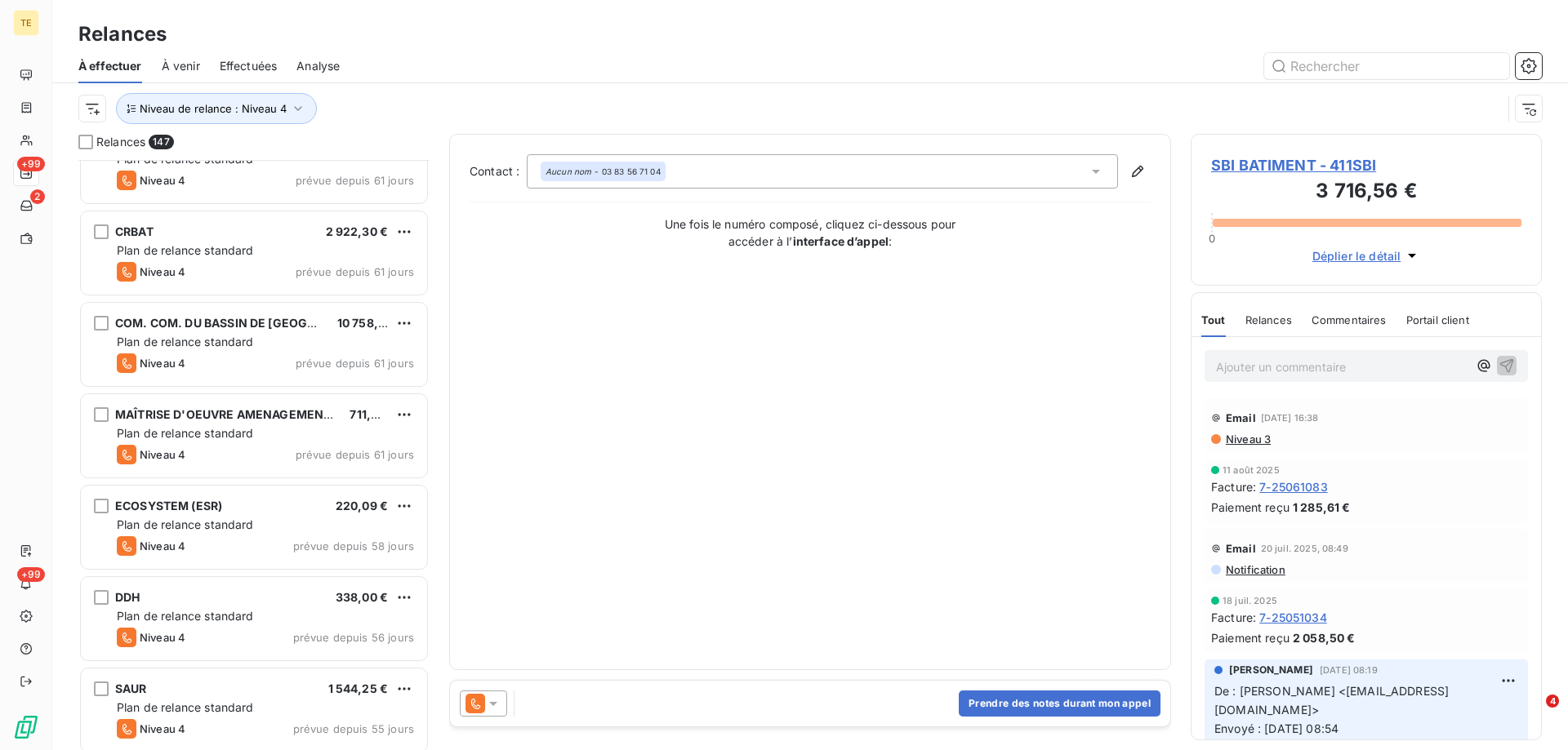
click at [1239, 436] on span "Niveau 3" at bounding box center [1248, 440] width 47 height 13
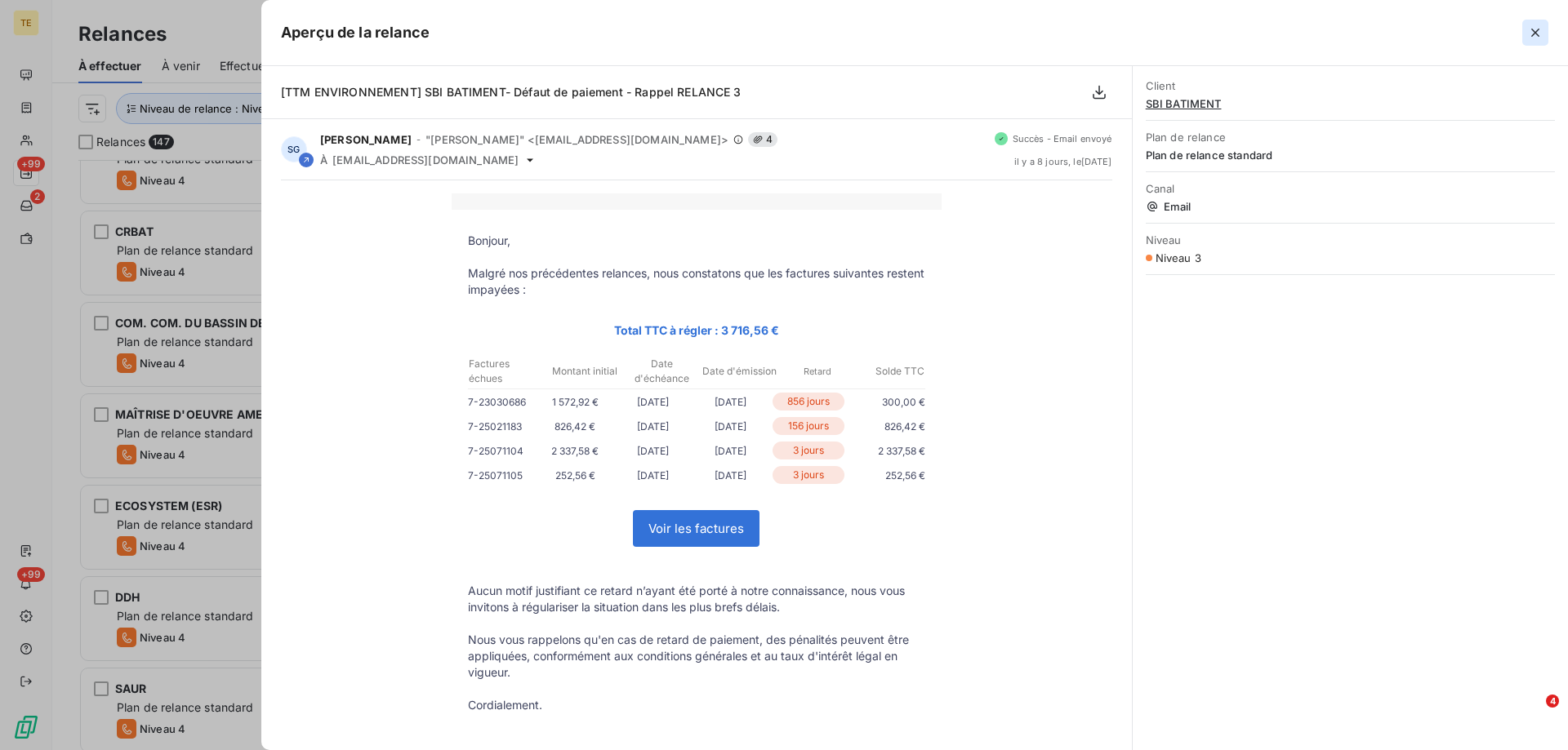
click at [1540, 39] on icon "button" at bounding box center [1535, 33] width 17 height 17
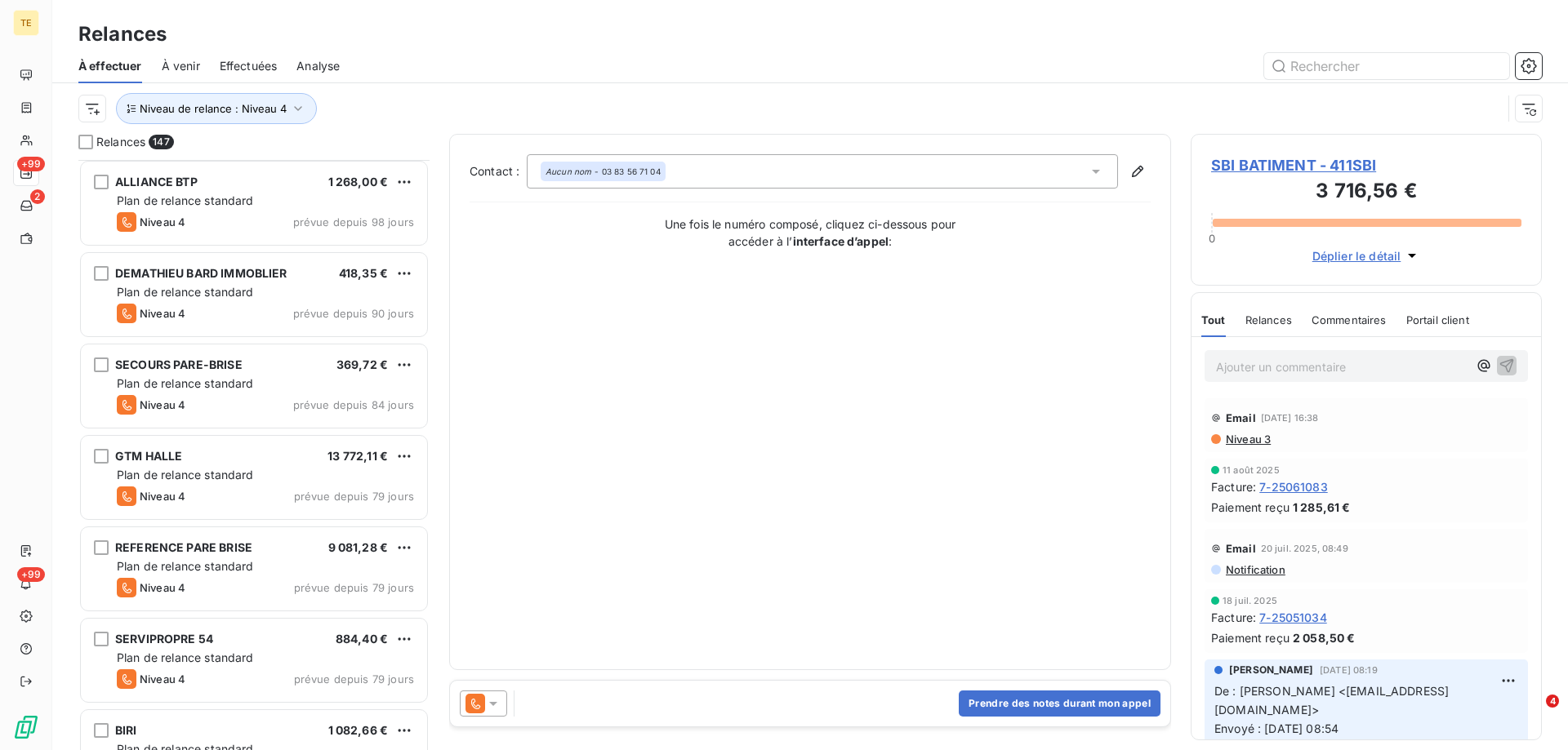
scroll to position [0, 0]
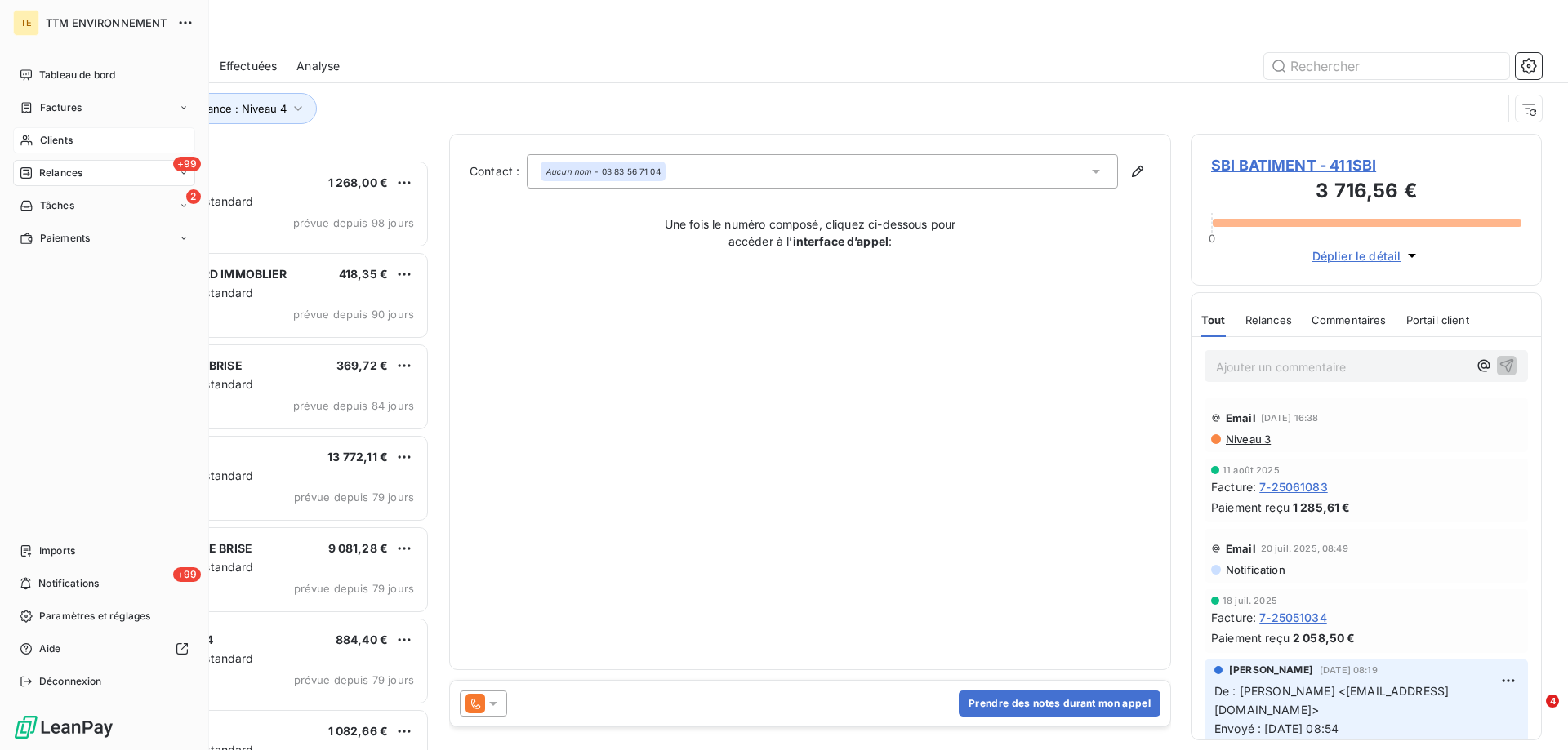
click at [54, 135] on span "Clients" at bounding box center [56, 140] width 33 height 15
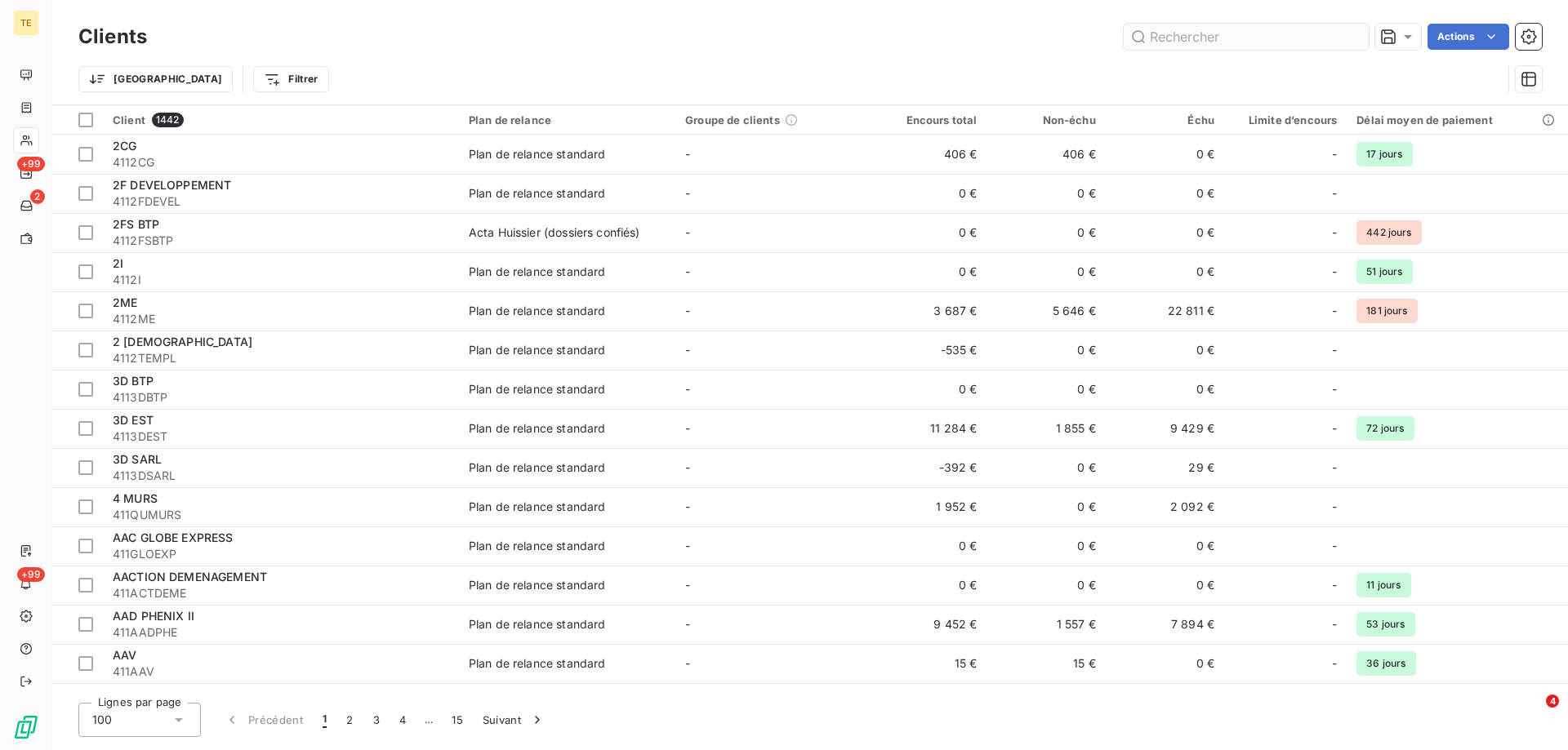
click at [1170, 39] on input "text" at bounding box center [1246, 36] width 245 height 26
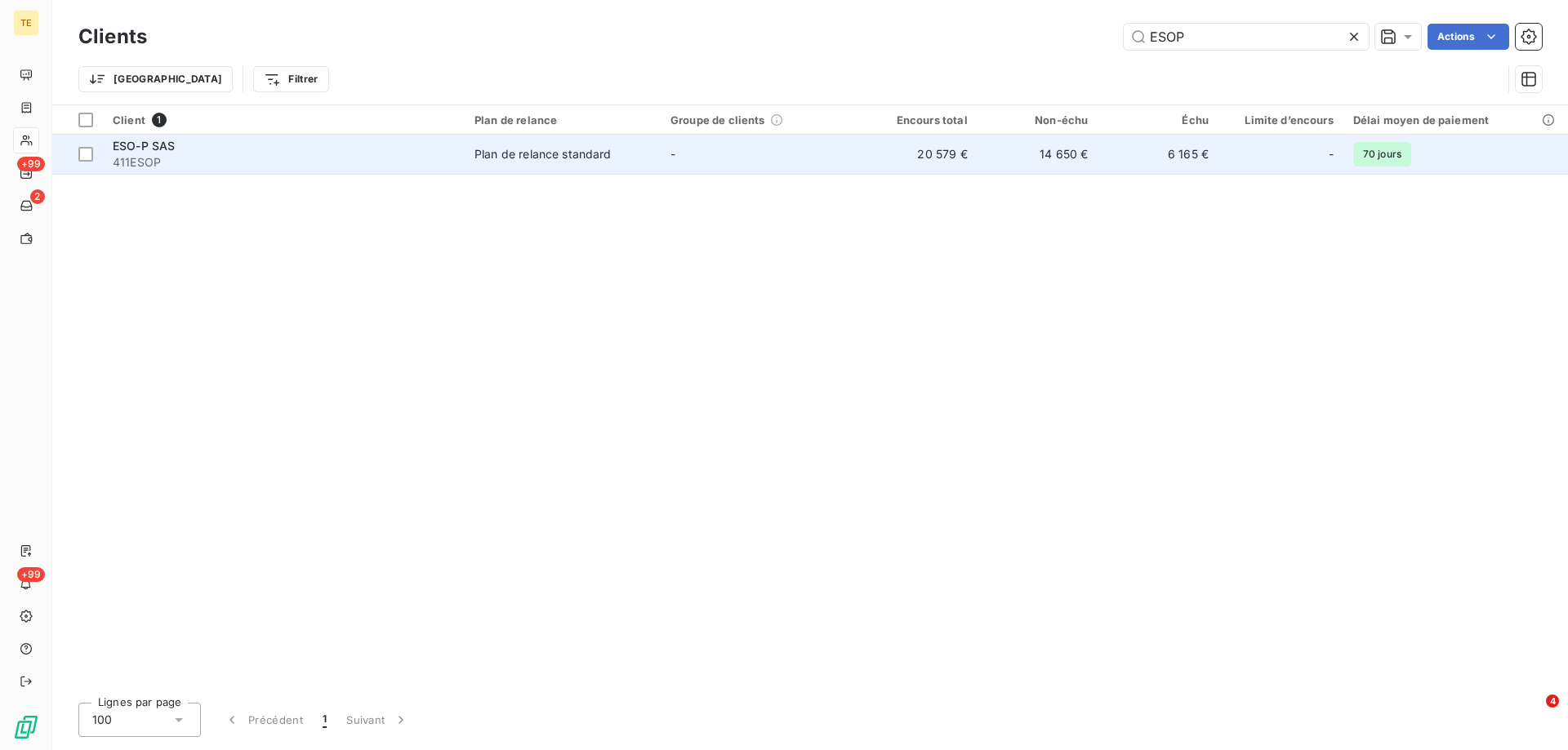
type input "ESOP"
click at [163, 157] on span "411ESOP" at bounding box center [283, 163] width 342 height 17
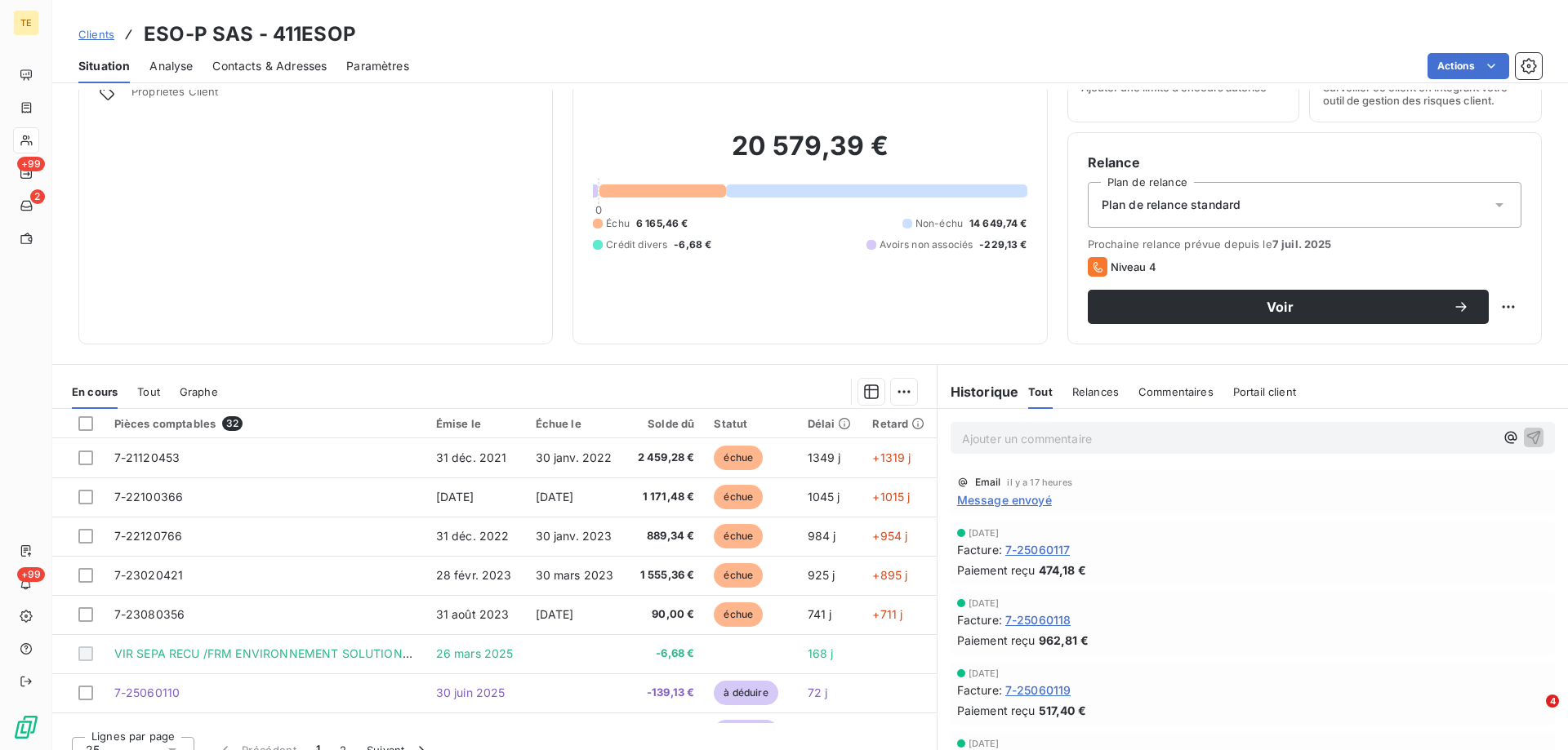
scroll to position [104, 0]
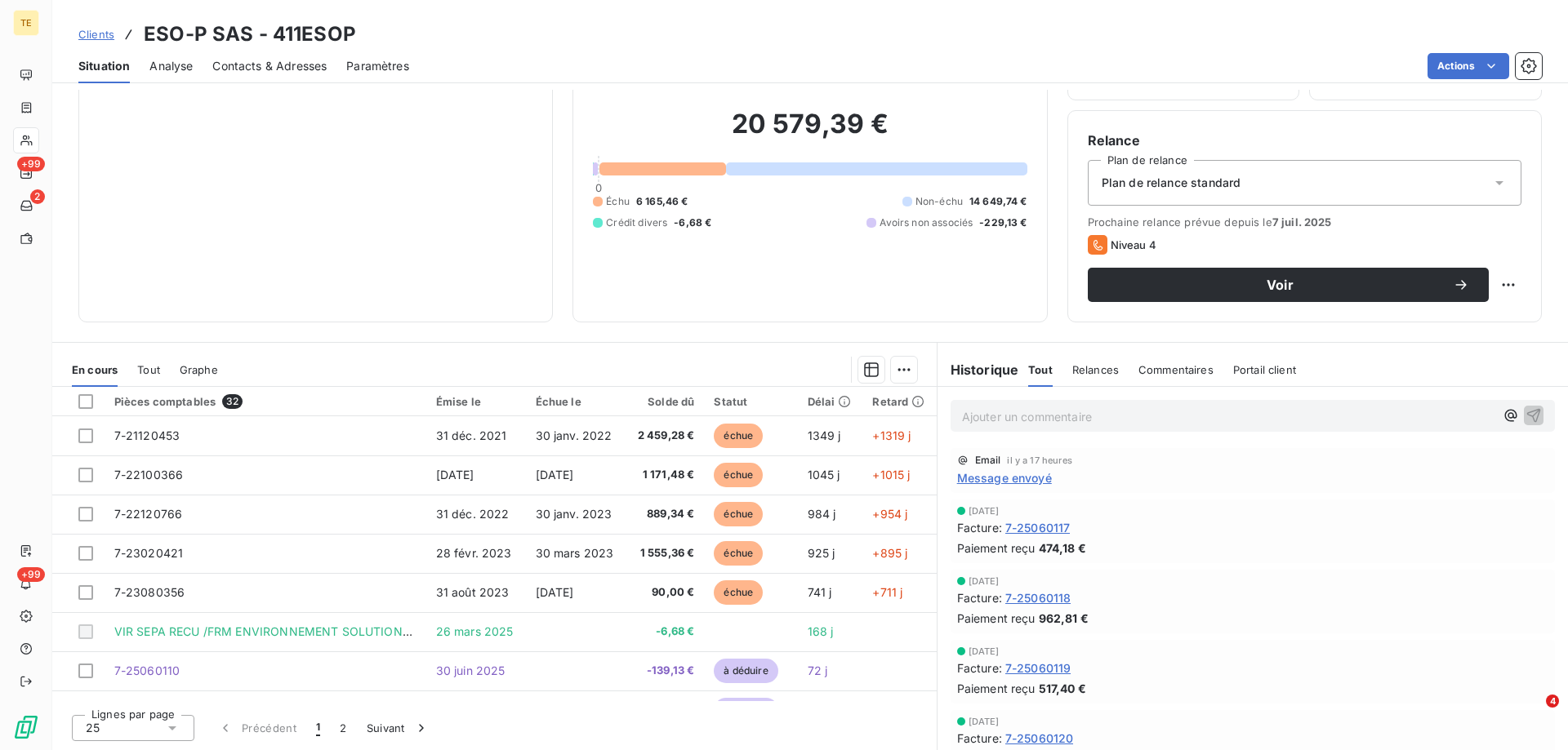
click at [1009, 481] on span "Message envoyé" at bounding box center [1004, 477] width 94 height 18
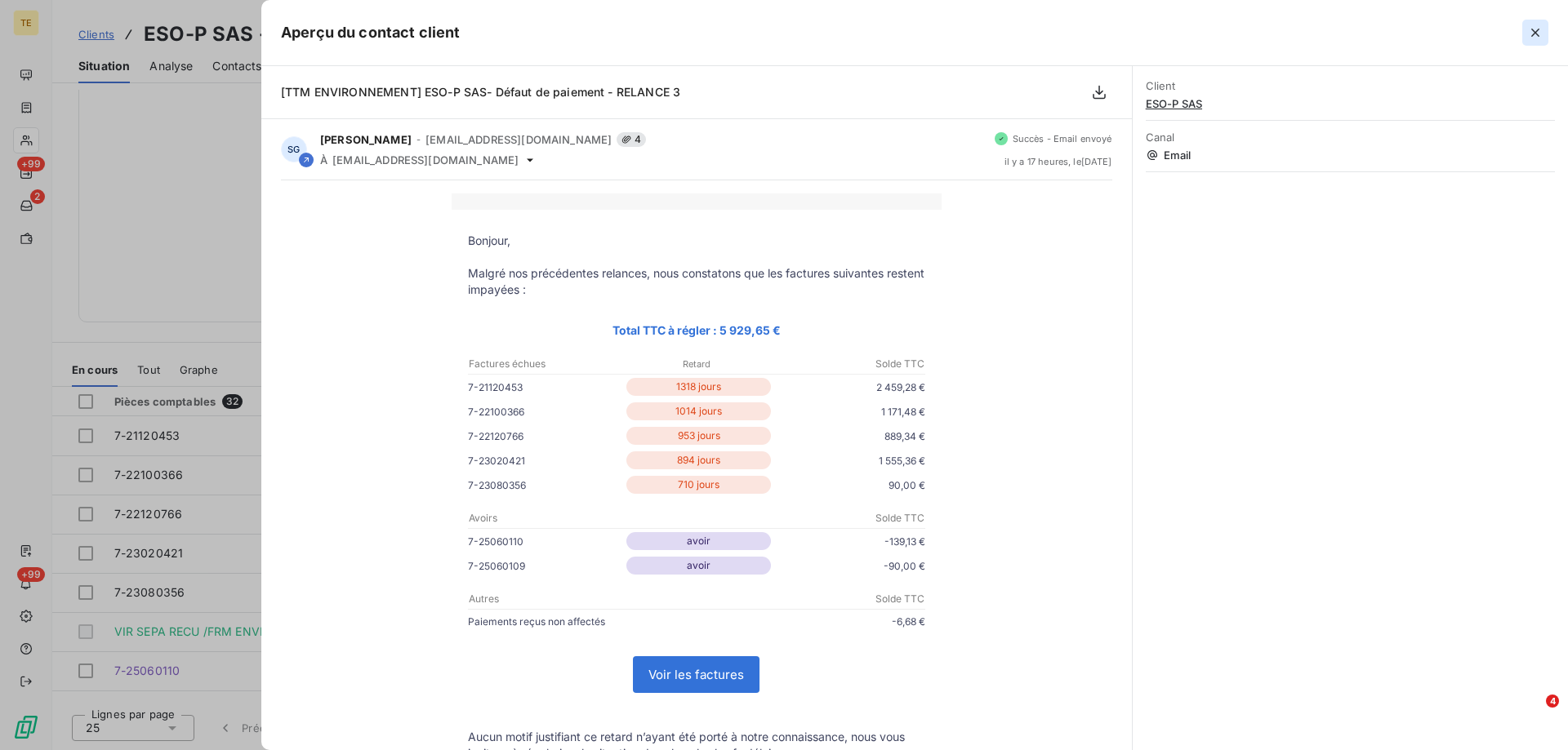
click at [1535, 31] on icon "button" at bounding box center [1535, 33] width 8 height 8
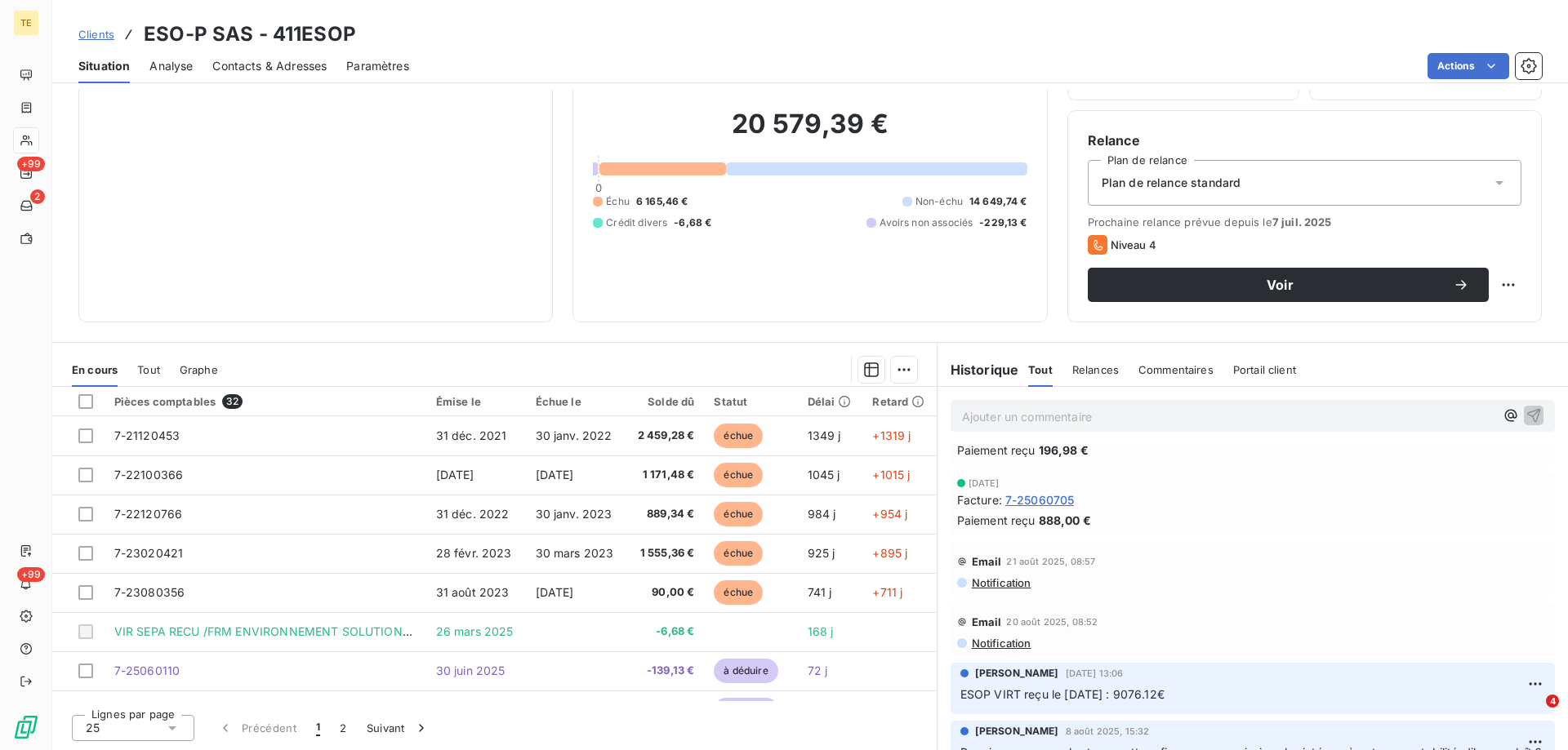
scroll to position [898, 0]
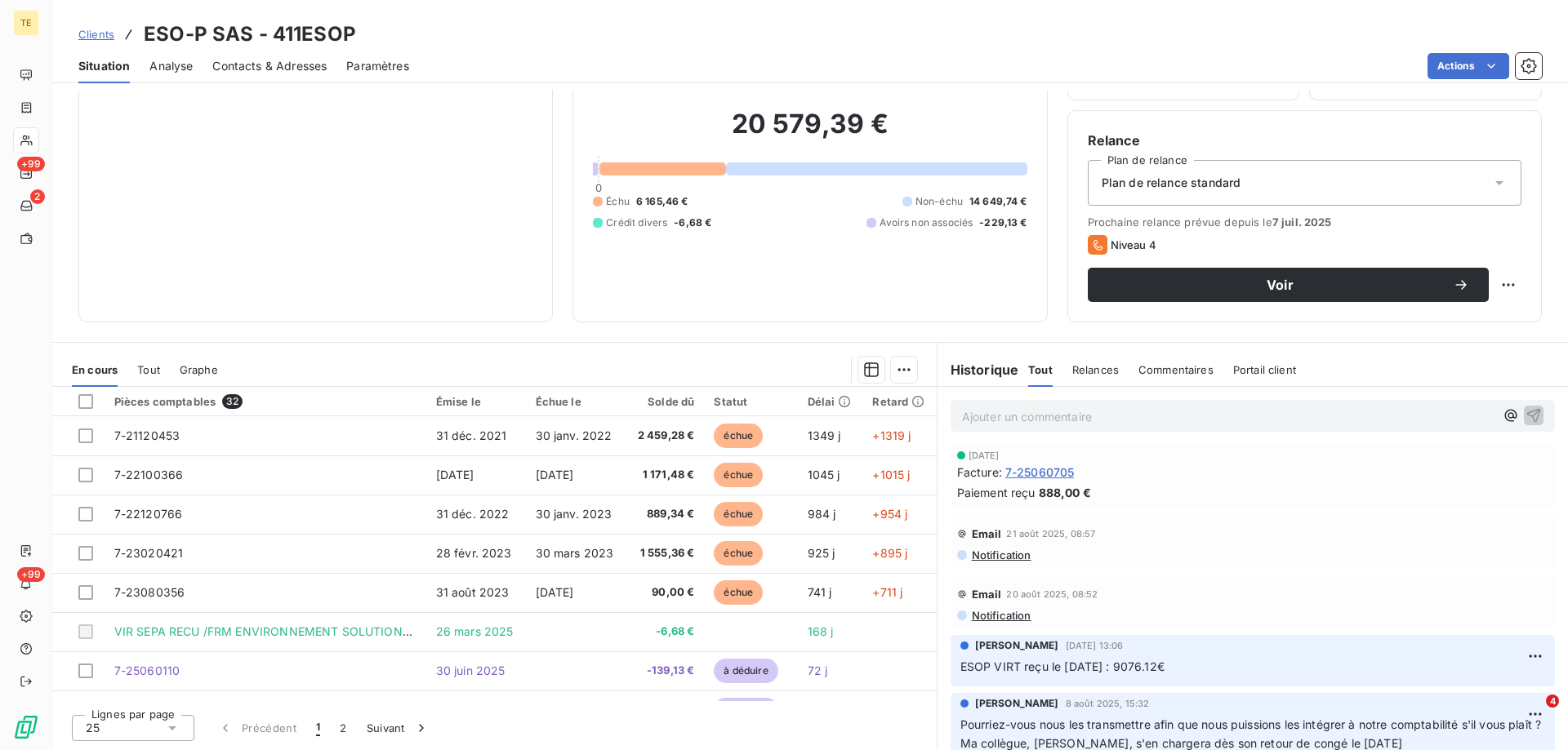
click at [993, 550] on span "Notification" at bounding box center [1000, 555] width 61 height 13
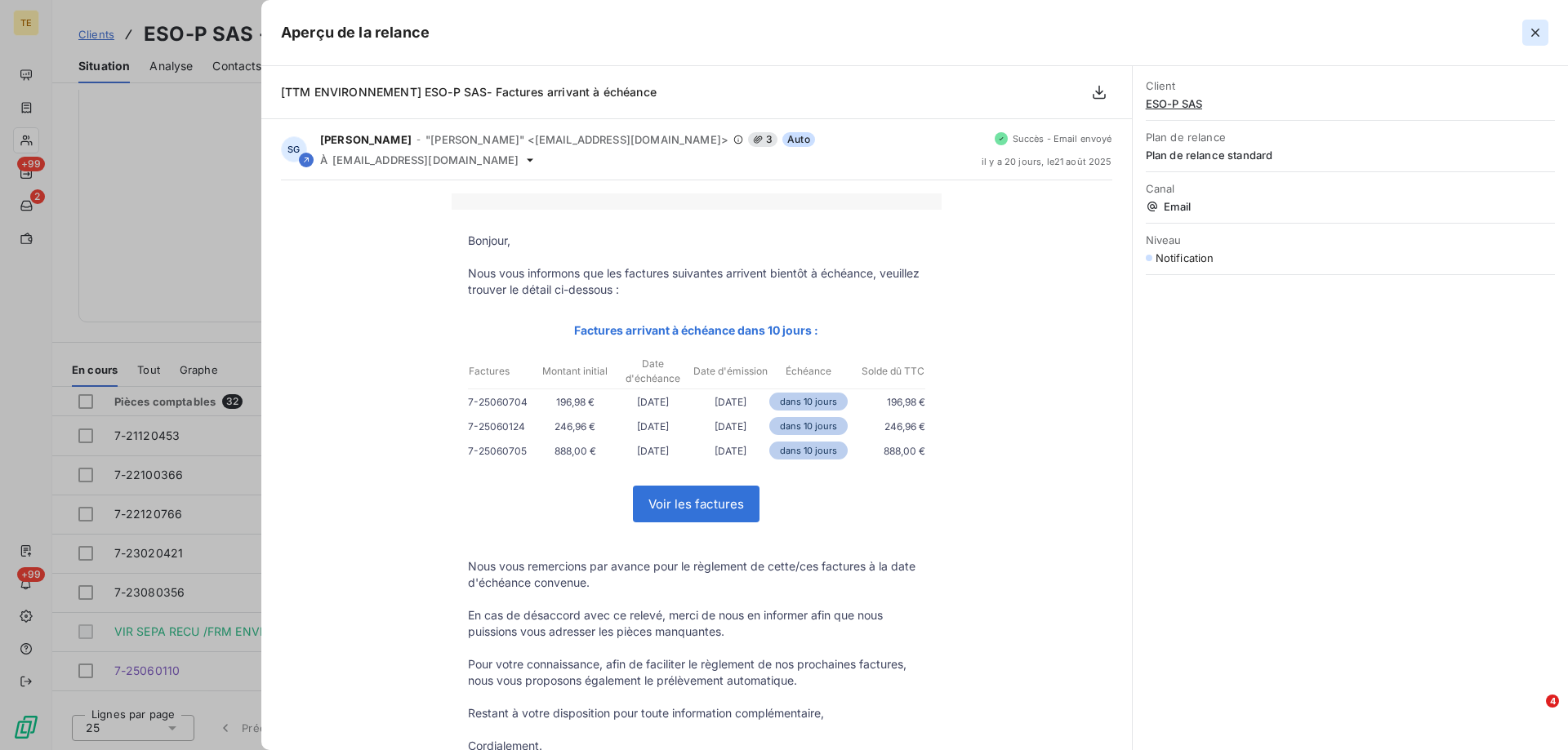
click at [1534, 36] on icon "button" at bounding box center [1535, 33] width 17 height 17
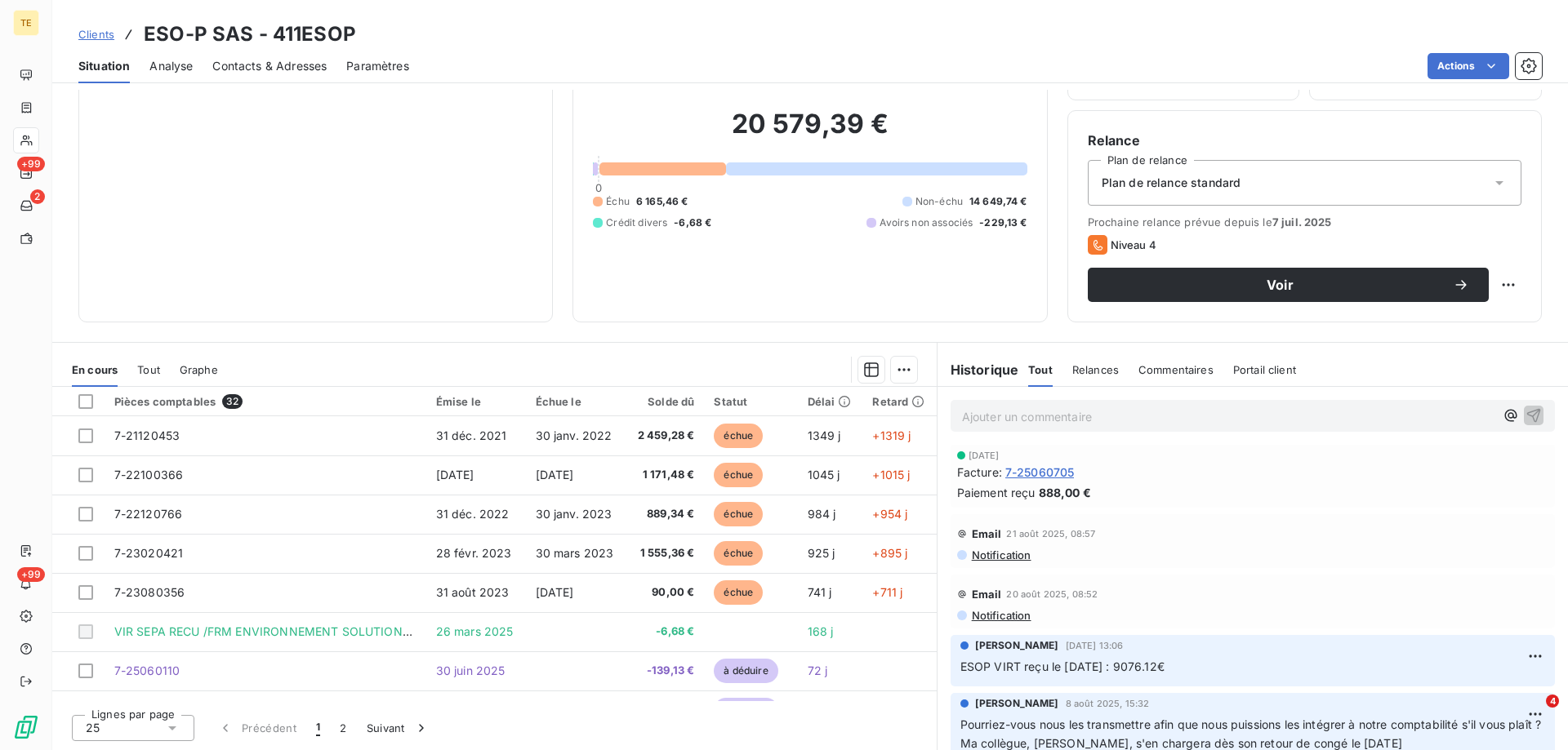
click at [994, 617] on span "Notification" at bounding box center [1000, 615] width 61 height 13
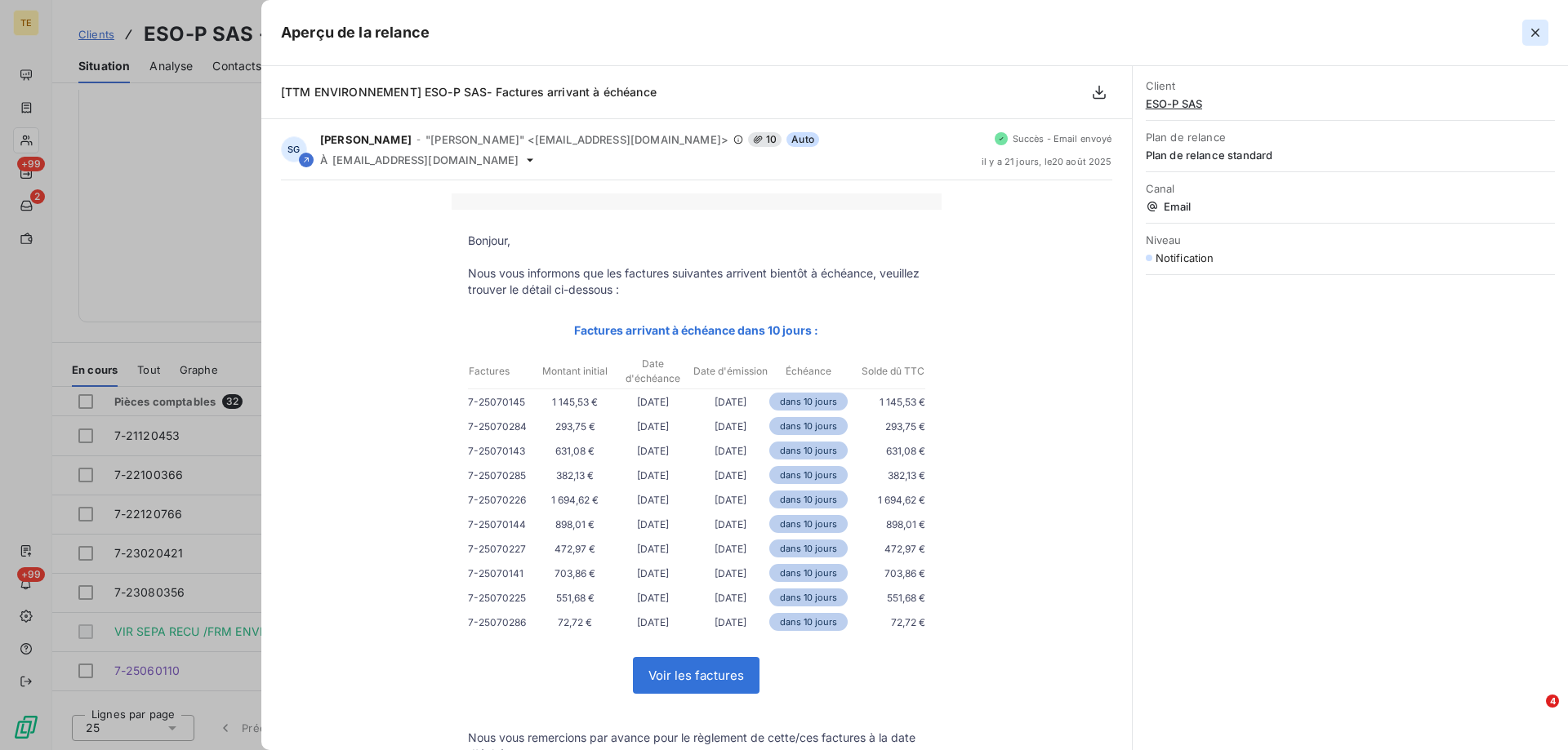
click at [1538, 33] on icon "button" at bounding box center [1535, 33] width 17 height 17
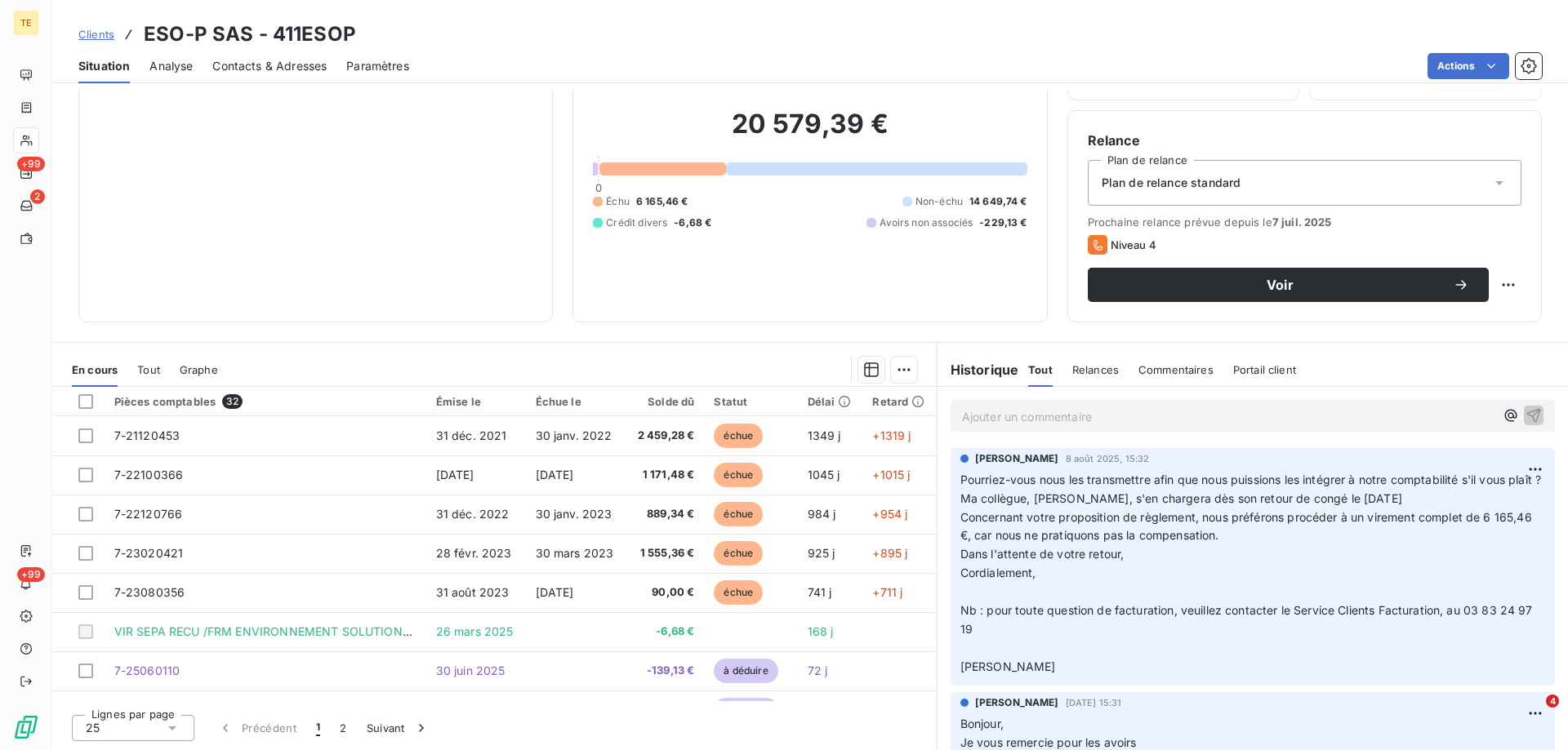
scroll to position [1061, 0]
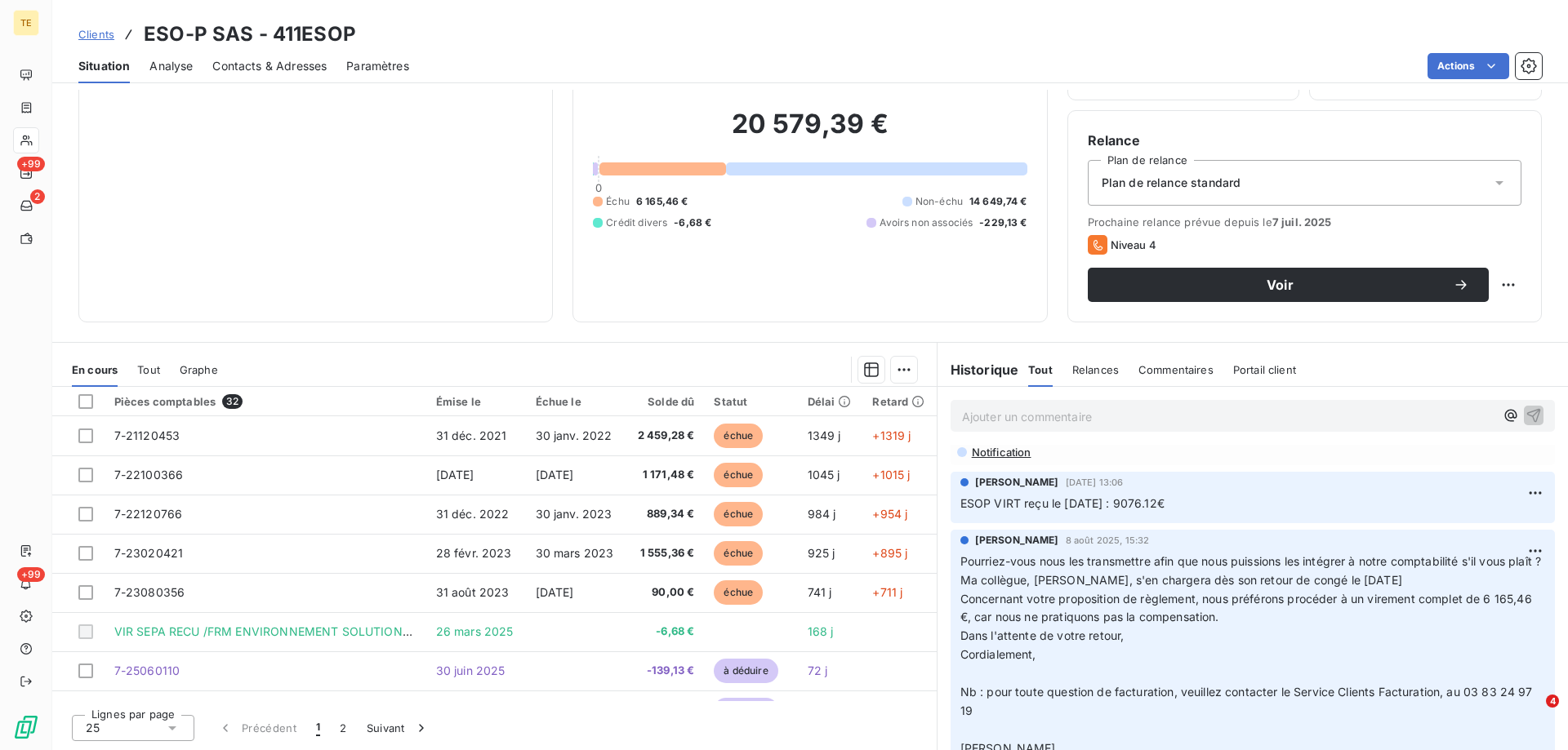
click at [1029, 562] on span "Pourriez-vous nous les transmettre afin que nous puissions les intégrer à notre…" at bounding box center [1252, 570] width 585 height 33
click at [1014, 594] on span "Concernant votre proposition de règlement, nous préférons procéder à un viremen…" at bounding box center [1247, 608] width 575 height 33
click at [1032, 570] on p "Pourriez-vous nous les transmettre afin que nous puissions les intégrer à notre…" at bounding box center [1252, 656] width 585 height 206
